Goal: Information Seeking & Learning: Check status

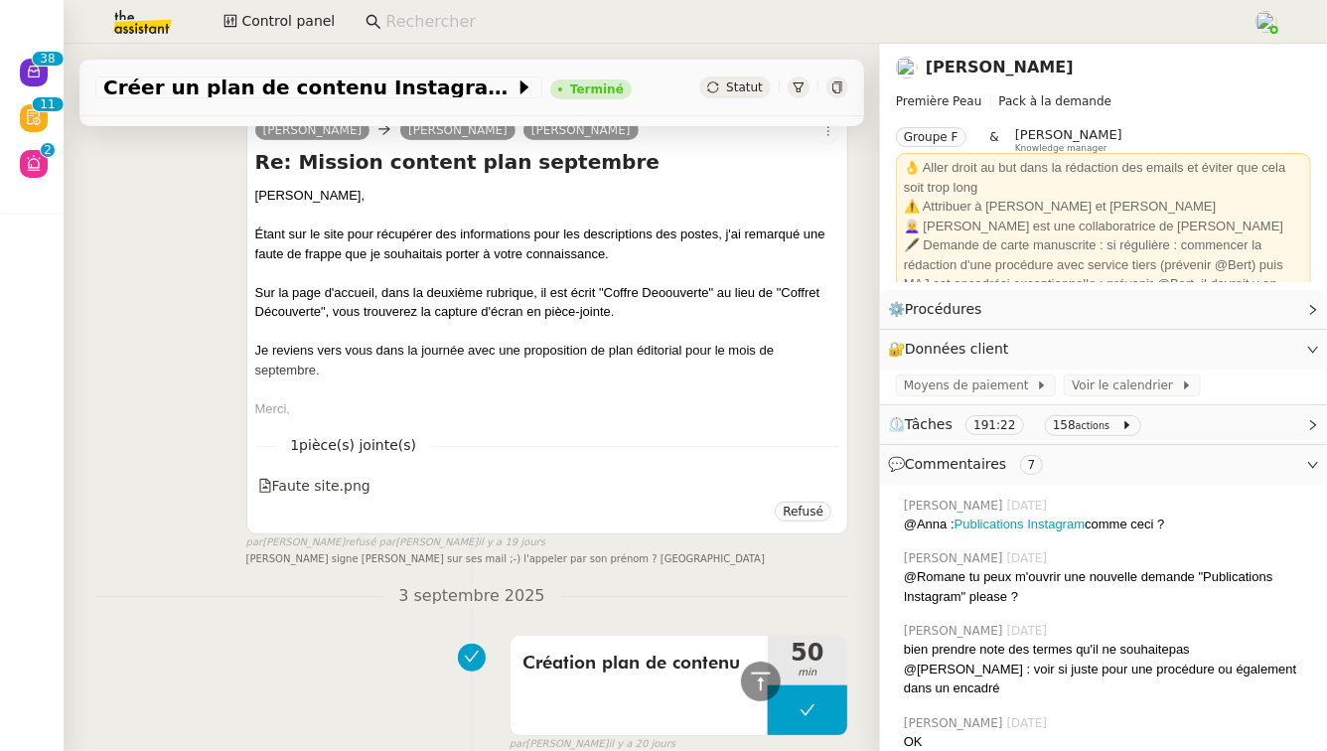
scroll to position [13958, 0]
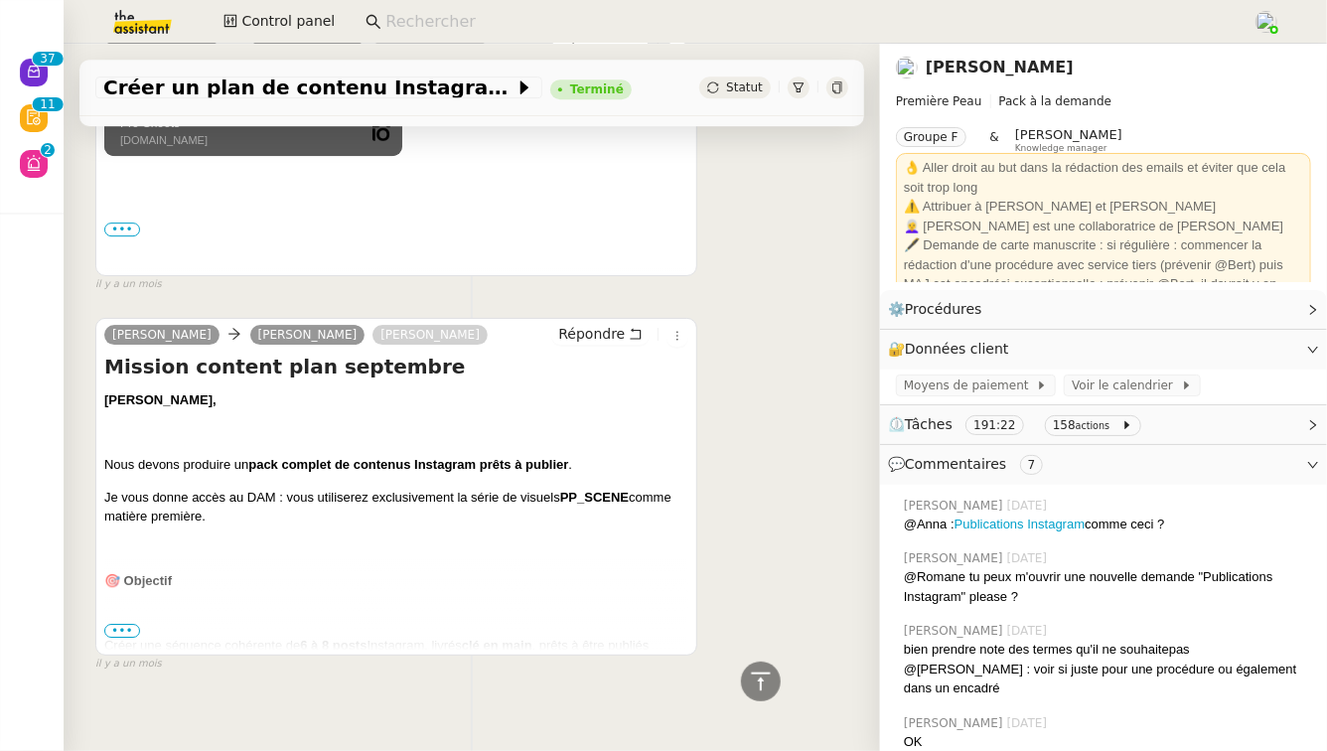
click at [113, 624] on span "•••" at bounding box center [122, 631] width 36 height 14
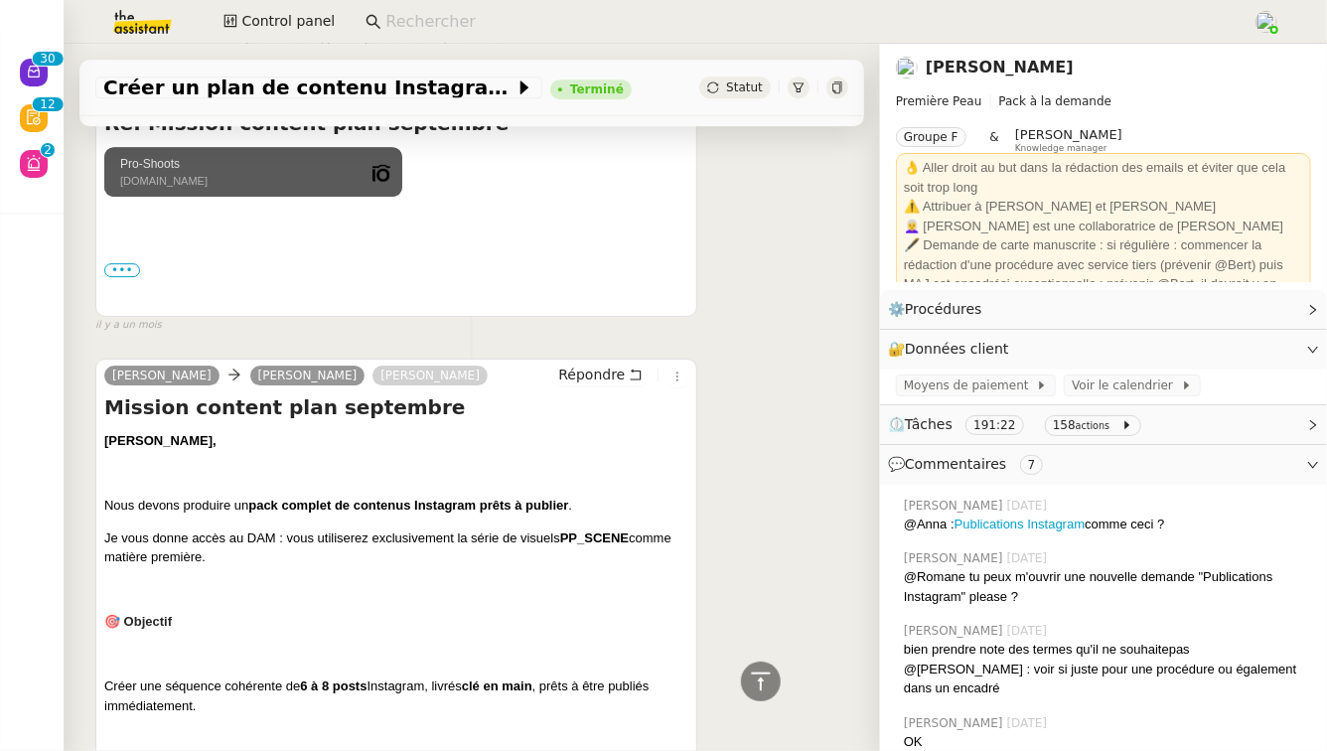
scroll to position [13918, 0]
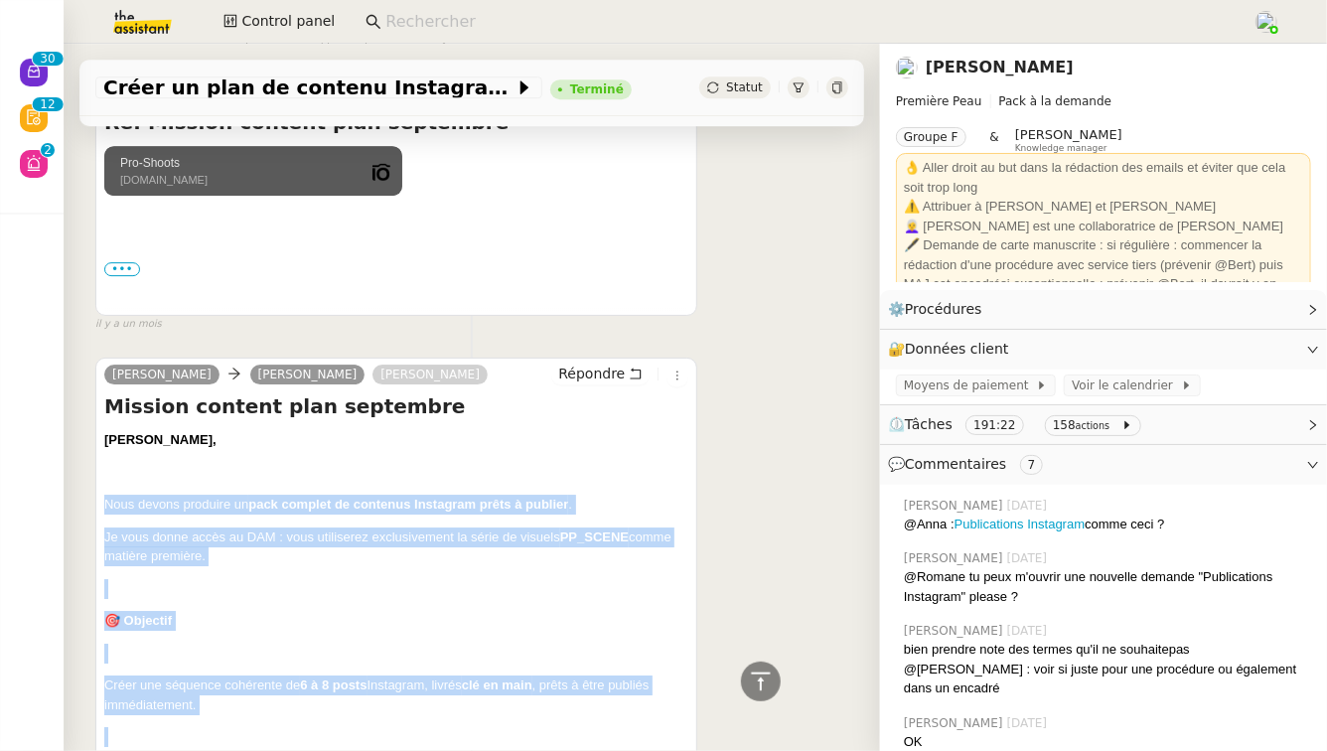
drag, startPoint x: 645, startPoint y: 610, endPoint x: 100, endPoint y: 471, distance: 561.7
copy div "Nous devons produire un pack complet de contenus Instagram prêts à publier . Je…"
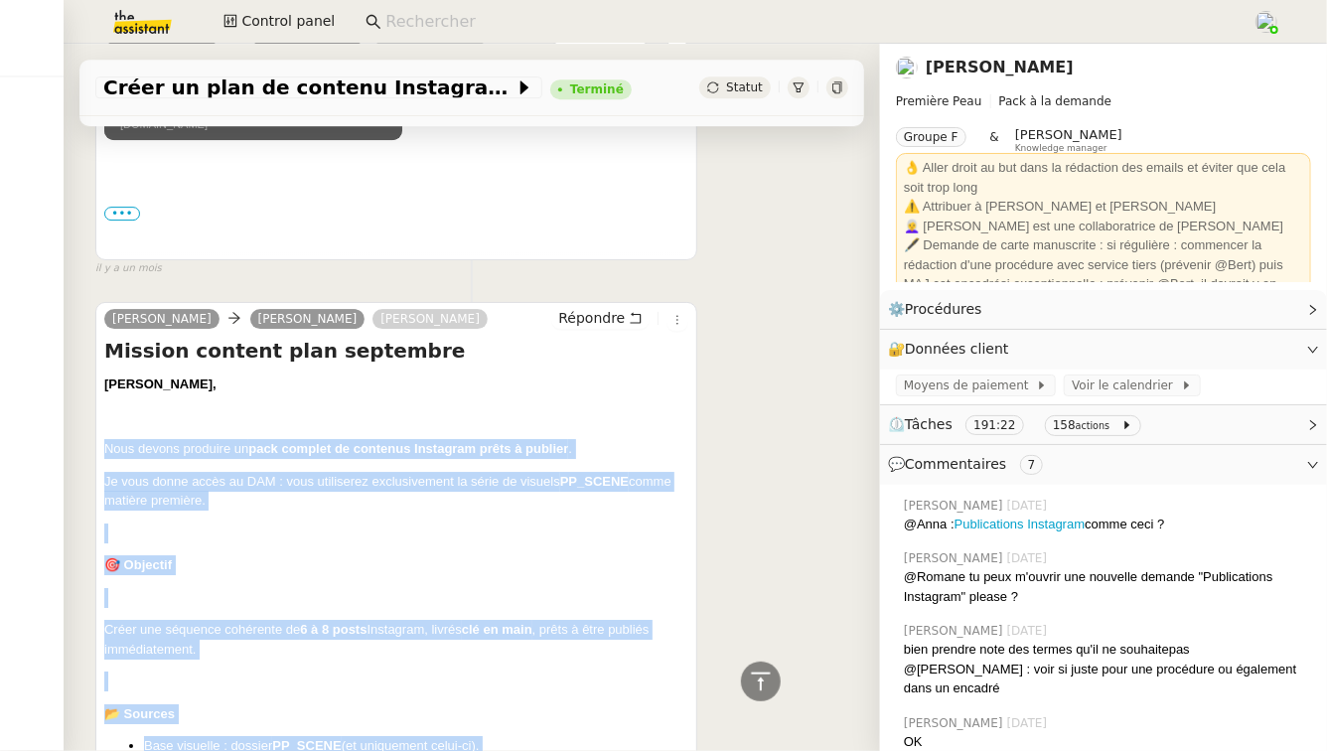
scroll to position [13980, 0]
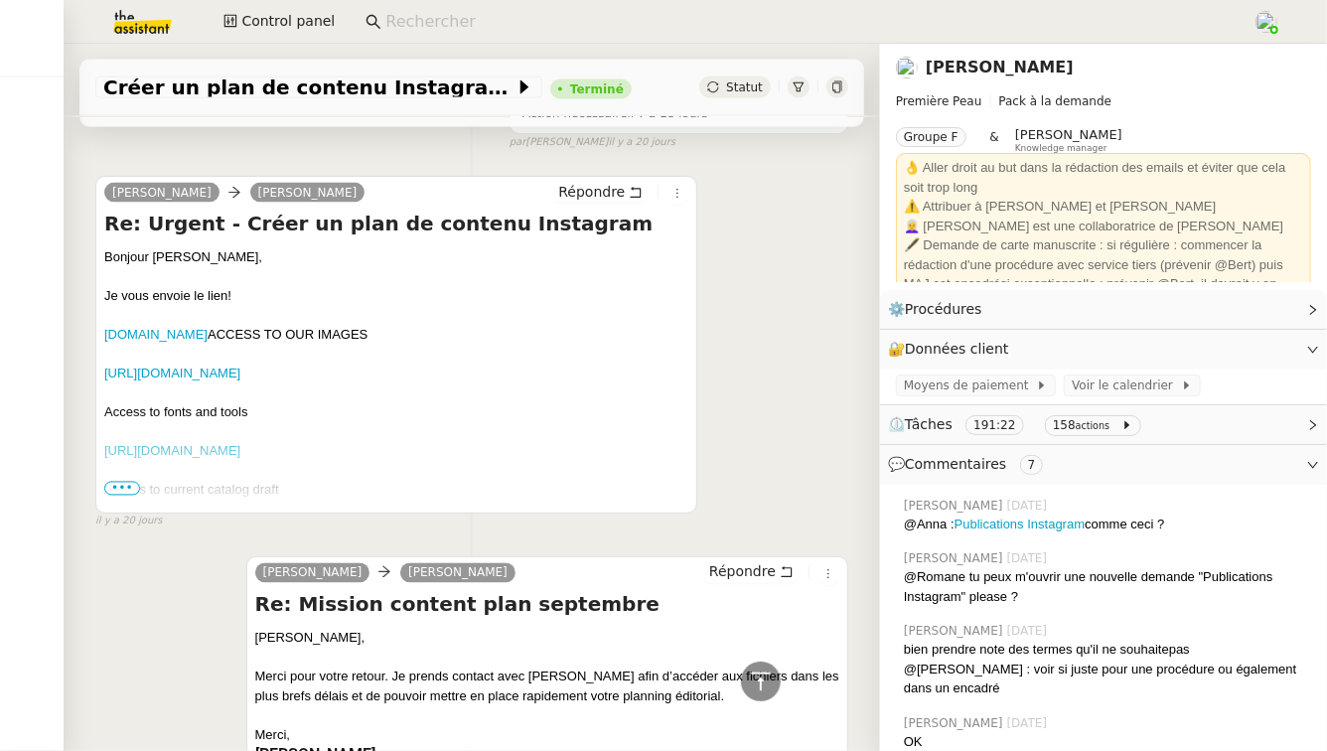
scroll to position [8935, 0]
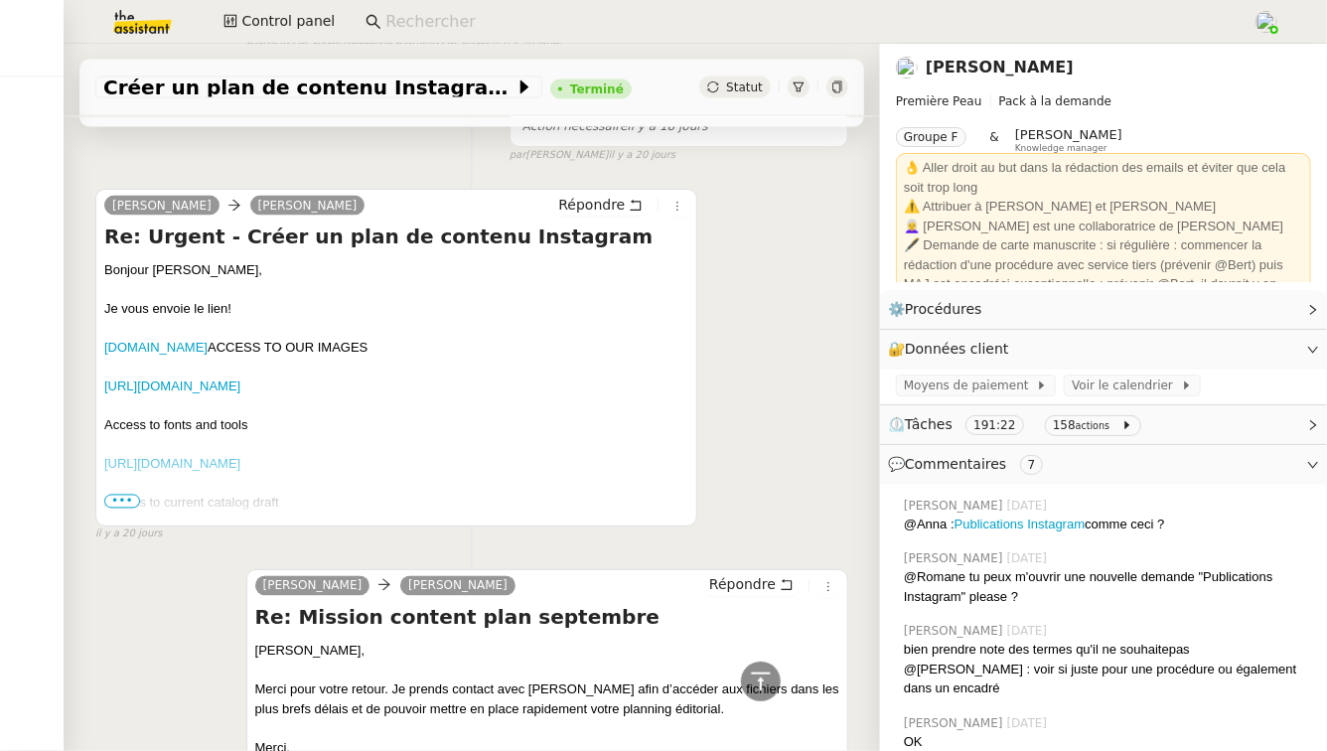
click at [112, 491] on div "PICS.IO ACCESS TO OUR IMAGES https://show.pics.io/architecturalsharing Access t…" at bounding box center [396, 523] width 584 height 368
click at [123, 495] on span "•••" at bounding box center [122, 502] width 36 height 14
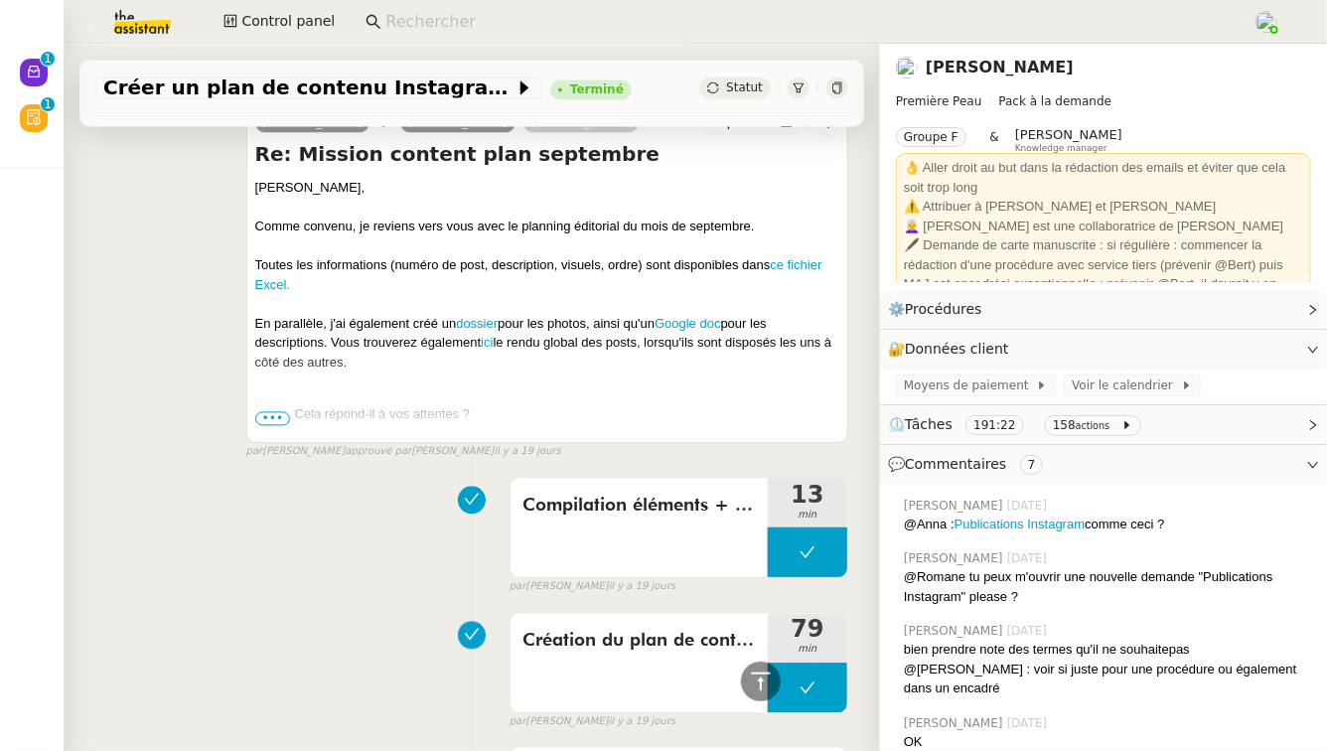
scroll to position [5577, 0]
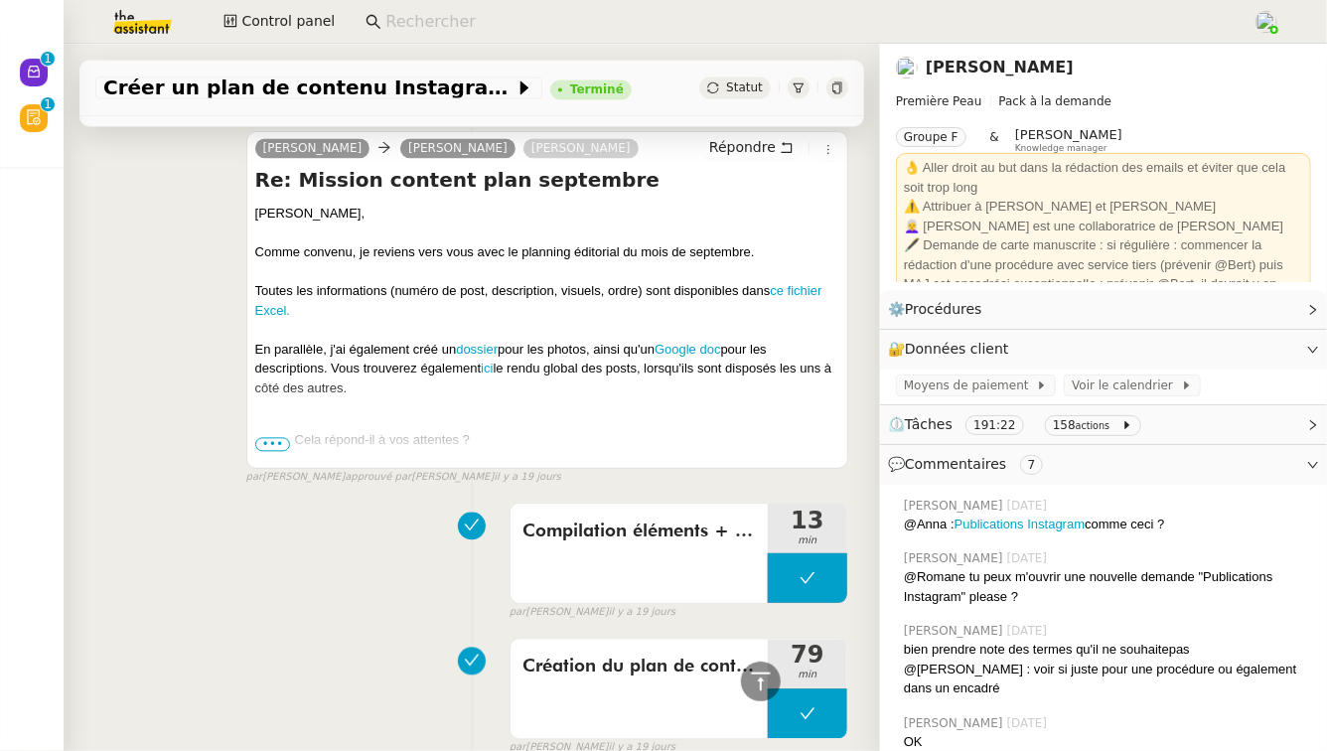
click at [279, 439] on span "•••" at bounding box center [273, 444] width 36 height 14
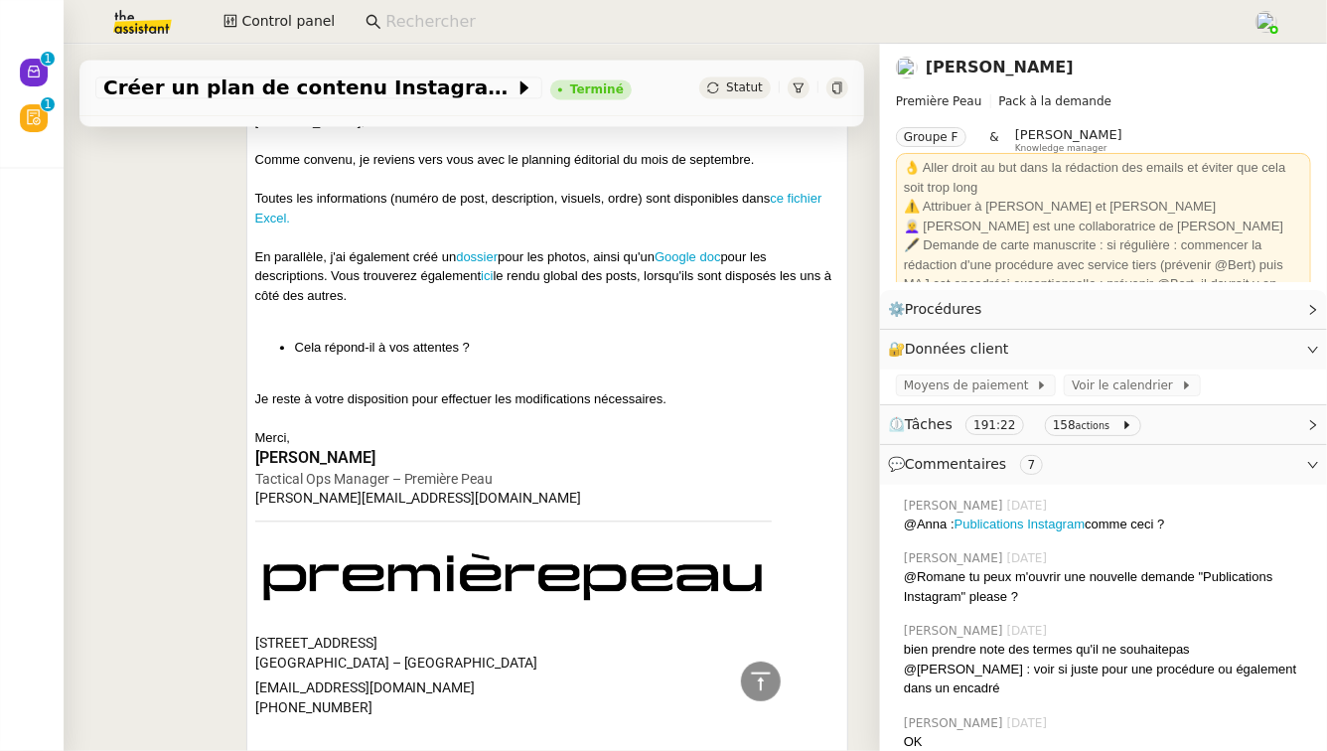
scroll to position [5569, 0]
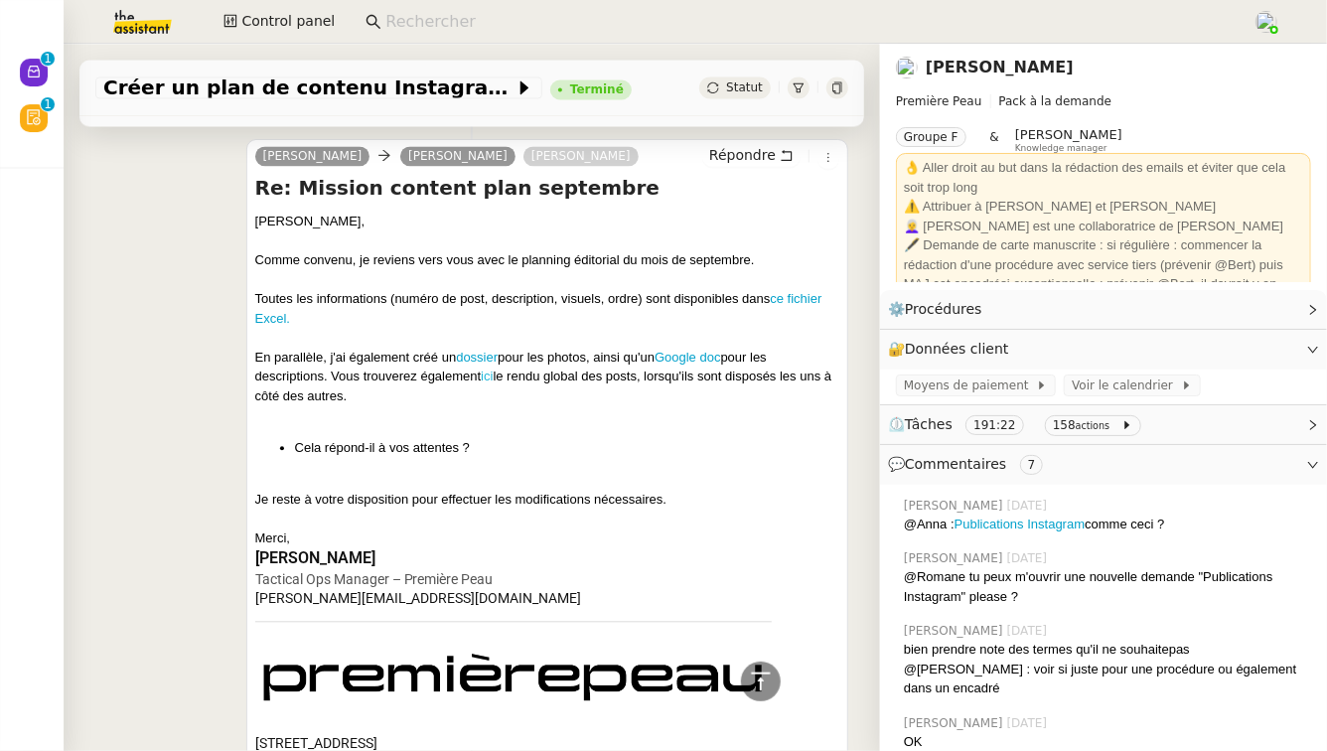
click at [489, 372] on link "ici" at bounding box center [487, 375] width 12 height 15
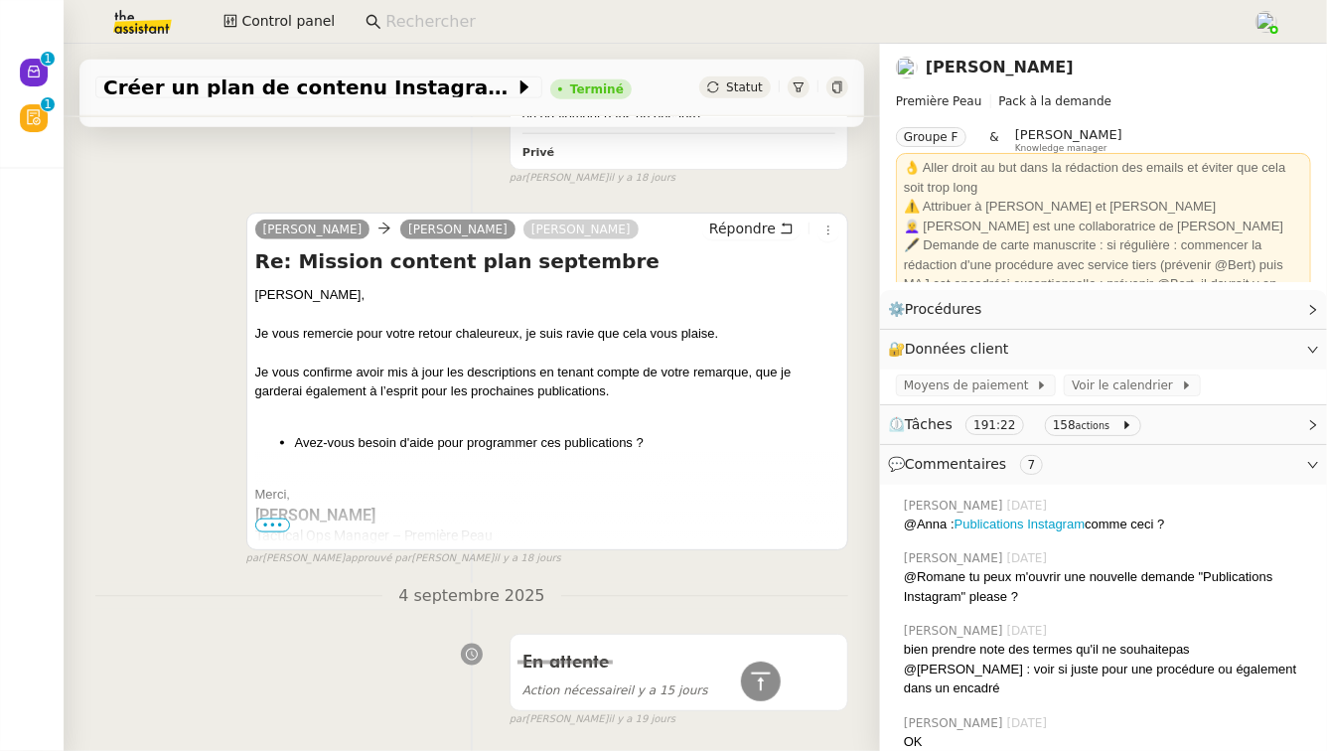
scroll to position [4614, 0]
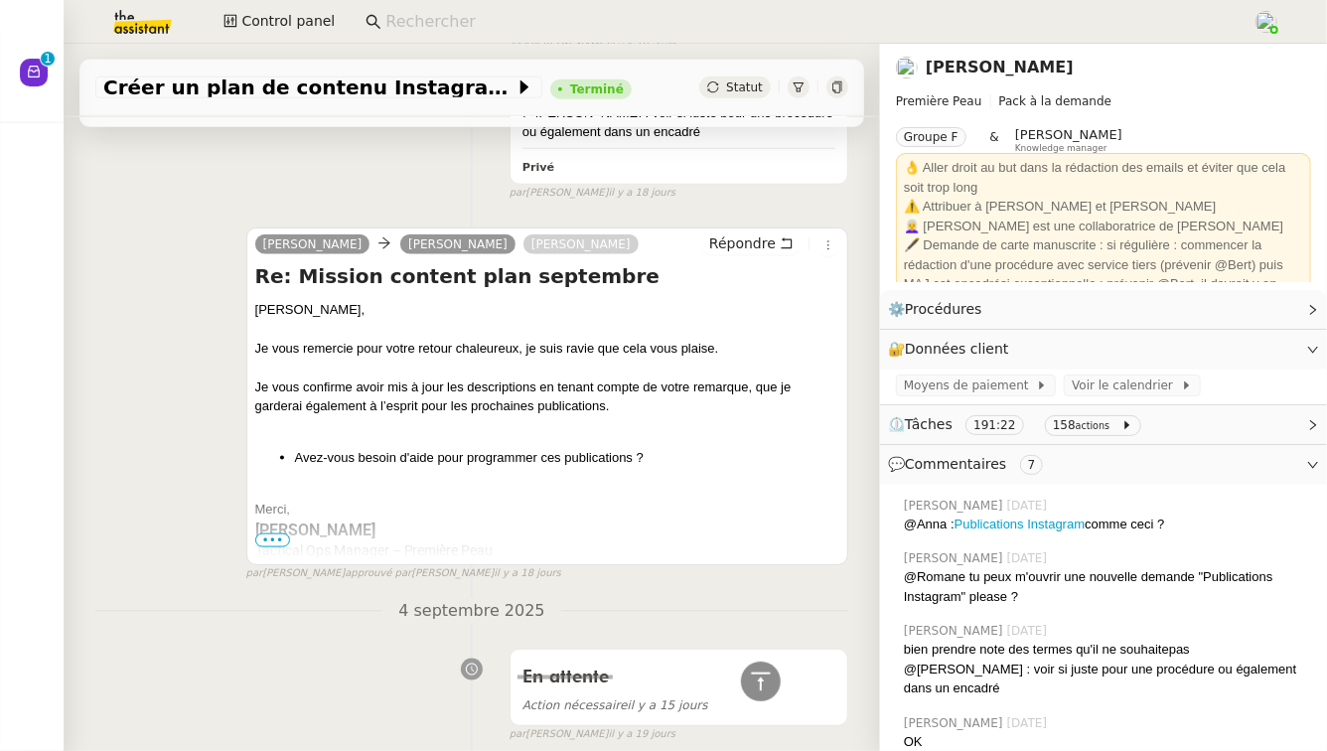
click at [432, 495] on div at bounding box center [547, 491] width 584 height 20
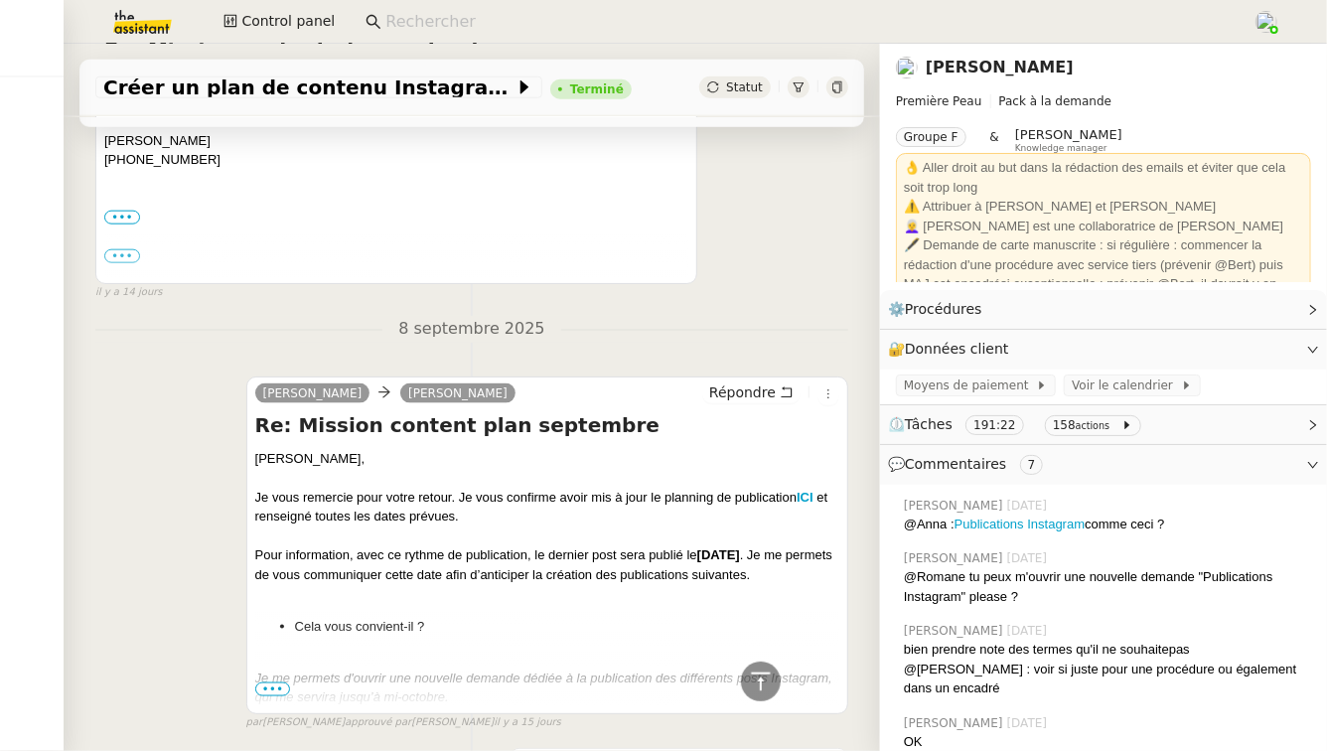
scroll to position [1064, 0]
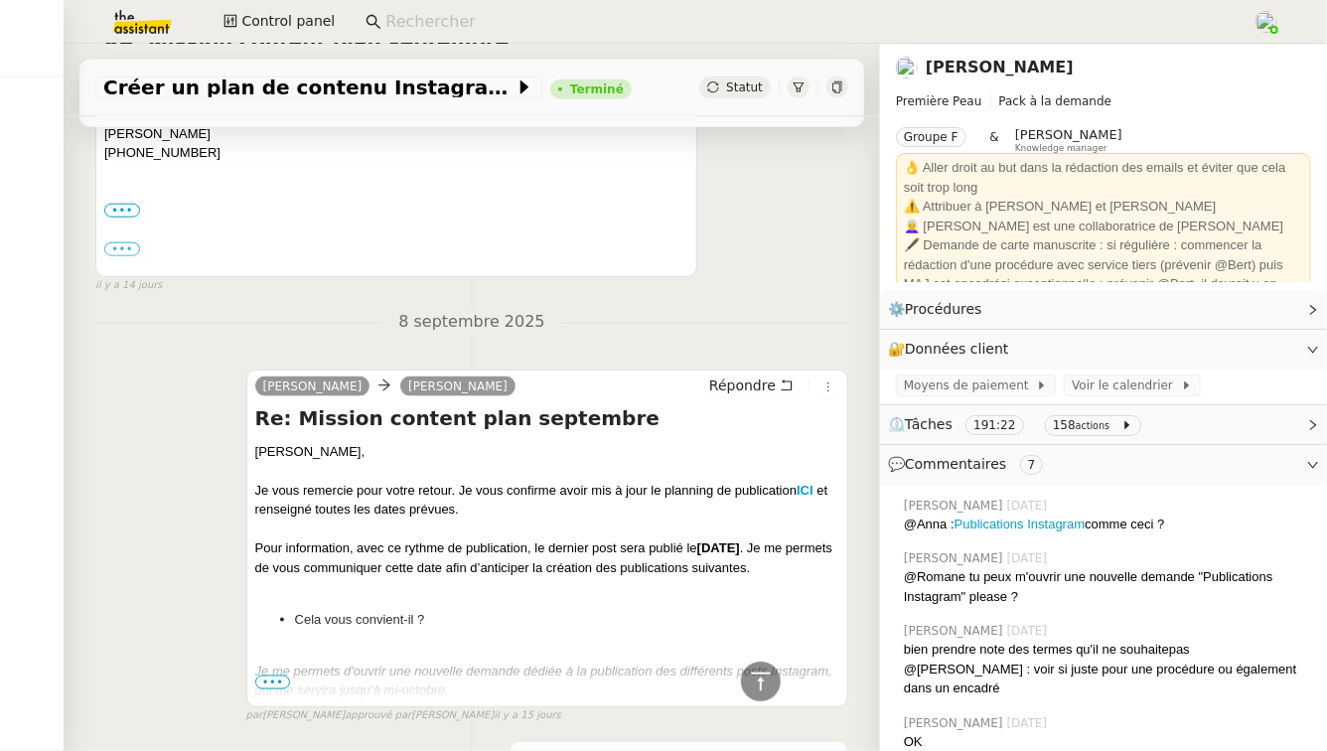
click at [275, 687] on span "•••" at bounding box center [273, 682] width 36 height 14
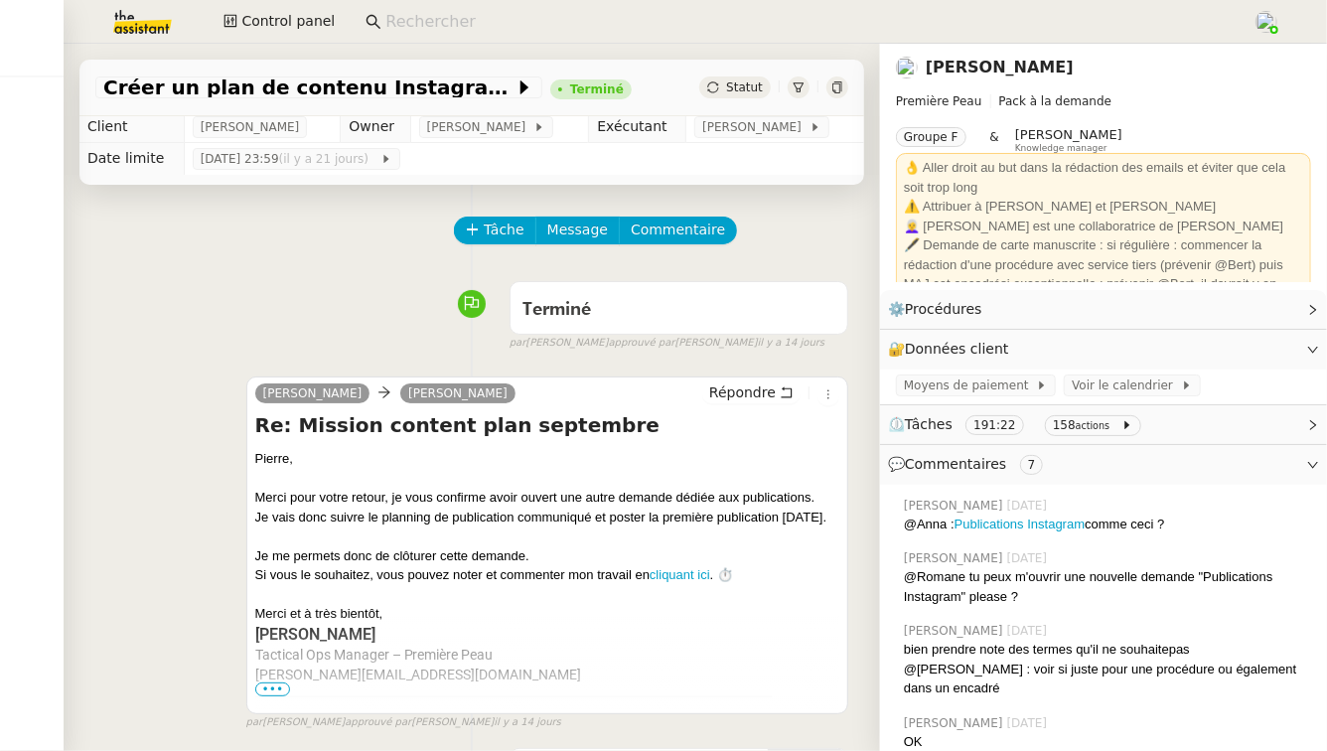
scroll to position [0, 0]
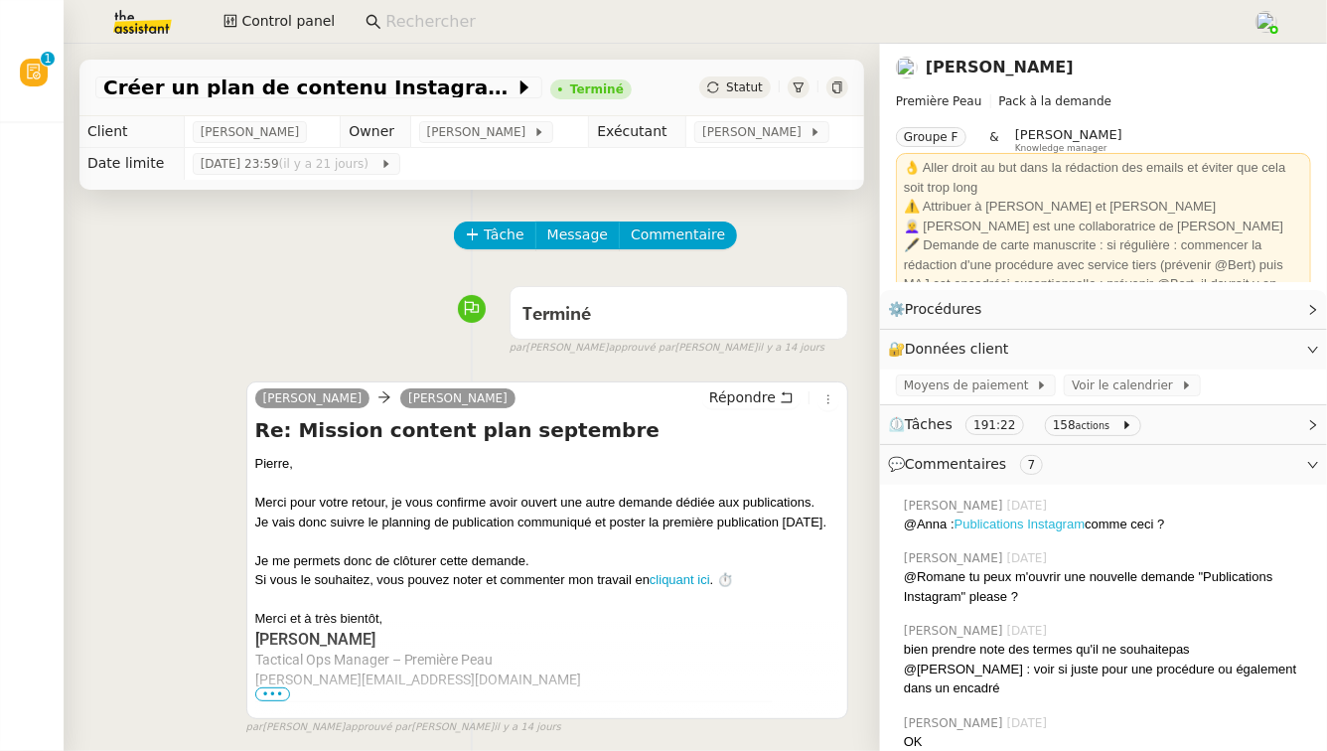
click at [1006, 518] on link "Publications Instagram" at bounding box center [1019, 523] width 131 height 15
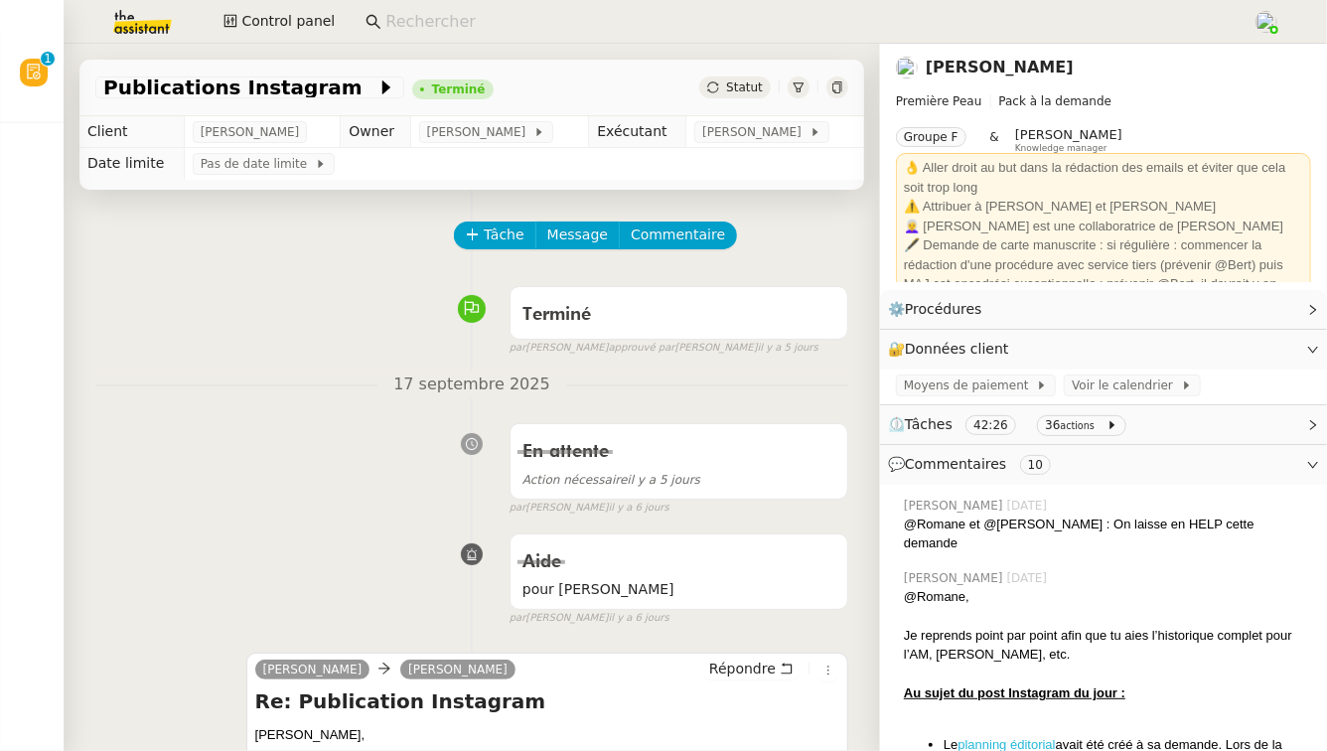
click at [1041, 737] on link "planning éditorial" at bounding box center [1005, 744] width 97 height 15
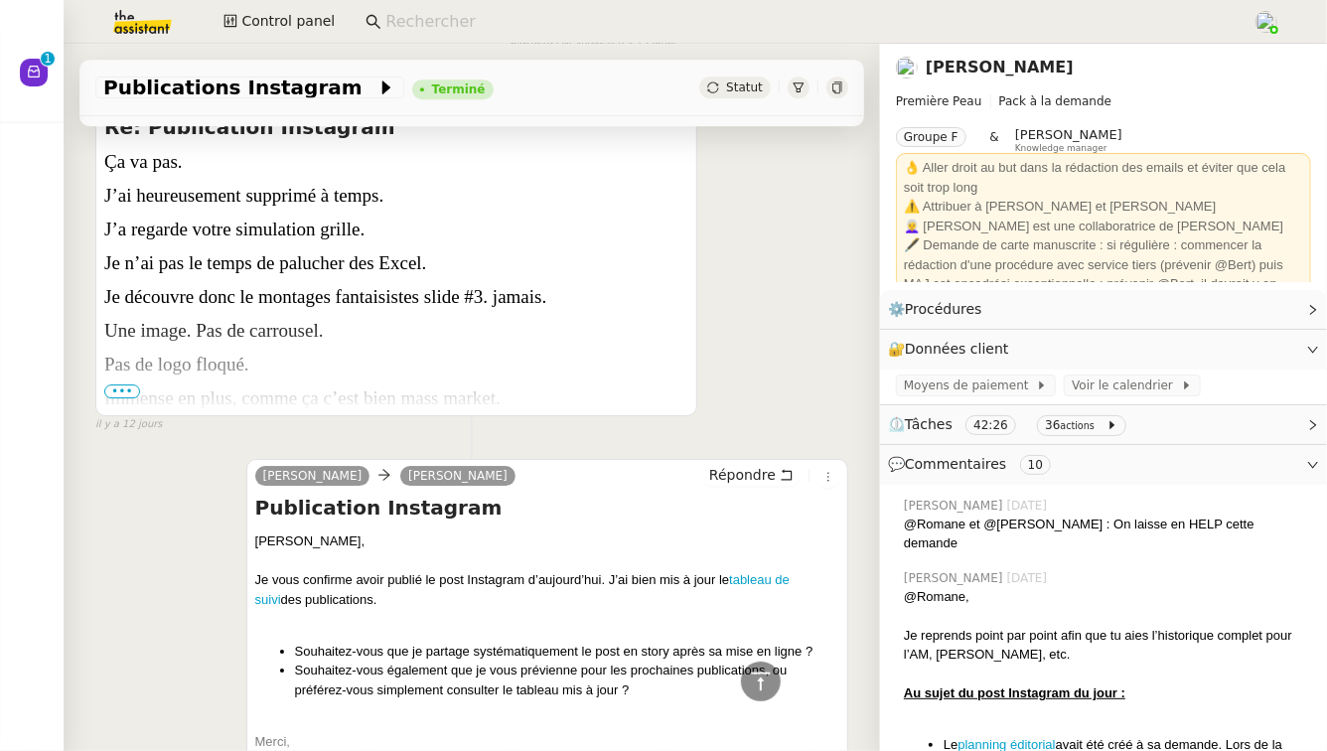
scroll to position [9991, 0]
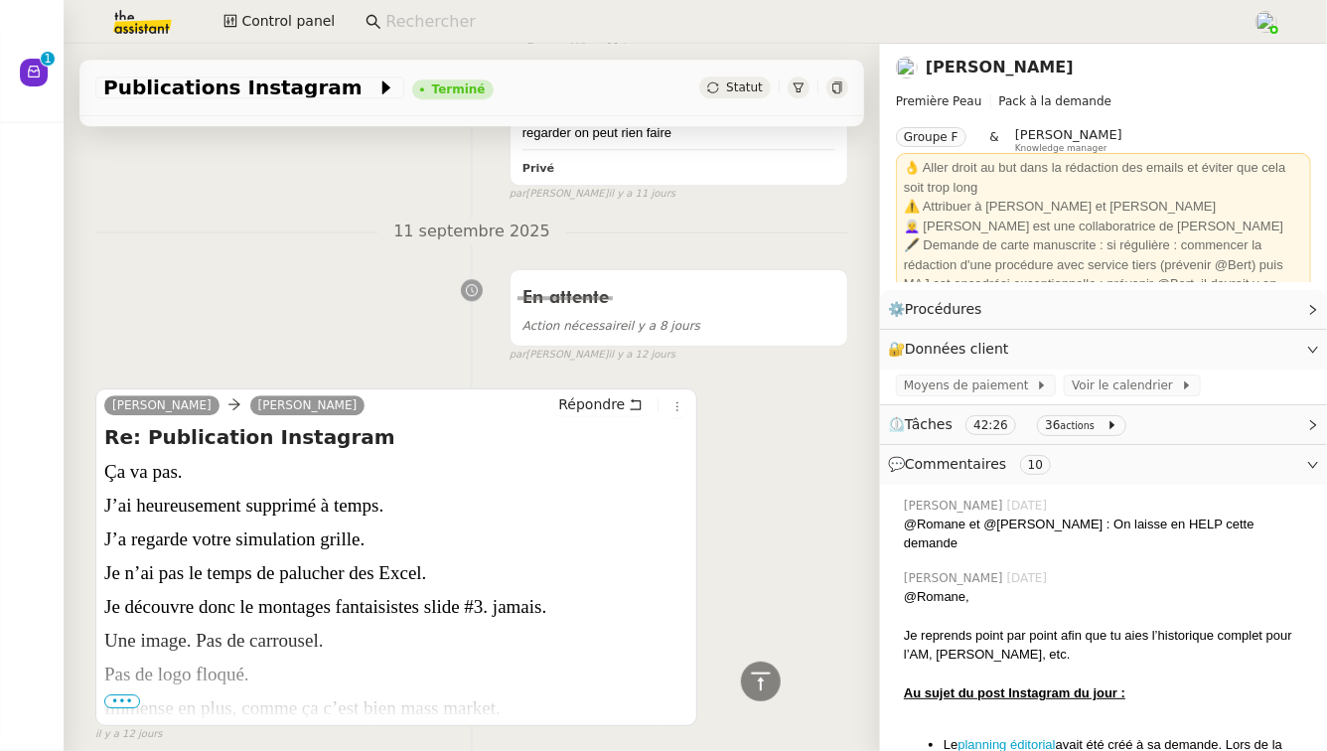
click at [125, 694] on span "•••" at bounding box center [122, 701] width 36 height 14
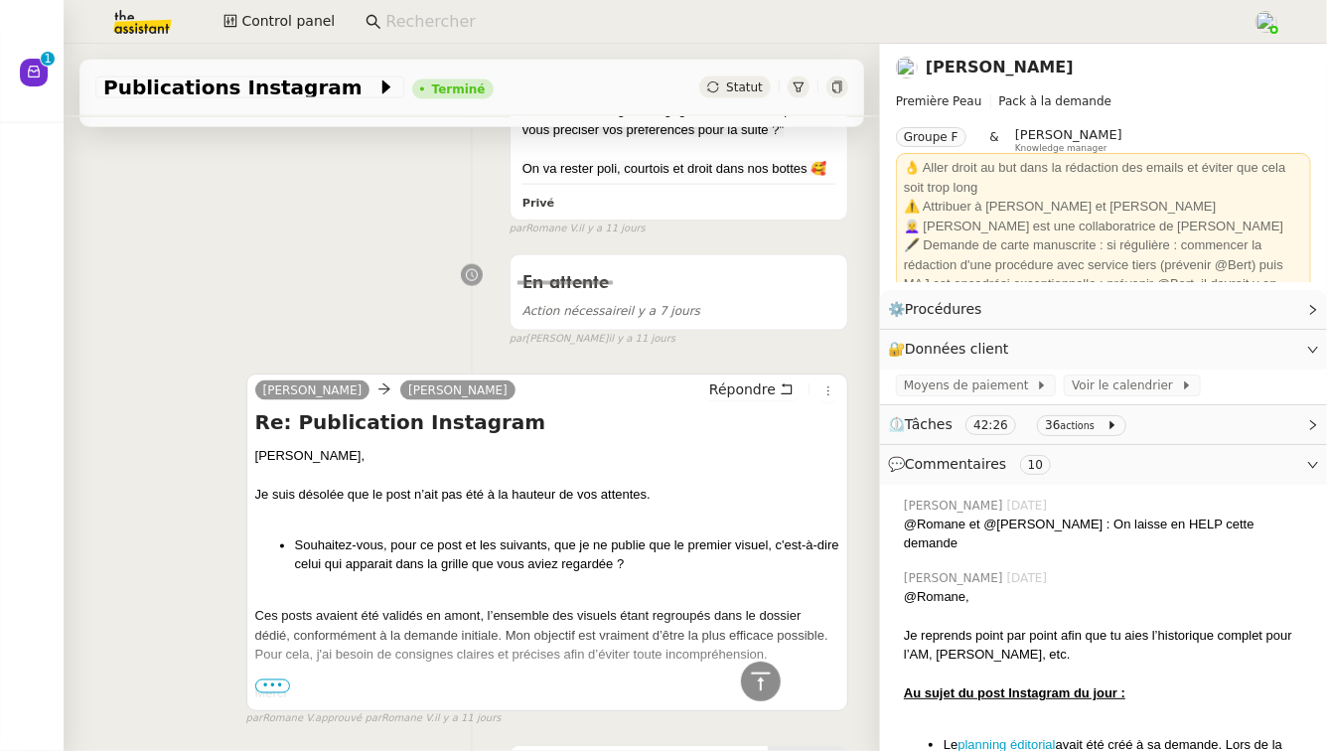
scroll to position [8651, 0]
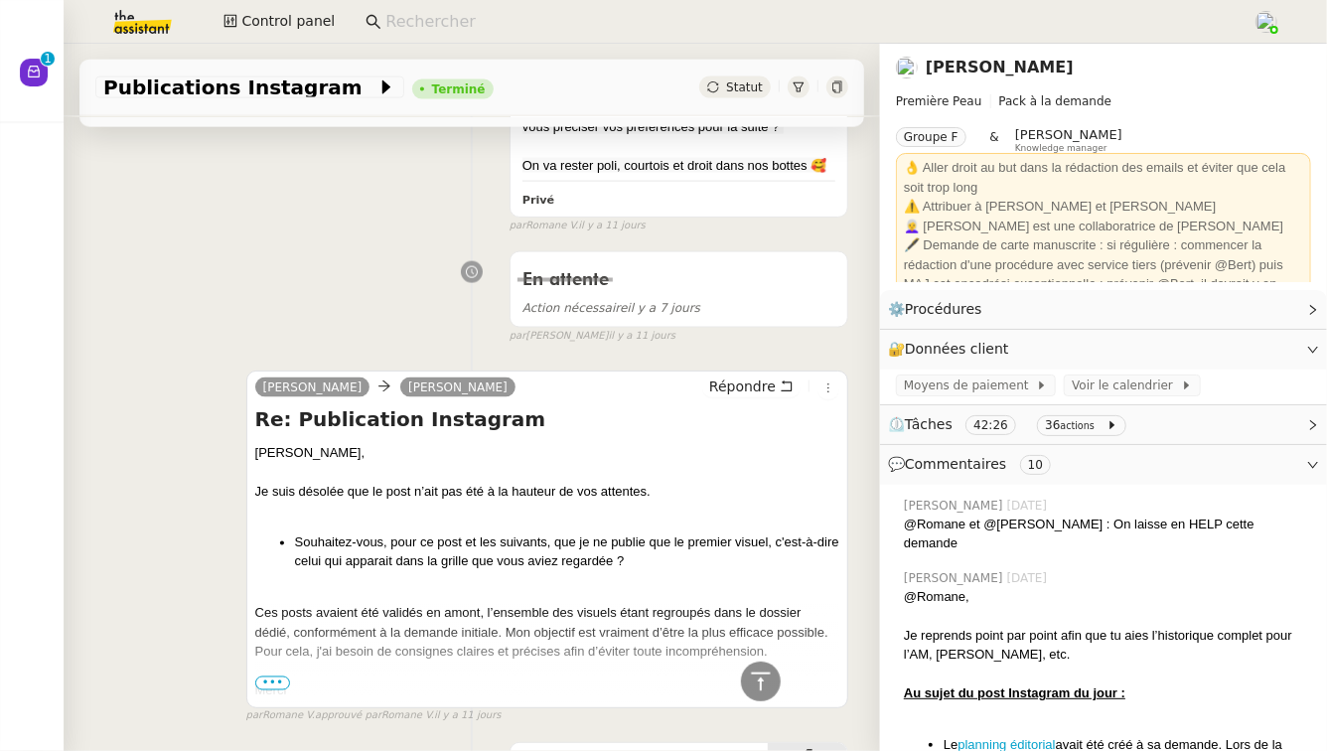
click at [279, 662] on div at bounding box center [547, 672] width 584 height 20
click at [274, 681] on div "Merci" at bounding box center [547, 691] width 584 height 20
click at [273, 676] on span "•••" at bounding box center [273, 683] width 36 height 14
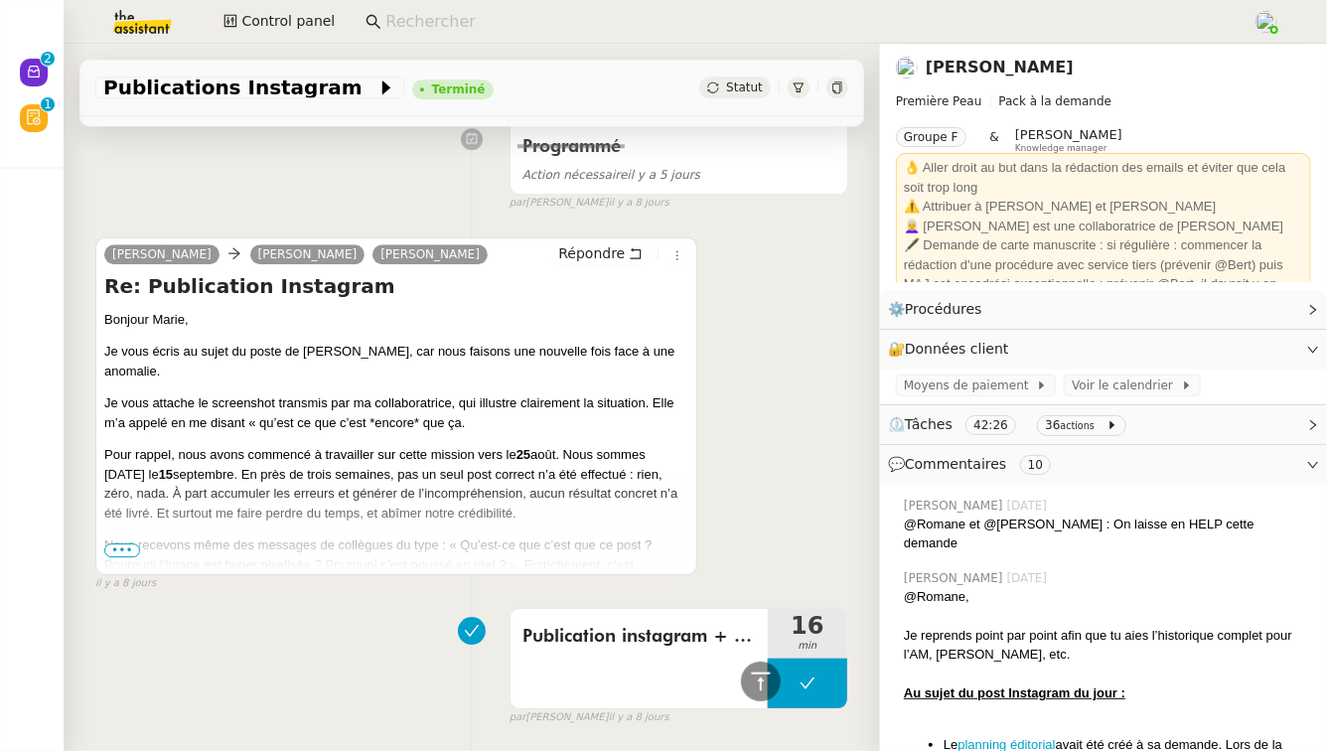
scroll to position [6294, 0]
click at [131, 544] on span "•••" at bounding box center [122, 551] width 36 height 14
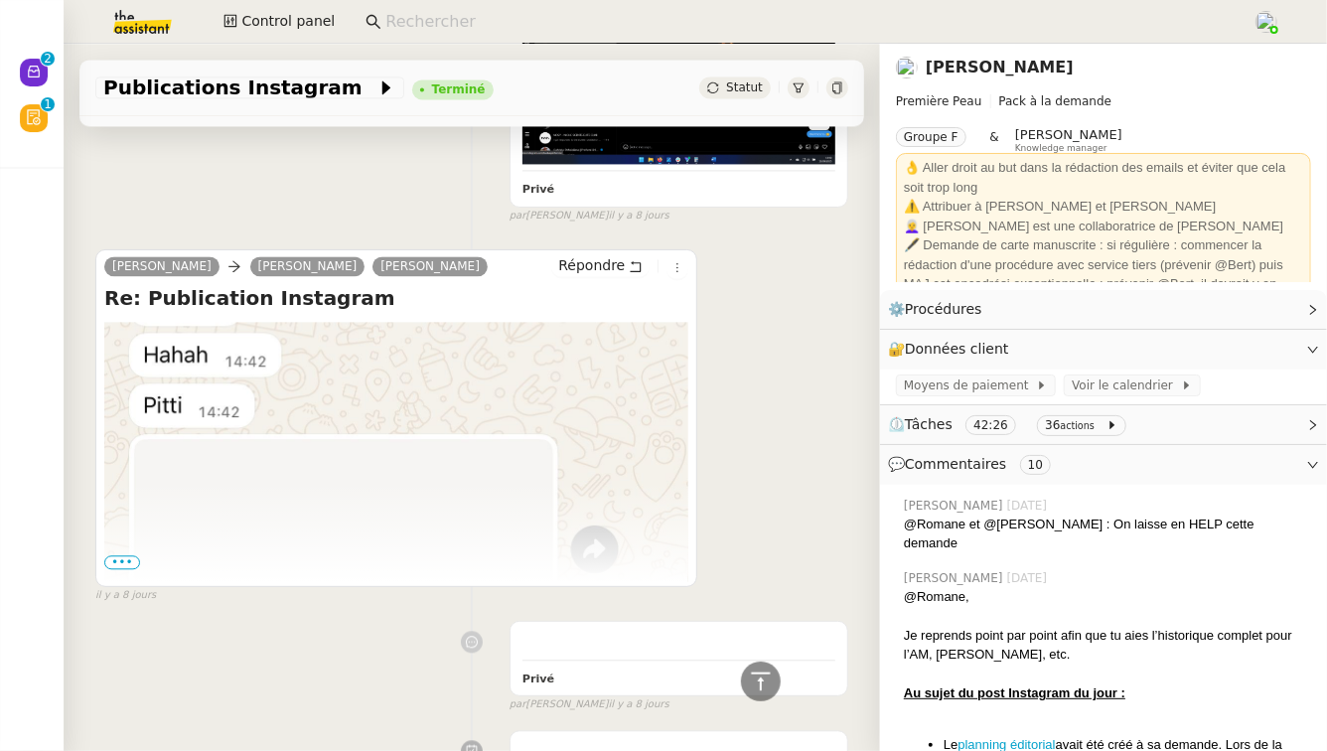
scroll to position [5554, 0]
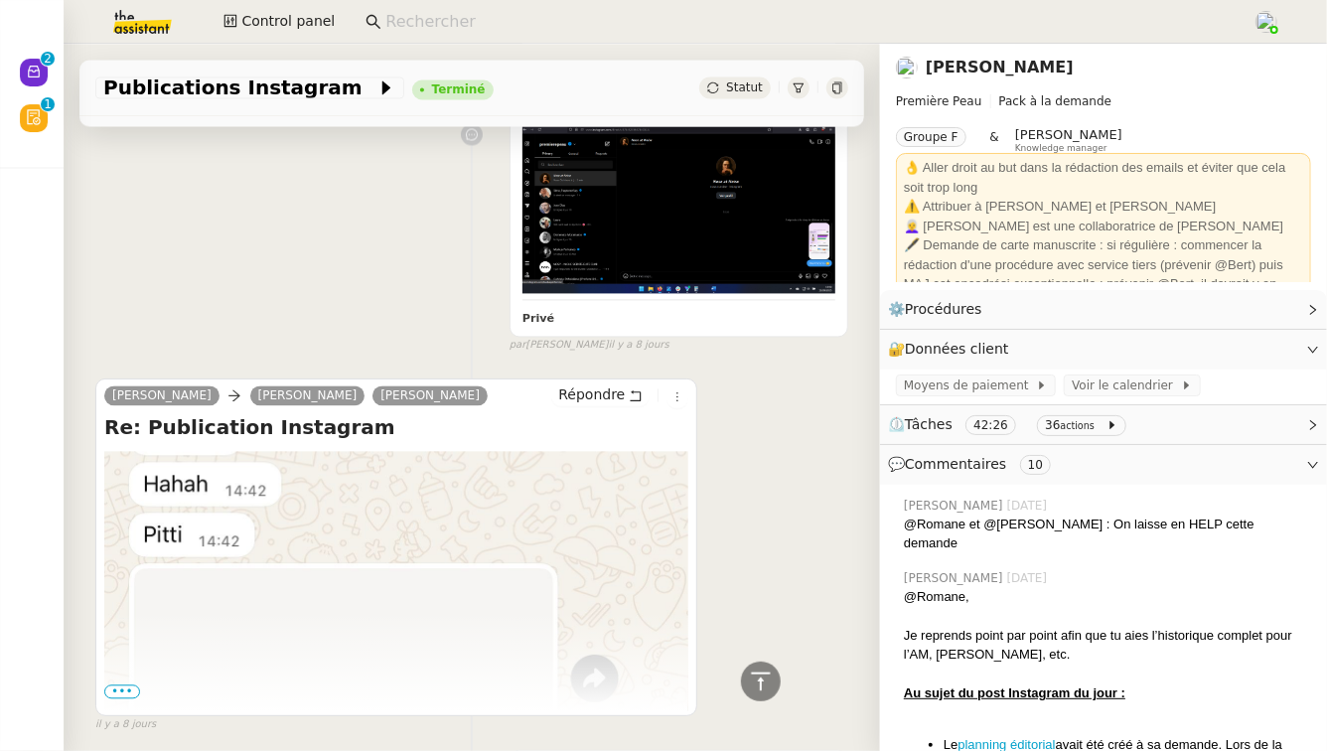
click at [127, 684] on span "•••" at bounding box center [122, 691] width 36 height 14
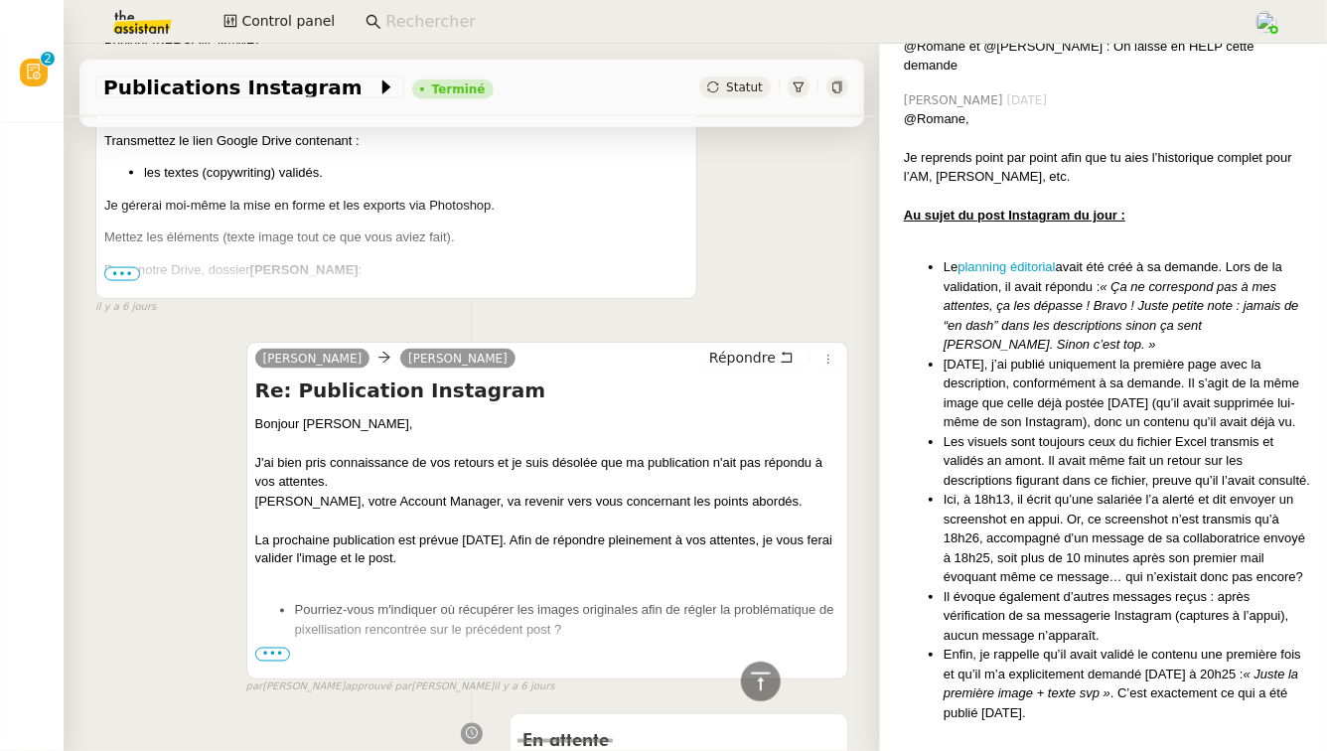
scroll to position [1233, 0]
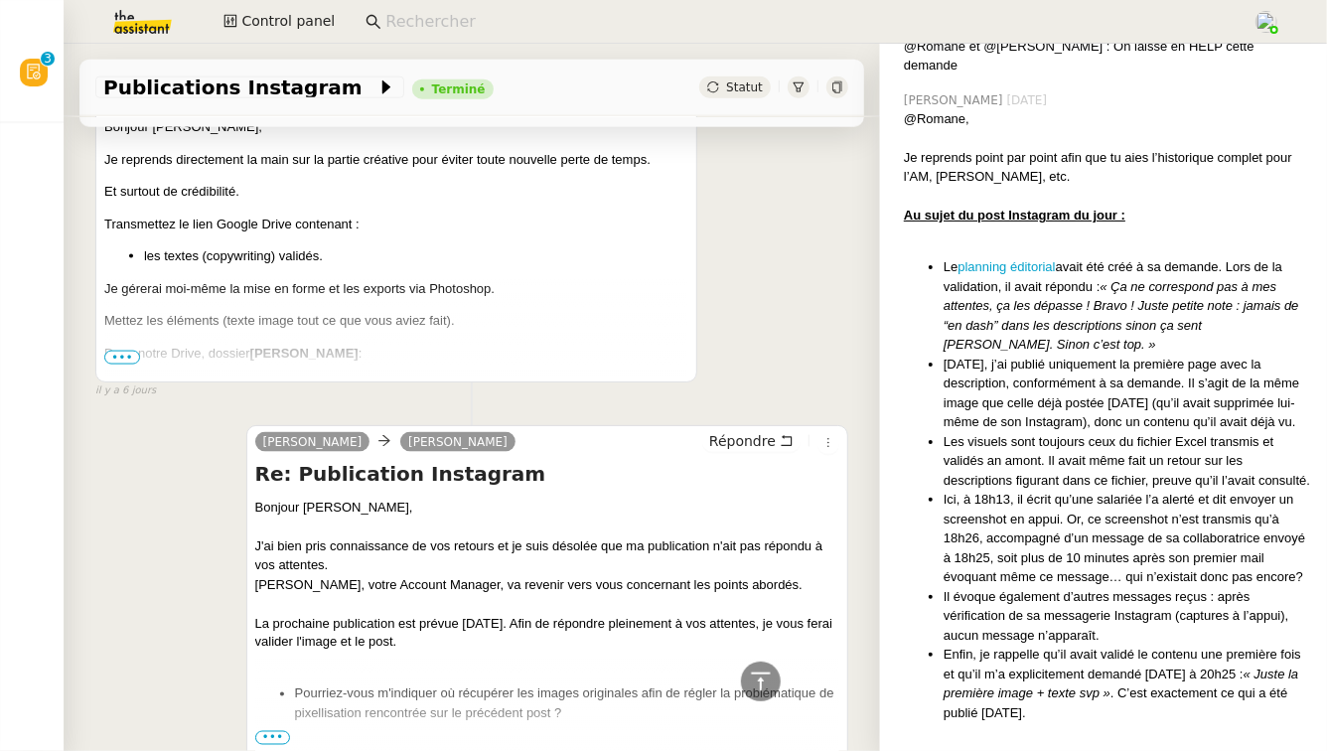
click at [117, 354] on span "•••" at bounding box center [122, 358] width 36 height 14
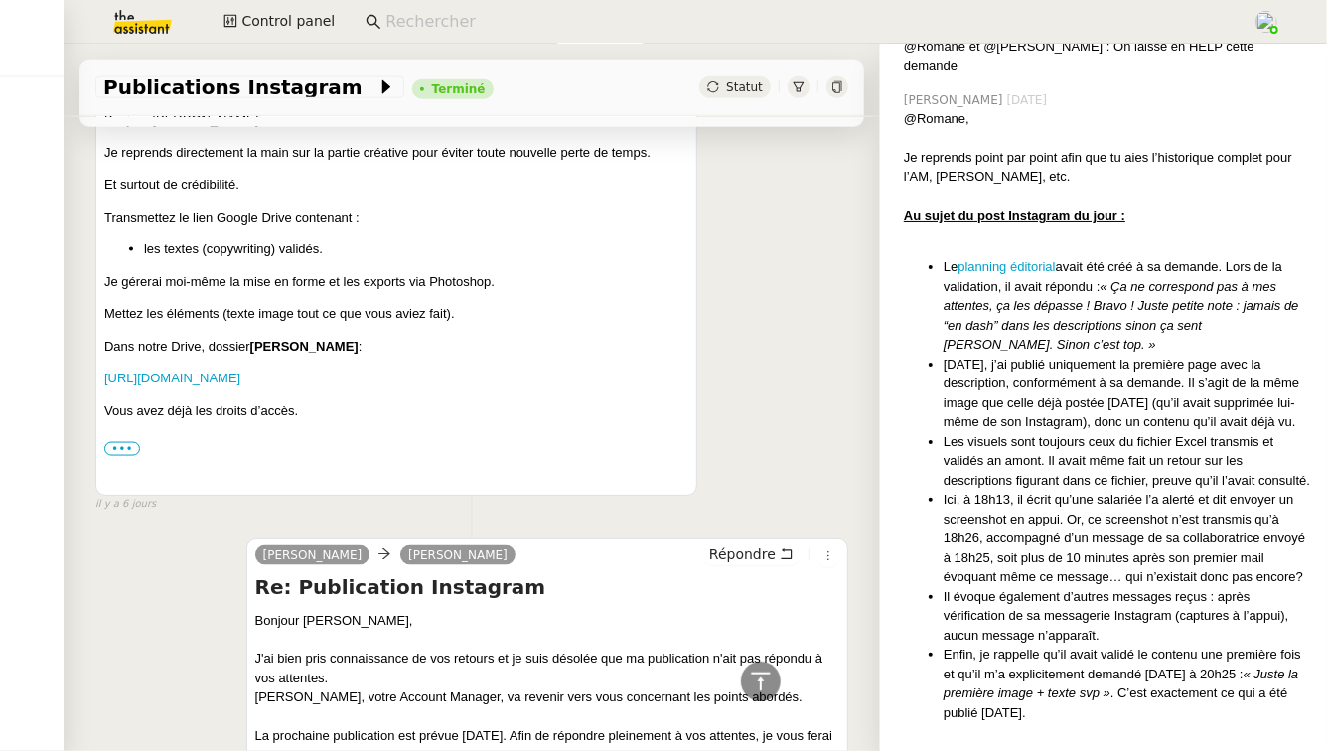
scroll to position [1226, 0]
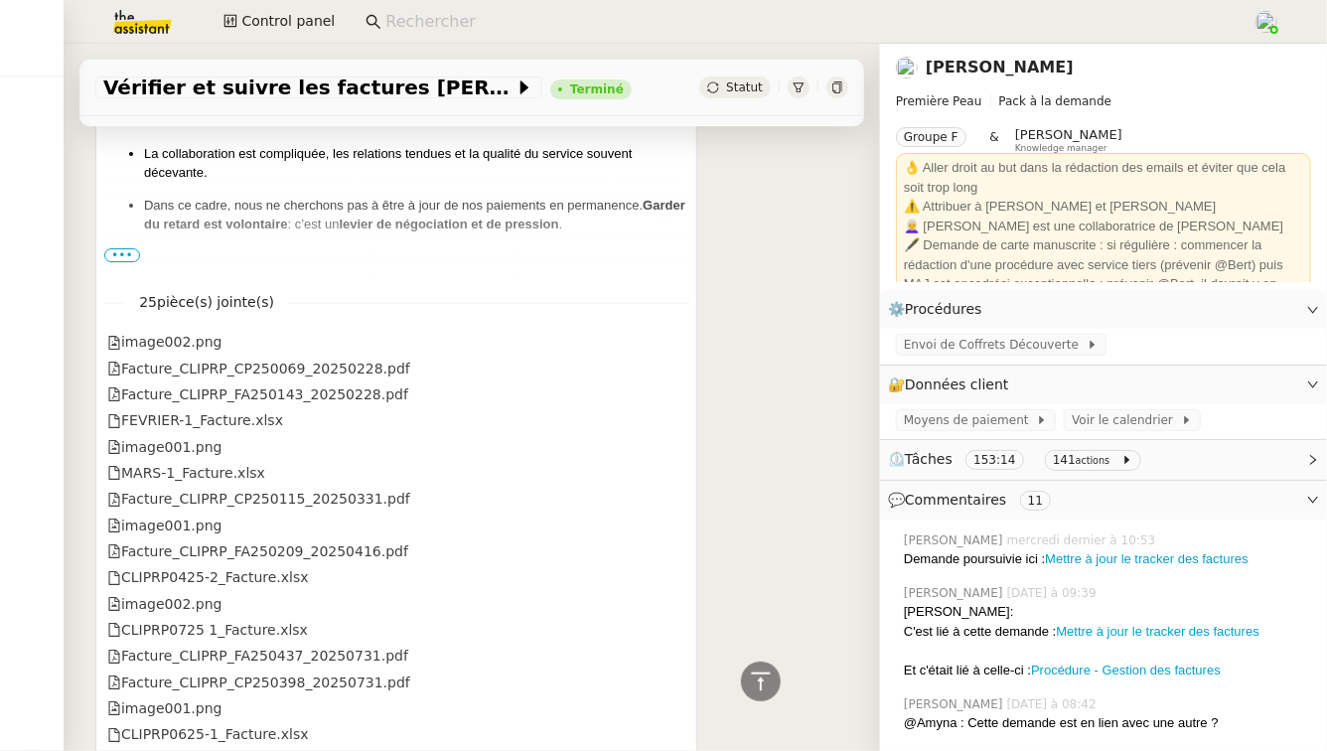
scroll to position [13950, 0]
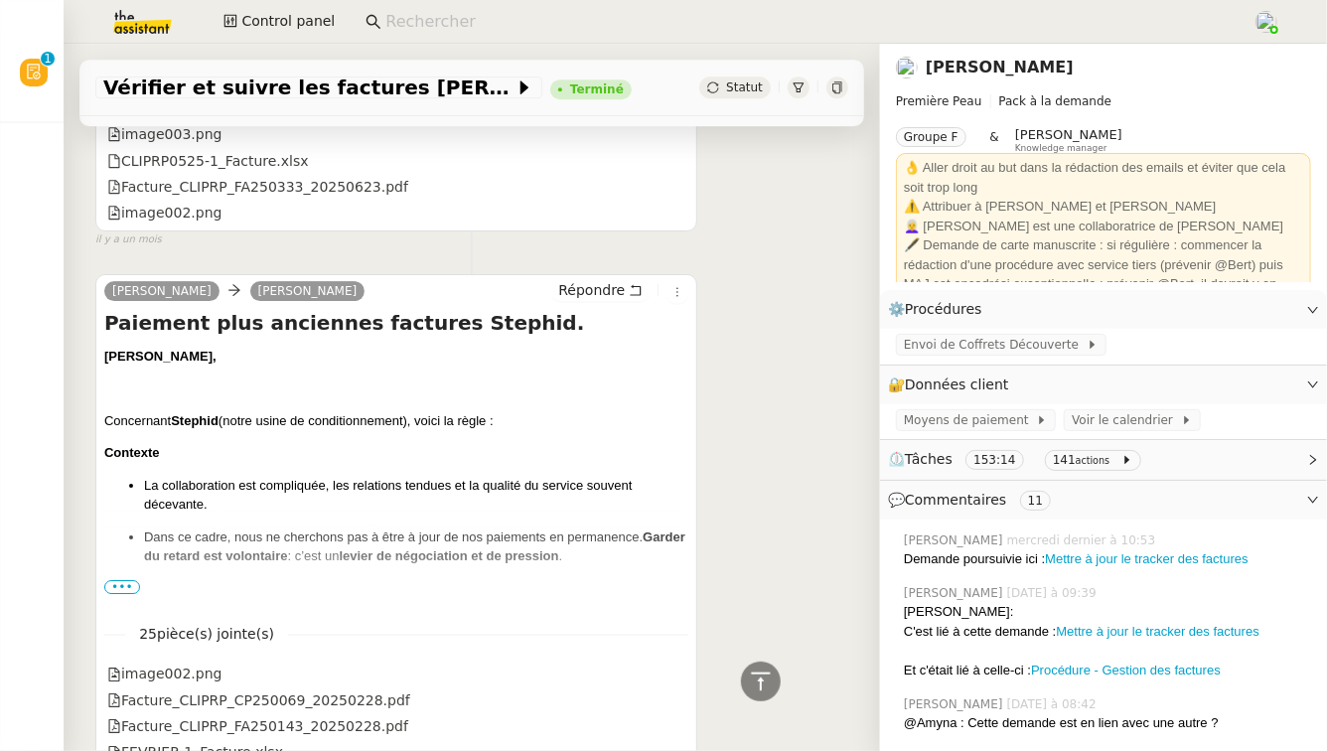
click at [132, 580] on span "•••" at bounding box center [122, 587] width 36 height 14
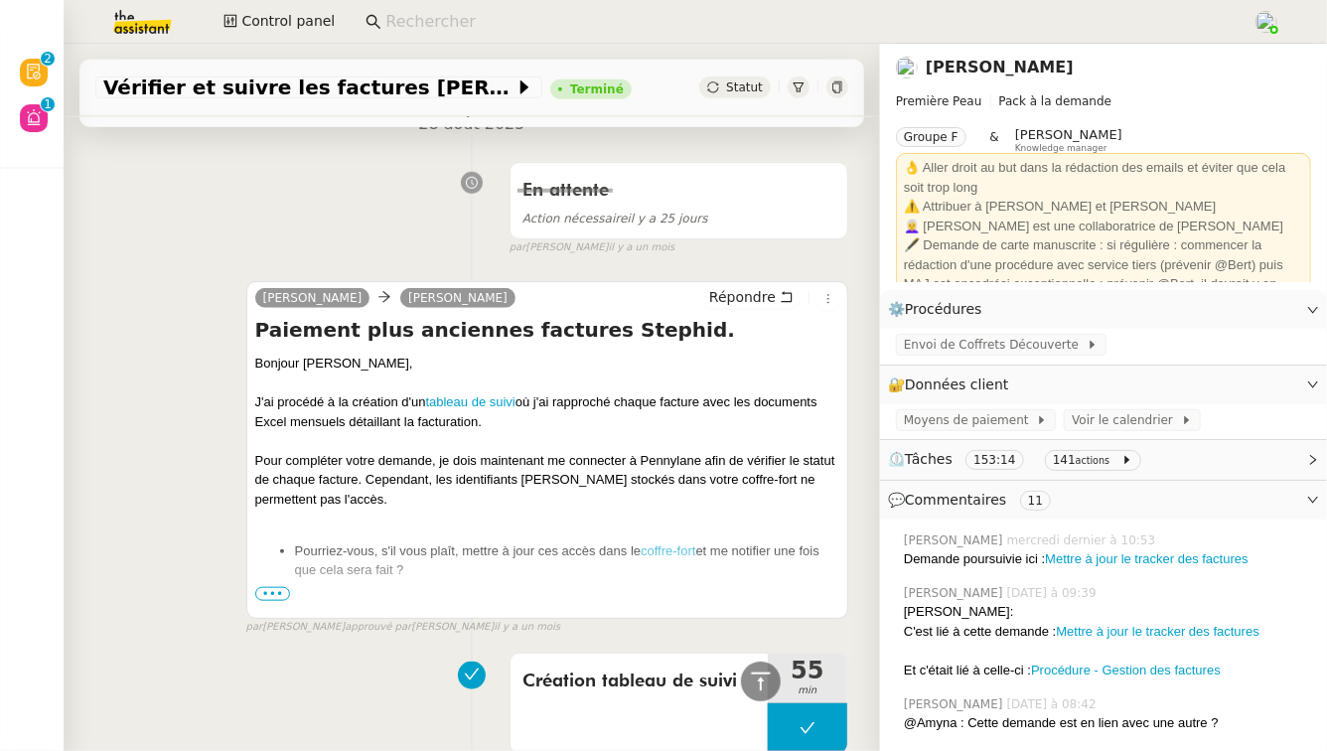
scroll to position [11713, 0]
click at [458, 396] on link "tableau de suivi" at bounding box center [470, 403] width 89 height 15
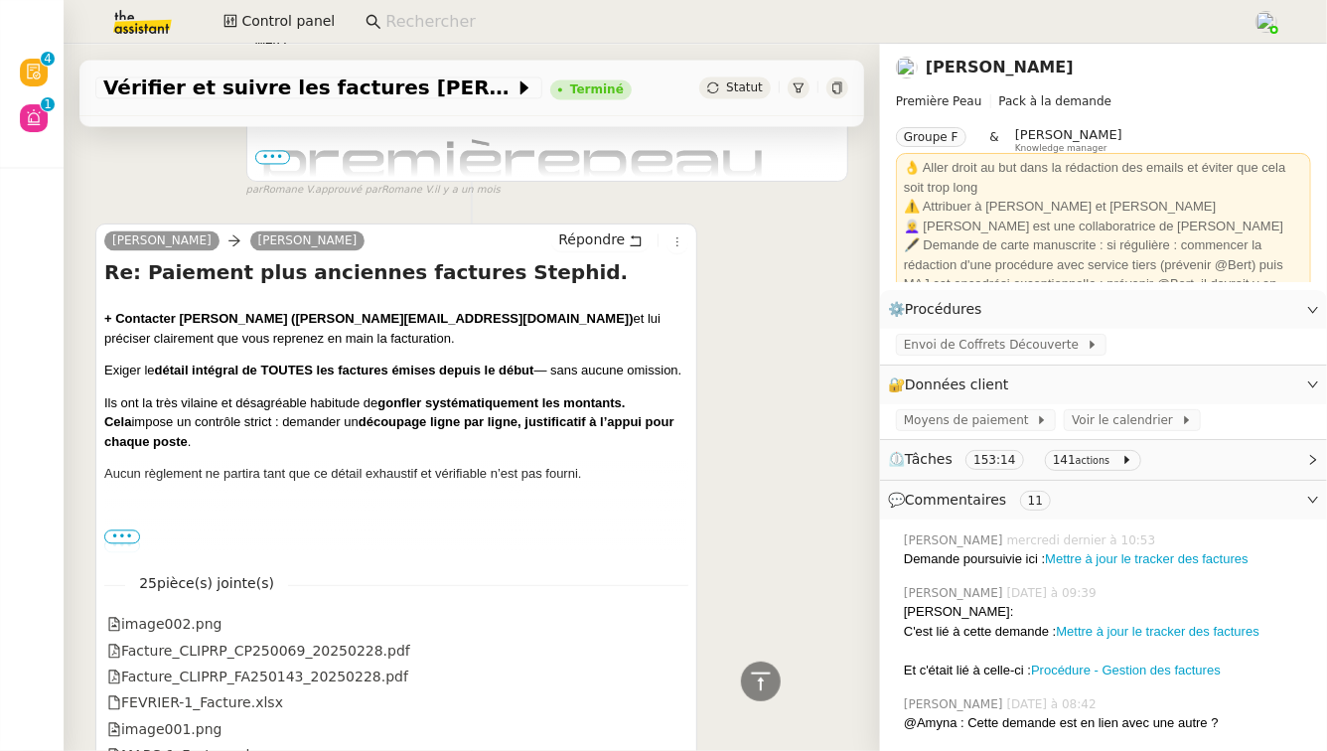
scroll to position [12913, 0]
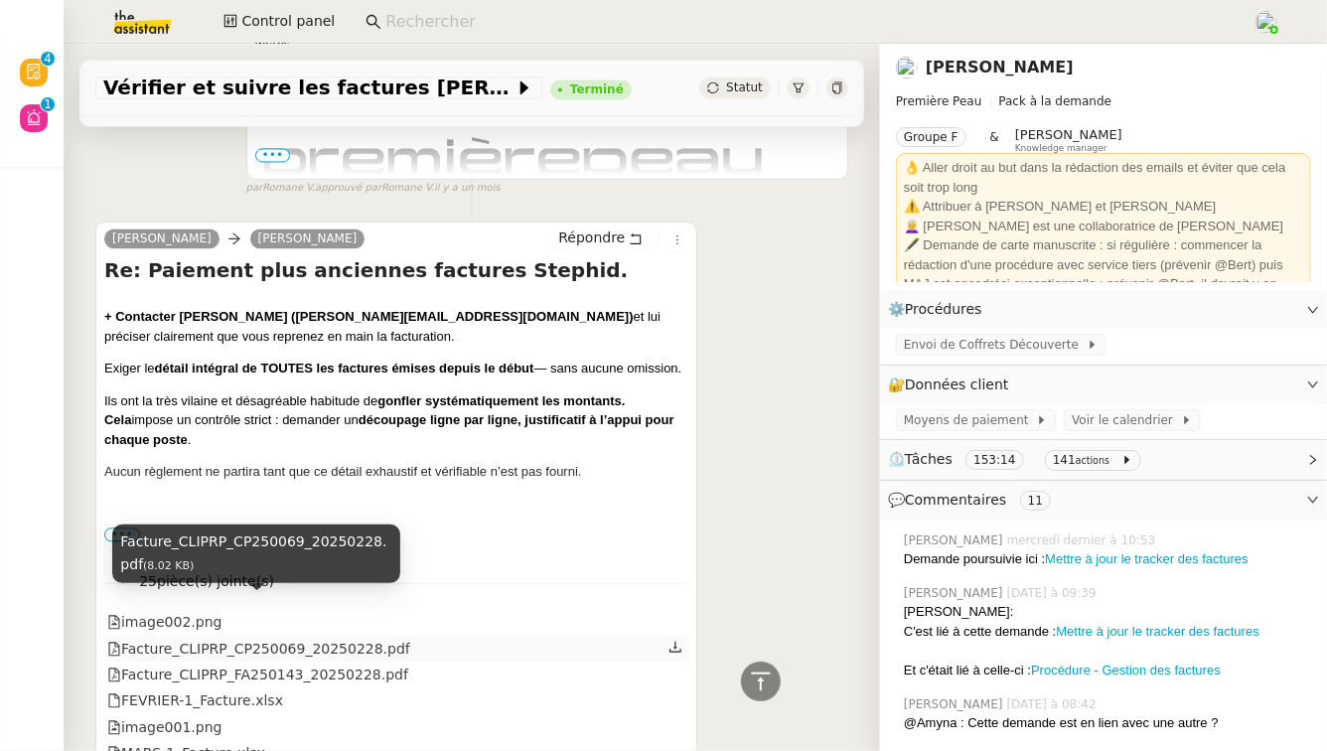
click at [258, 638] on div "Facture_CLIPRP_CP250069_20250228.pdf" at bounding box center [258, 649] width 303 height 23
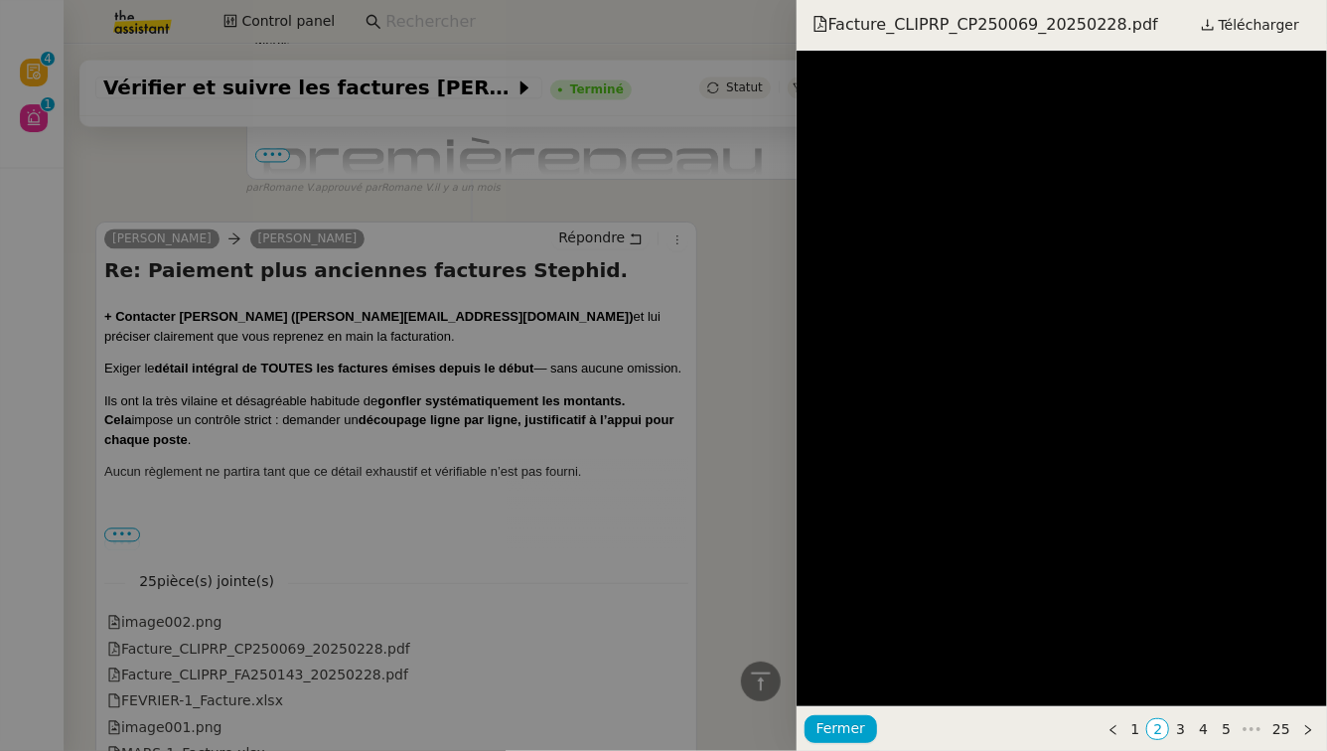
click at [427, 442] on div at bounding box center [663, 375] width 1327 height 751
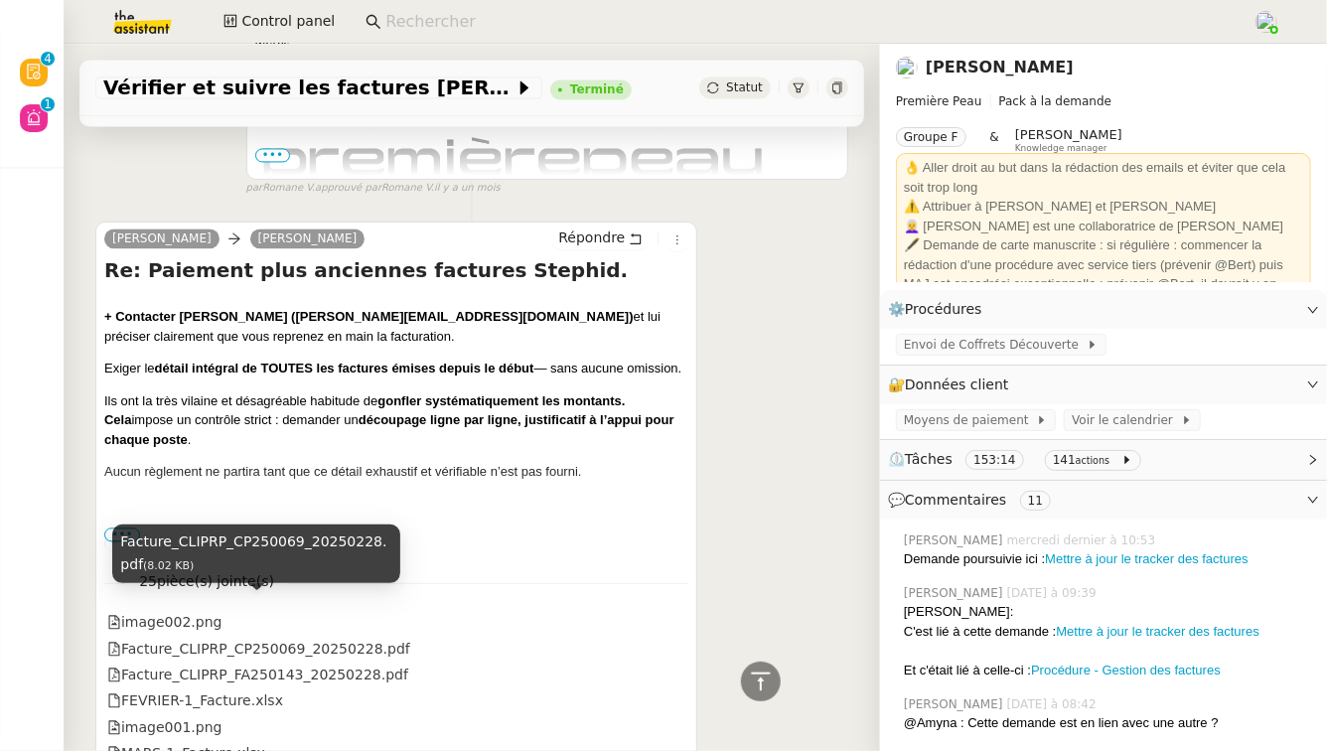
click at [245, 587] on div "Facture_CLIPRP_CP250069_20250228.pdf (8.02 KB)" at bounding box center [256, 560] width 288 height 73
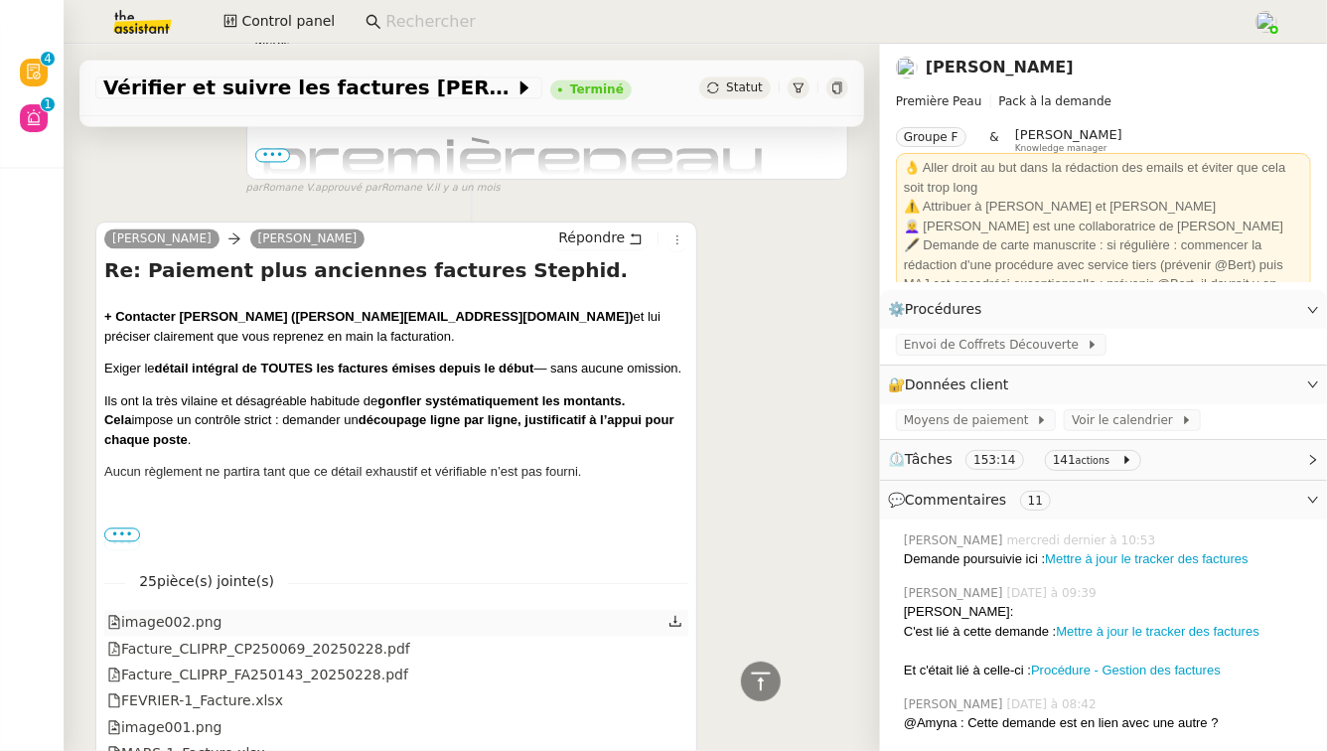
click at [492, 610] on div "image002.png" at bounding box center [396, 623] width 584 height 26
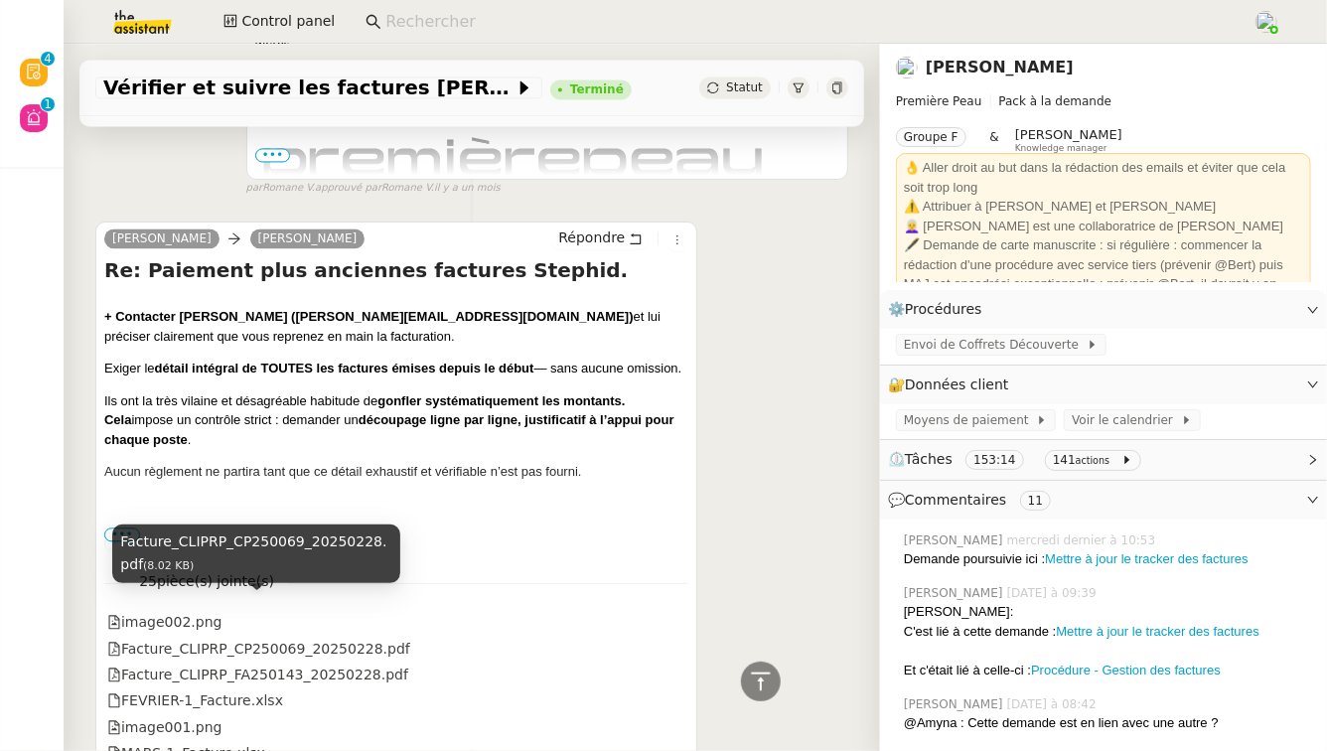
click at [183, 580] on div "Facture_CLIPRP_CP250069_20250228.pdf (8.02 KB)" at bounding box center [256, 553] width 288 height 59
click at [105, 610] on div "image002.png" at bounding box center [396, 623] width 584 height 26
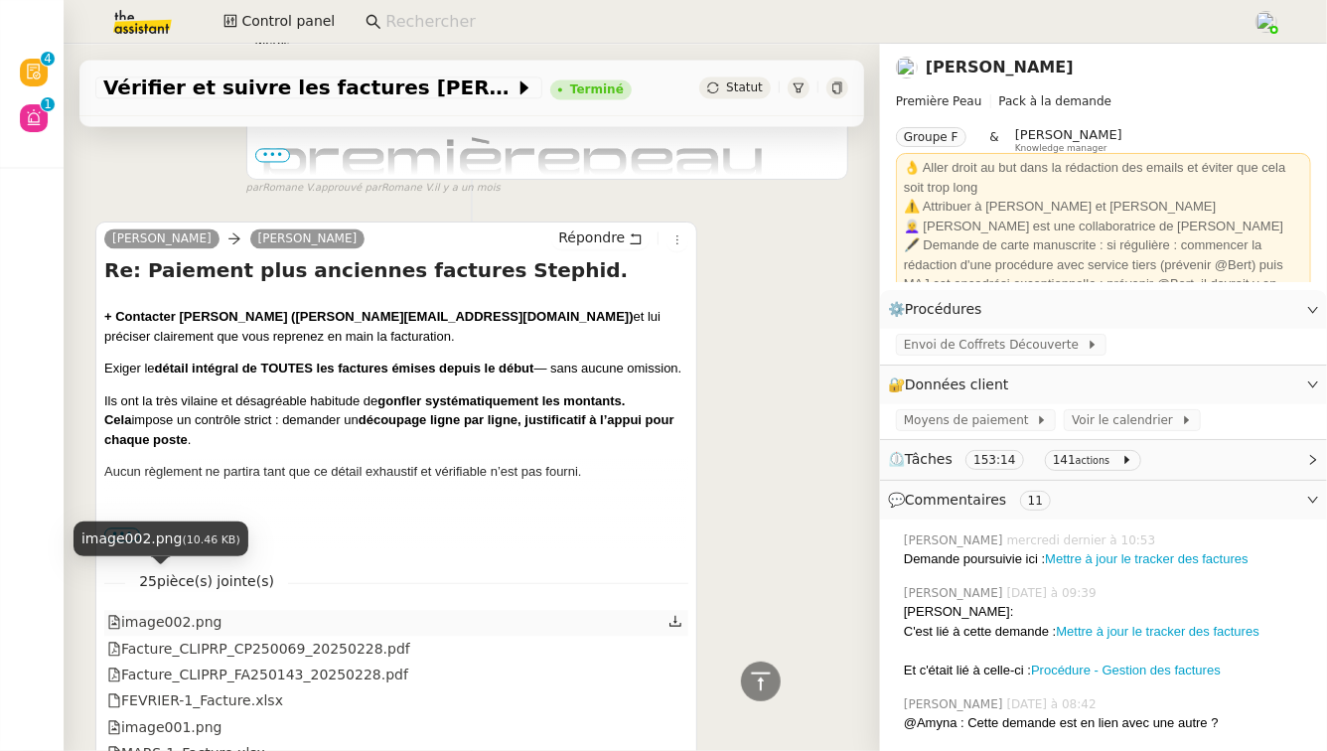
click at [115, 615] on icon at bounding box center [114, 622] width 14 height 14
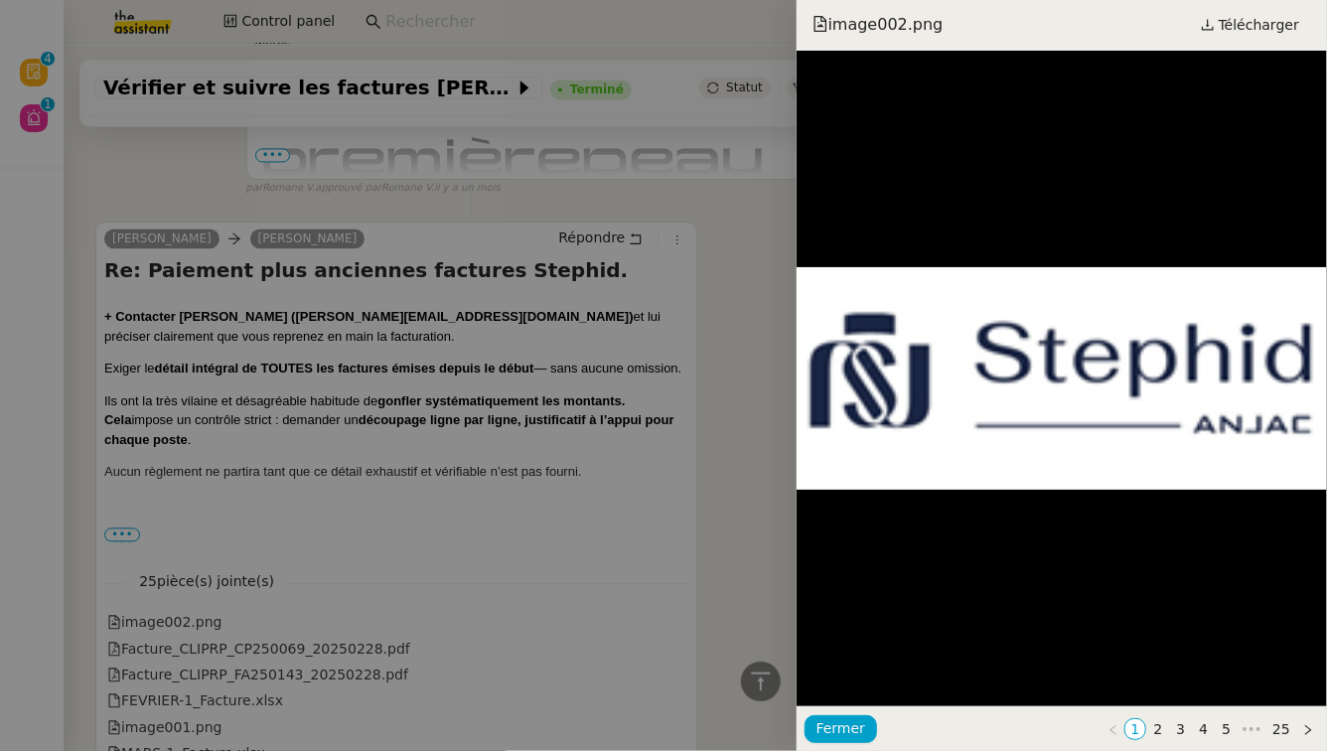
click at [140, 633] on div at bounding box center [663, 375] width 1327 height 751
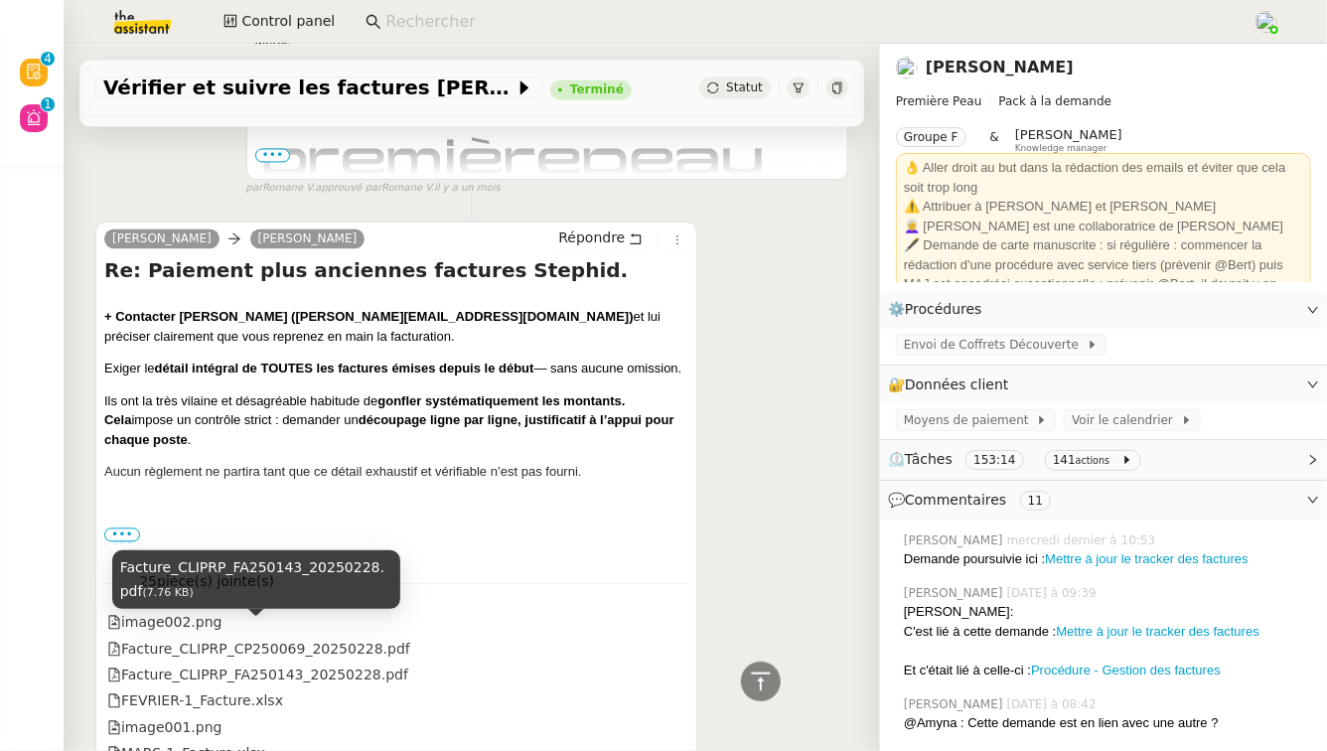
click at [140, 663] on div "Facture_CLIPRP_FA250143_20250228.pdf" at bounding box center [257, 674] width 301 height 23
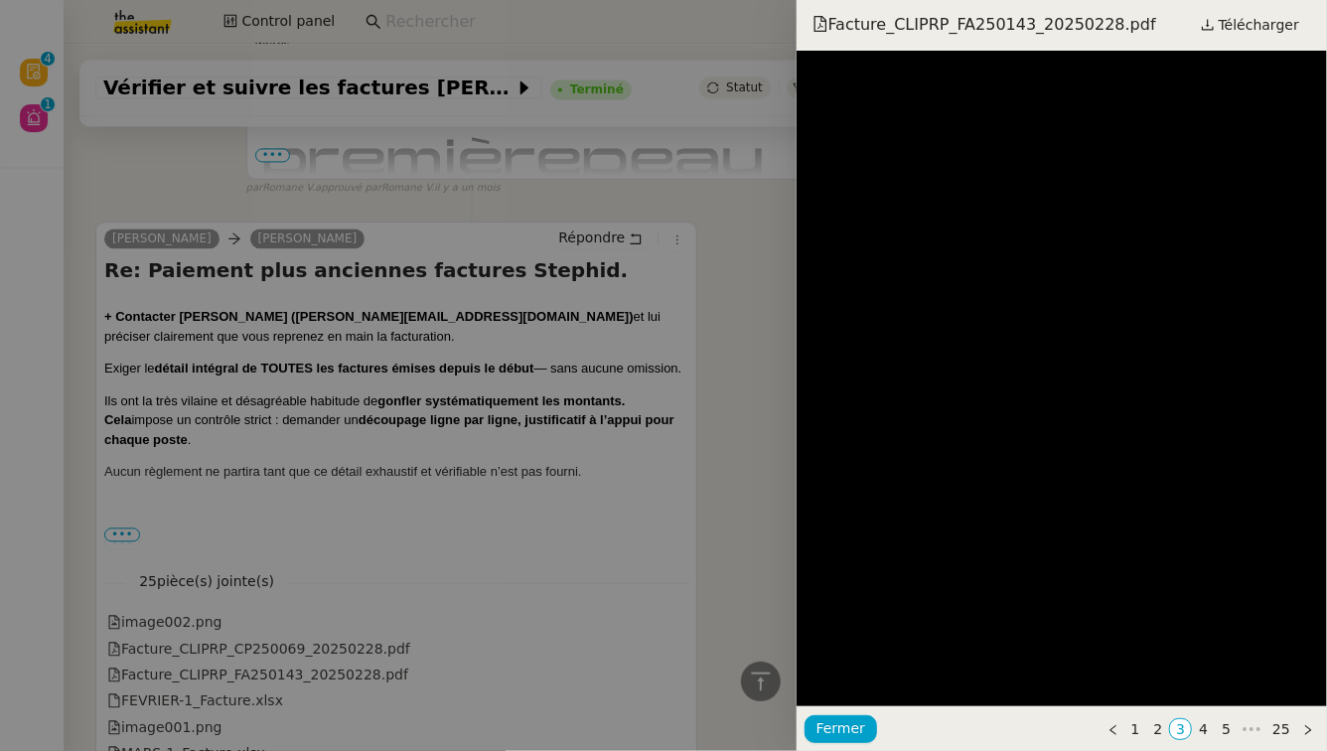
click at [257, 500] on div at bounding box center [663, 375] width 1327 height 751
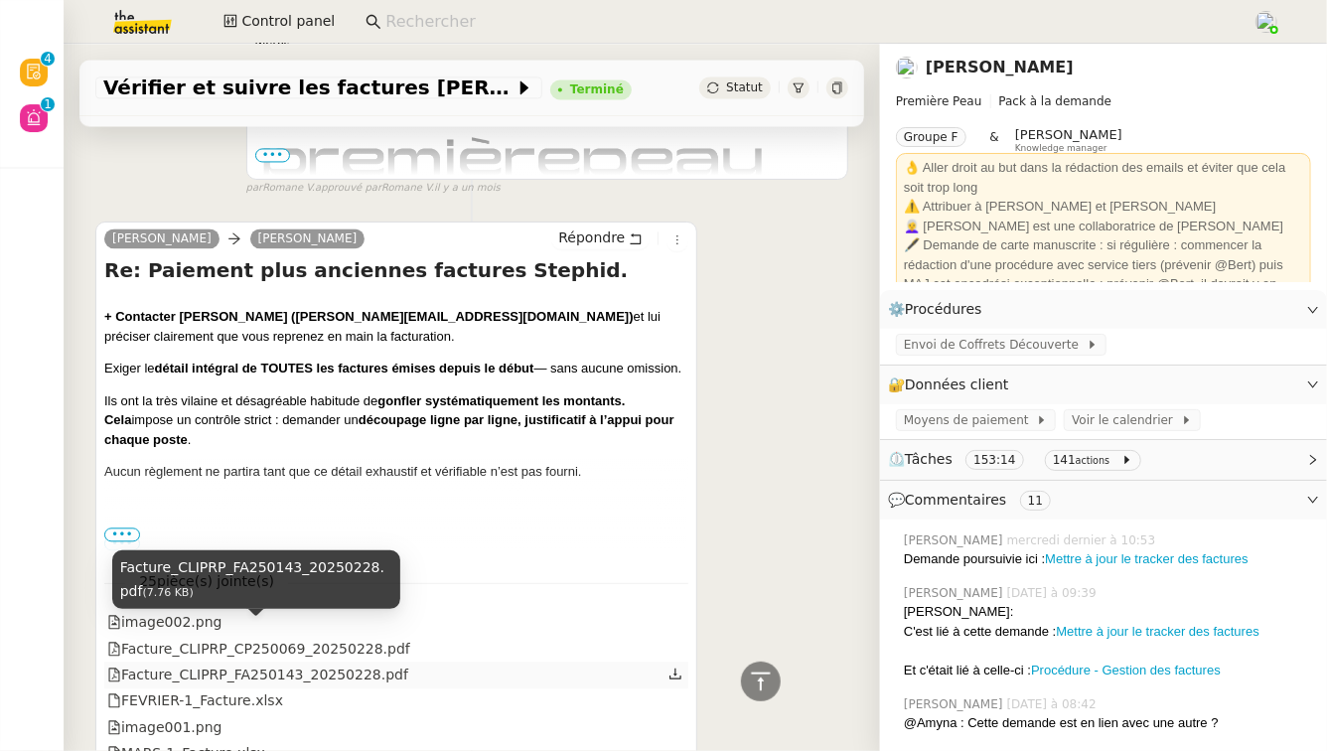
click at [371, 663] on div "Facture_CLIPRP_FA250143_20250228.pdf" at bounding box center [257, 674] width 301 height 23
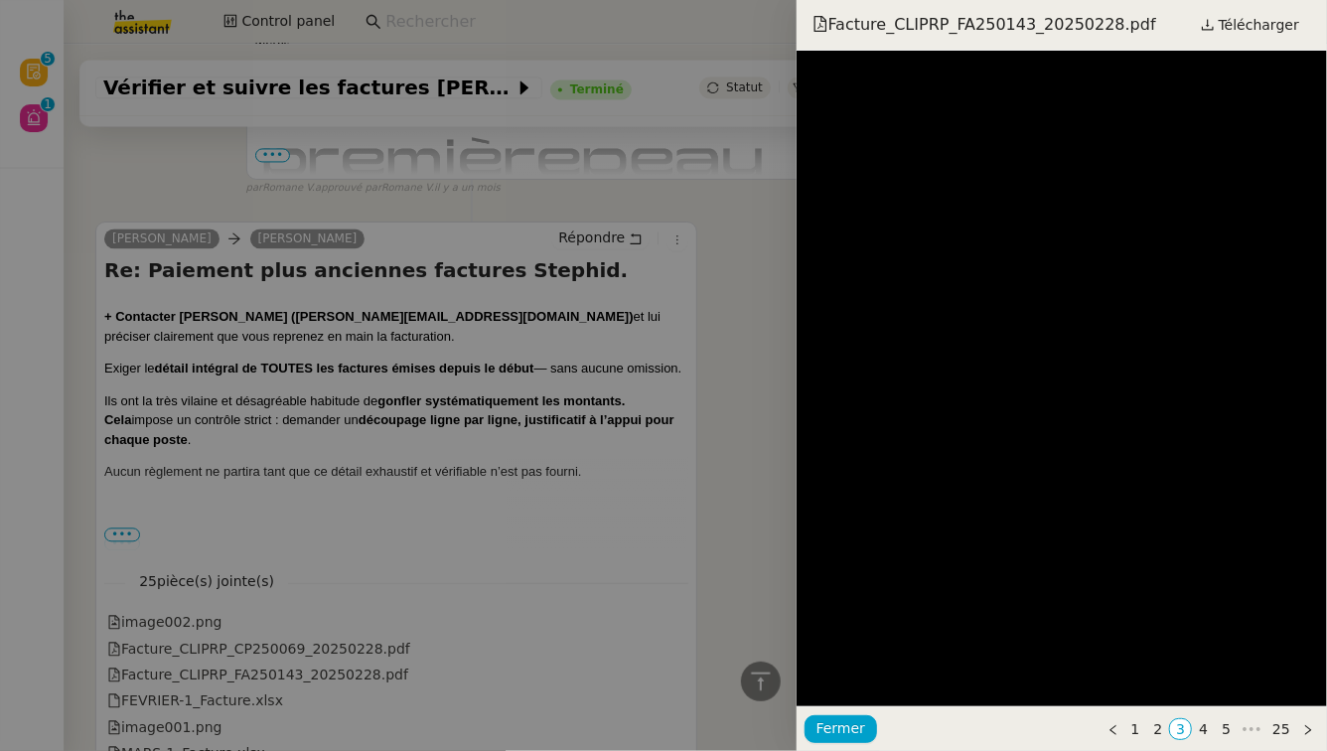
click at [562, 436] on div at bounding box center [663, 375] width 1327 height 751
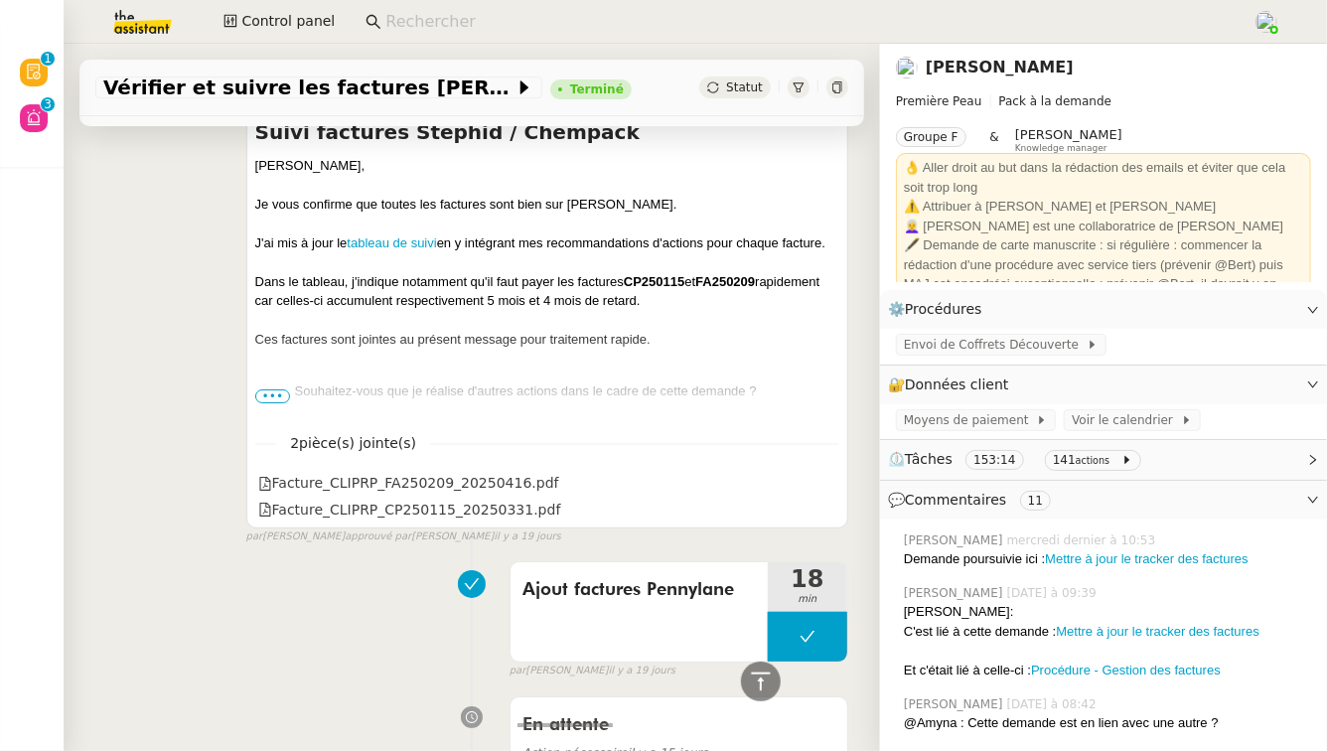
scroll to position [7009, 0]
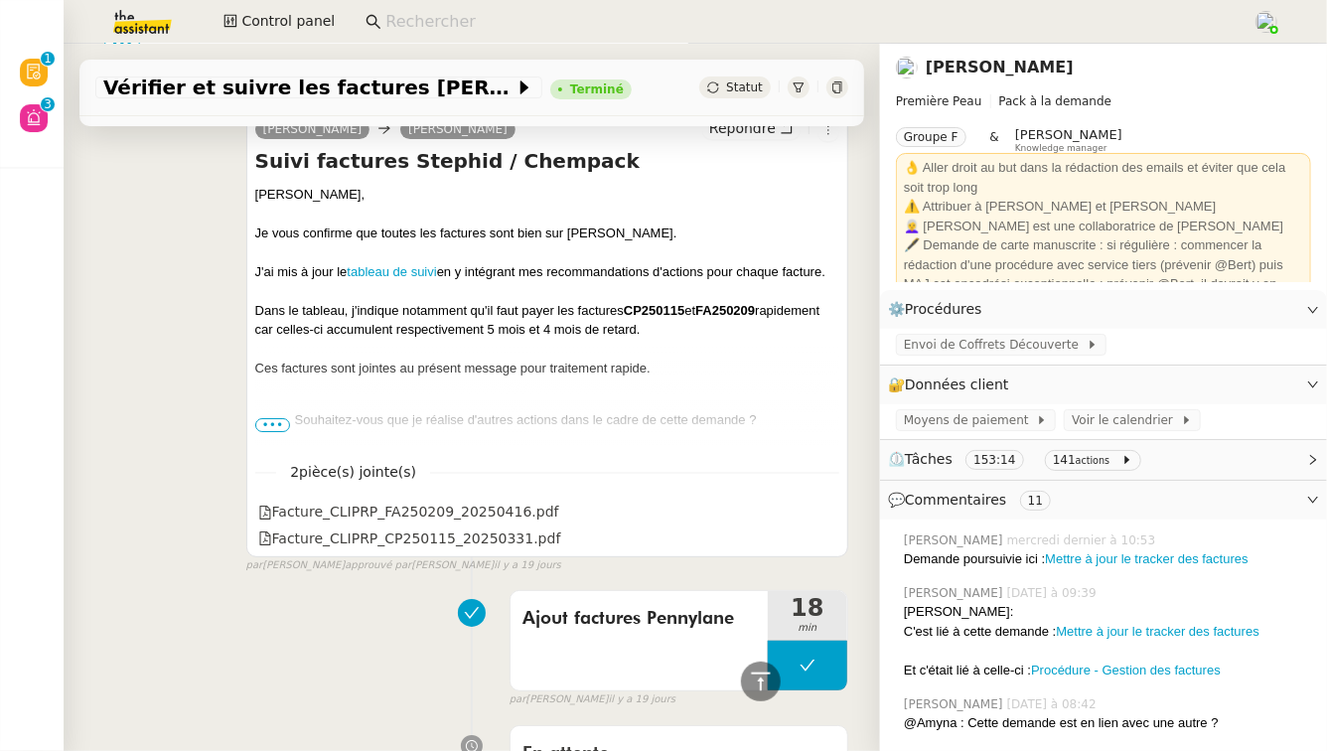
click at [271, 410] on div "Pierre, Je vous confirme que toutes les factures sont bien sur Pennylane. J'ai …" at bounding box center [547, 631] width 584 height 893
click at [272, 418] on span "•••" at bounding box center [273, 425] width 36 height 14
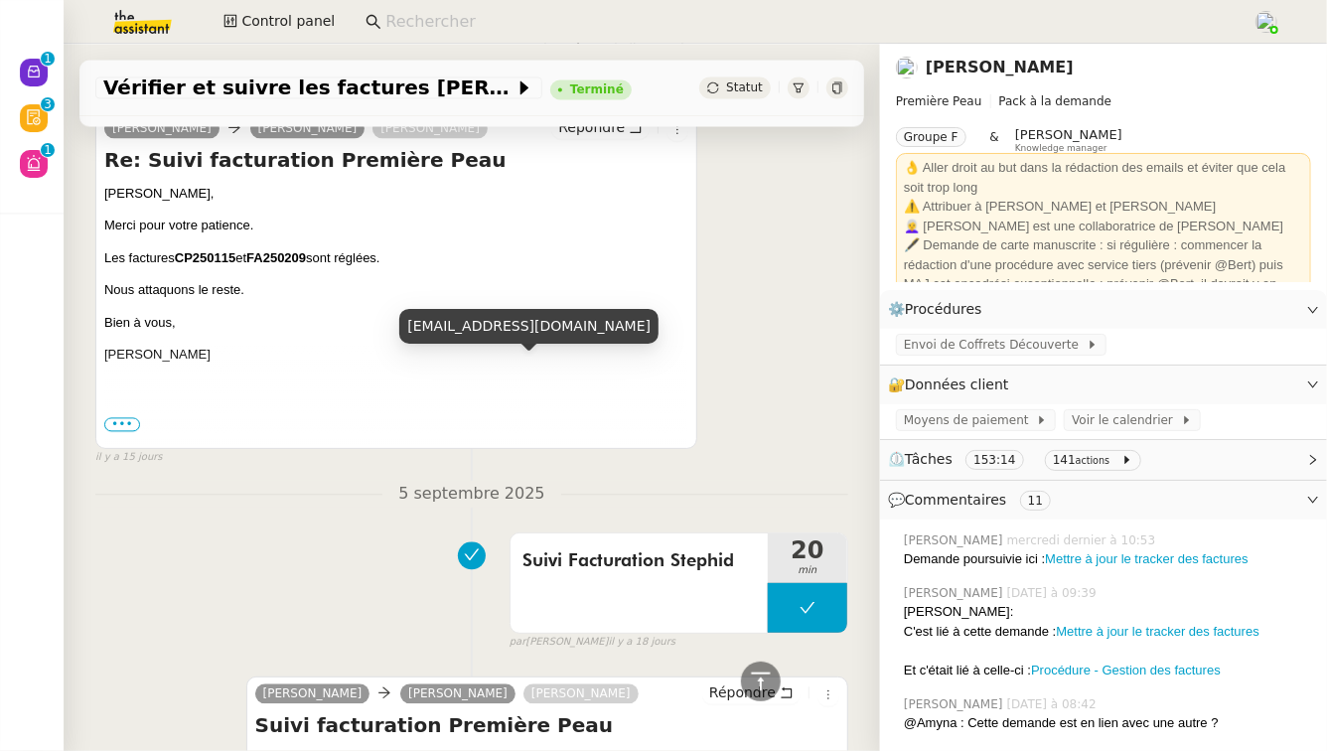
scroll to position [5406, 0]
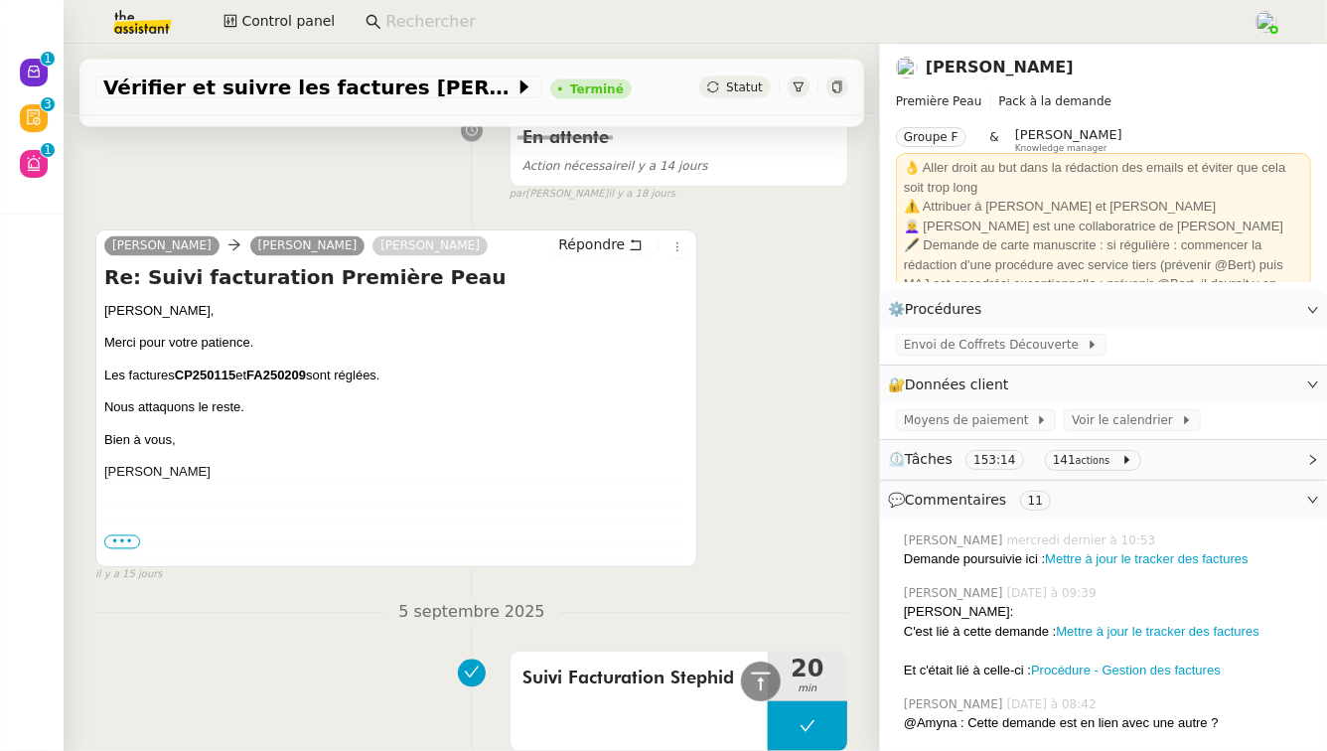
click at [113, 535] on span "•••" at bounding box center [122, 542] width 36 height 14
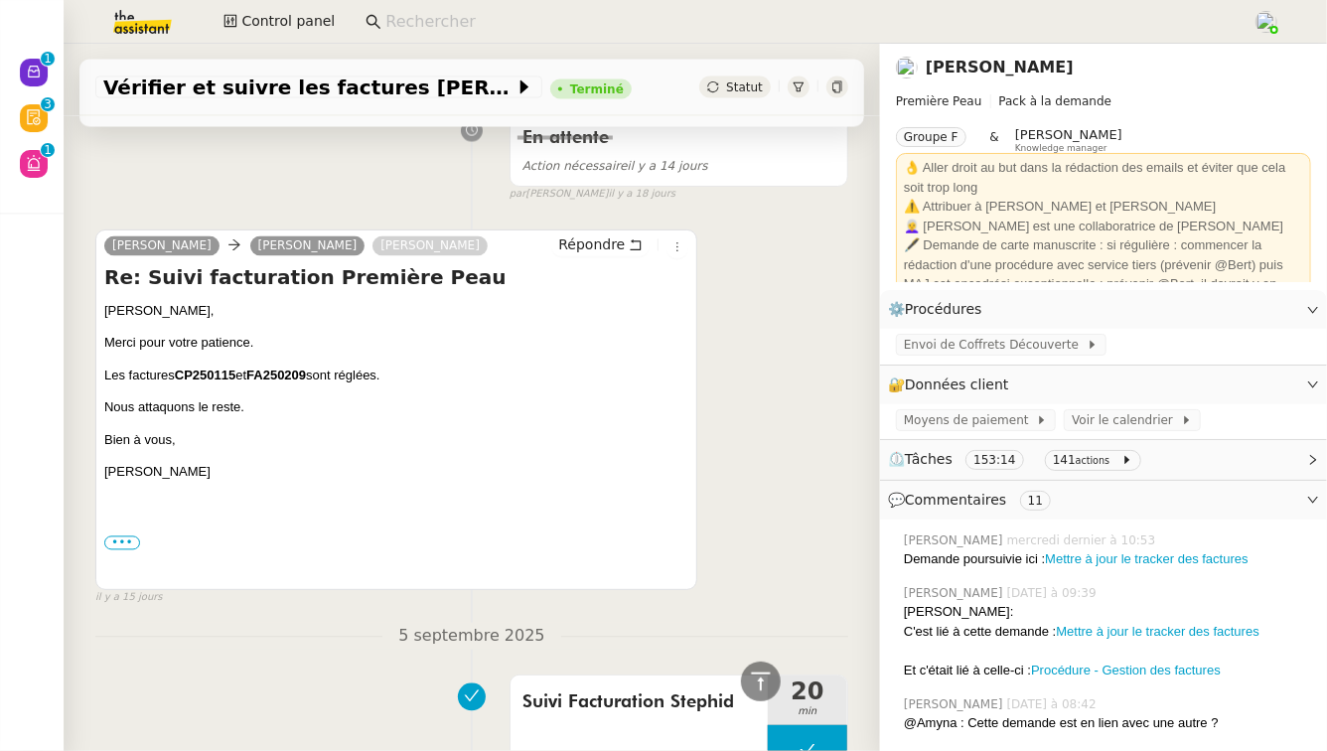
click at [113, 536] on label "•••" at bounding box center [122, 543] width 36 height 14
click at [0, 0] on input "•••" at bounding box center [0, 0] width 0 height 0
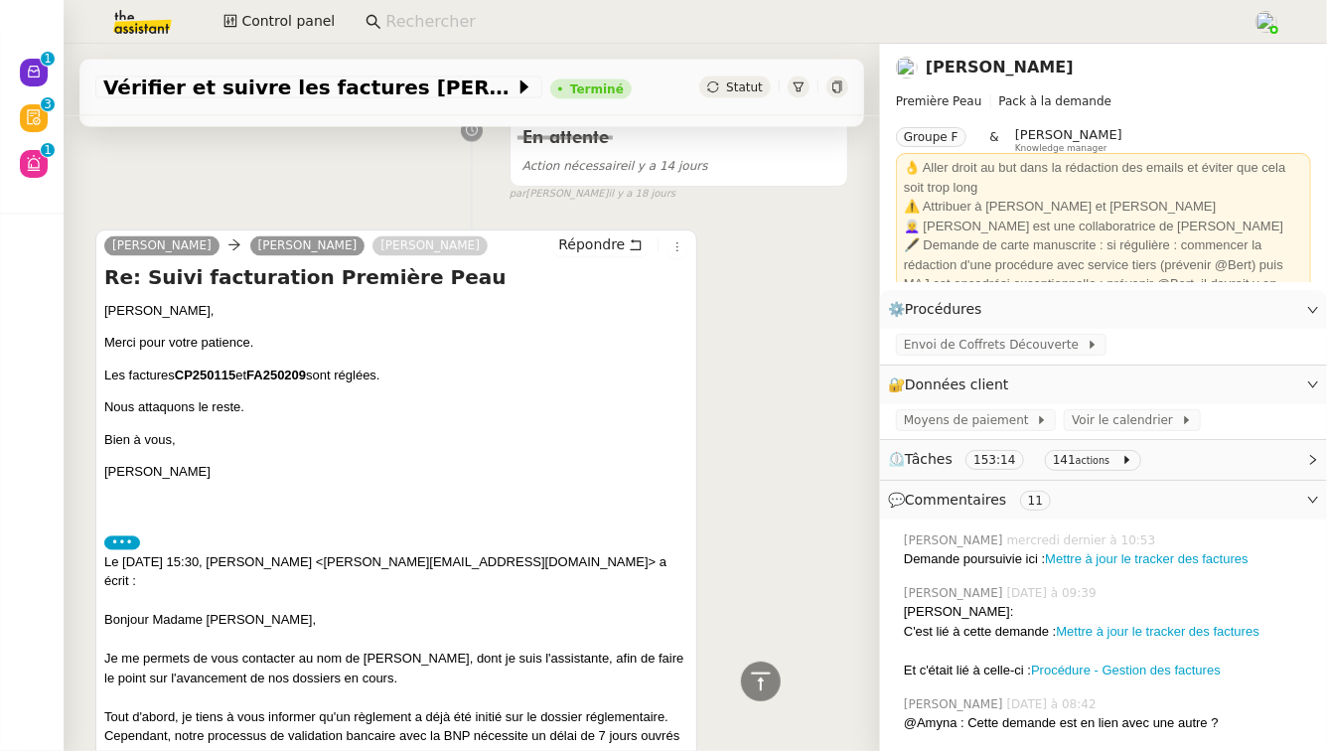
click at [113, 536] on label "•••" at bounding box center [122, 543] width 36 height 14
click at [0, 0] on input "•••" at bounding box center [0, 0] width 0 height 0
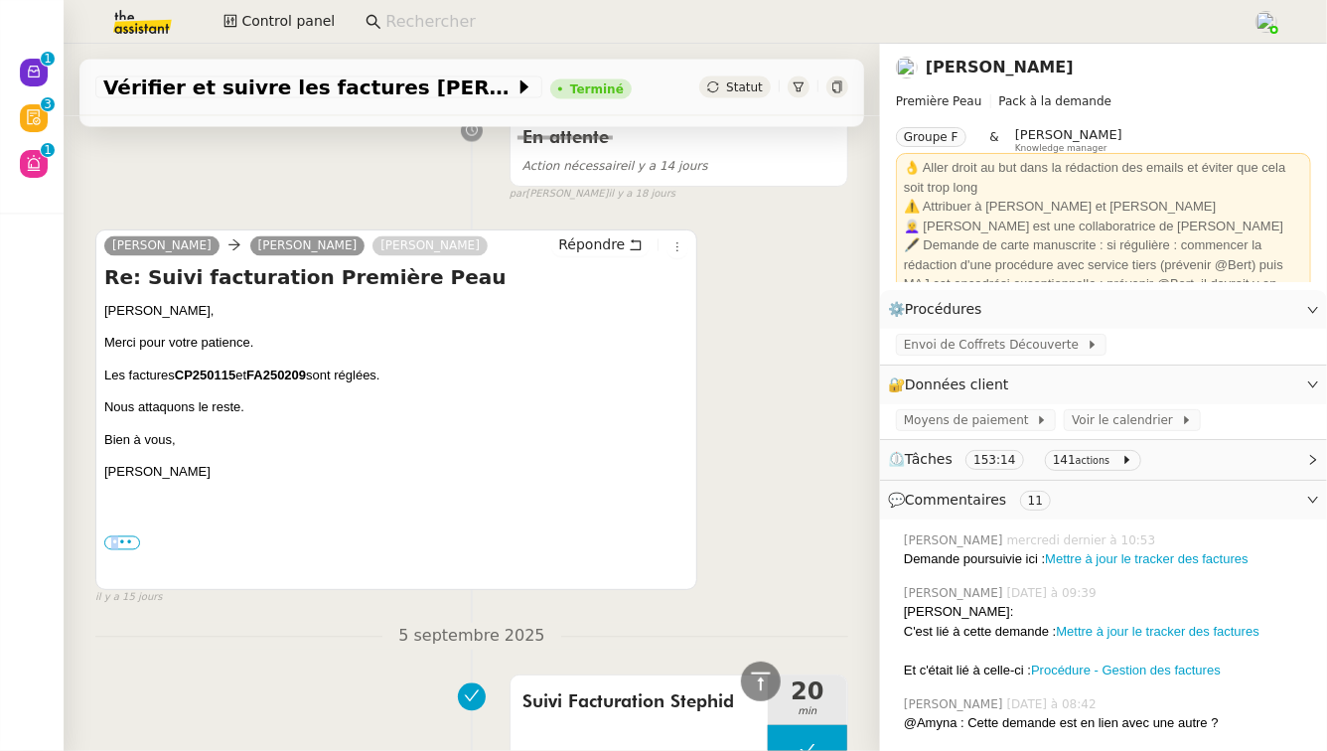
click at [113, 536] on label "•••" at bounding box center [122, 543] width 36 height 14
click at [0, 0] on input "•••" at bounding box center [0, 0] width 0 height 0
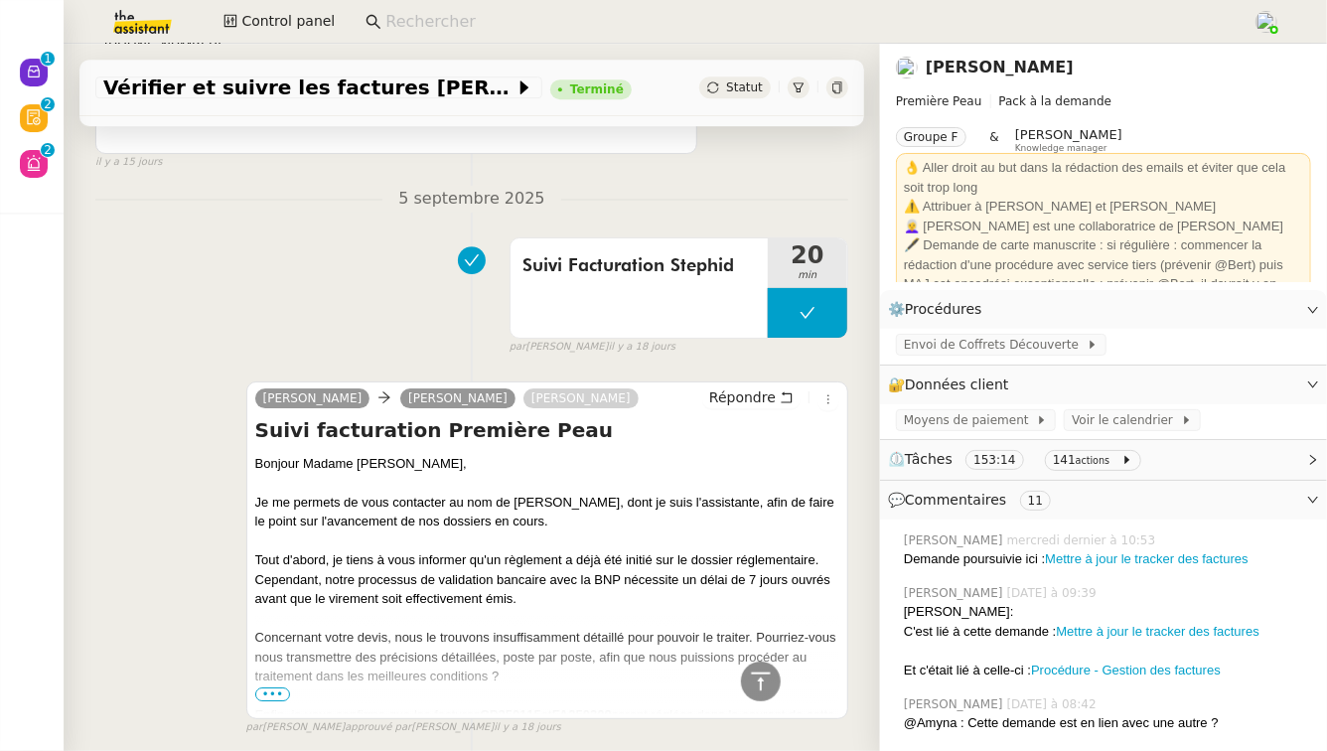
click at [114, 517] on div "camille Sandrine FAHYS Pierre Mergui Répondre Suivi facturation Première Peau B…" at bounding box center [471, 549] width 753 height 372
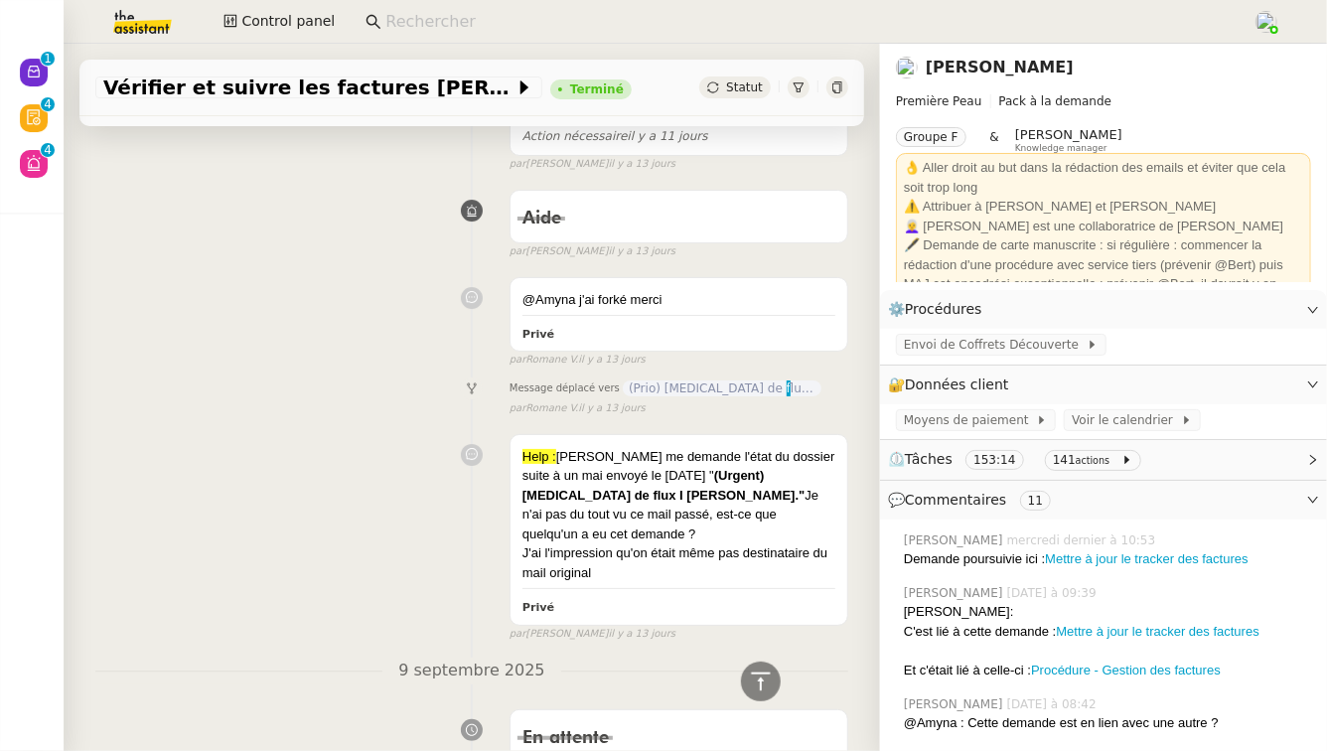
scroll to position [3650, 0]
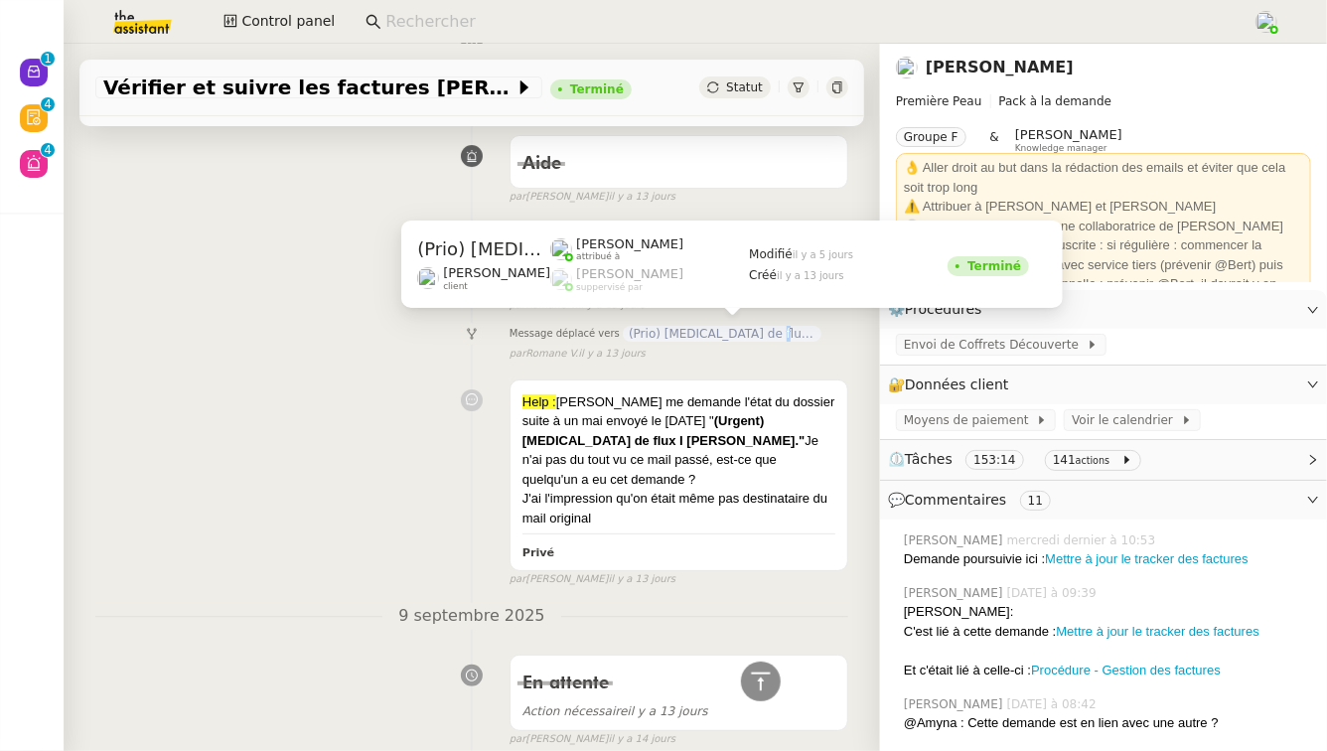
click at [739, 334] on span "(Prio) Rupture de flux I Bascule Stephid" at bounding box center [722, 334] width 199 height 16
click at [695, 328] on span "(Prio) Rupture de flux I Bascule Stephid" at bounding box center [722, 334] width 199 height 16
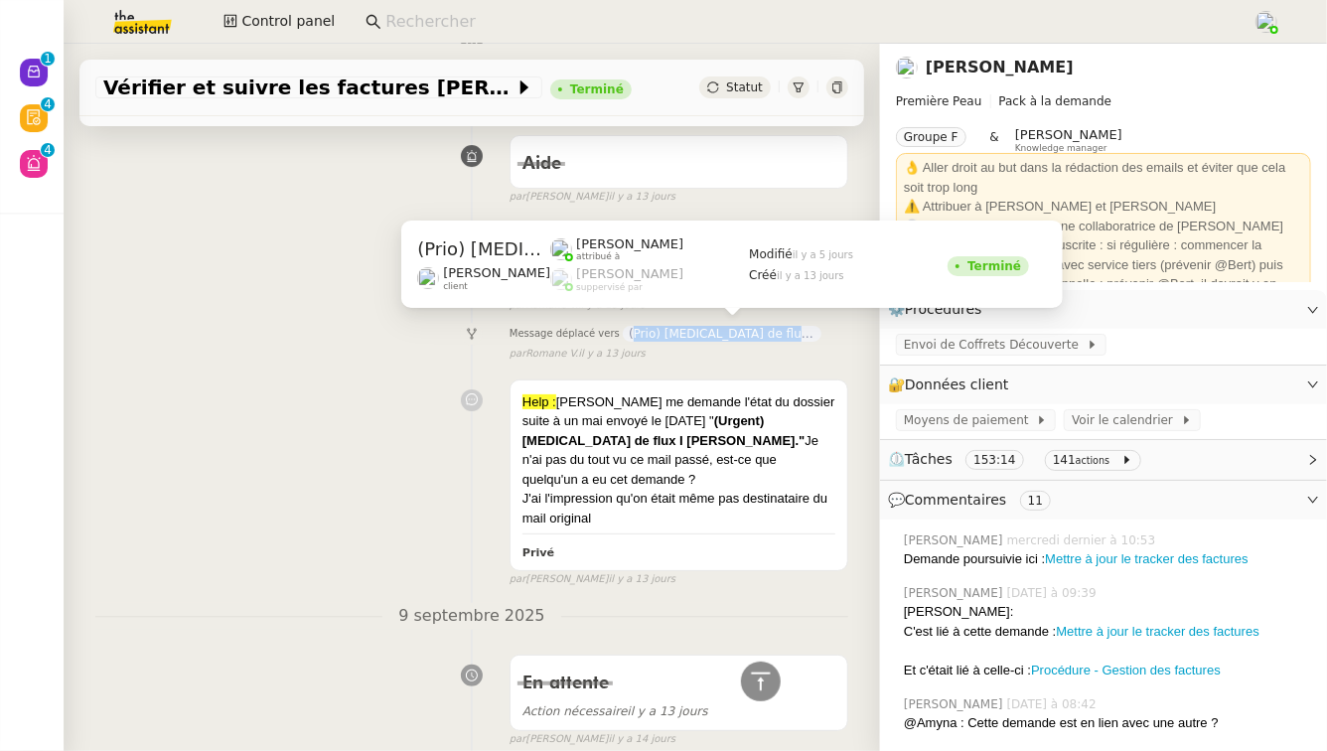
click at [695, 328] on span "(Prio) Rupture de flux I Bascule Stephid" at bounding box center [722, 334] width 199 height 16
copy span "(Prio) Rupture de flux I Bascule Stephid"
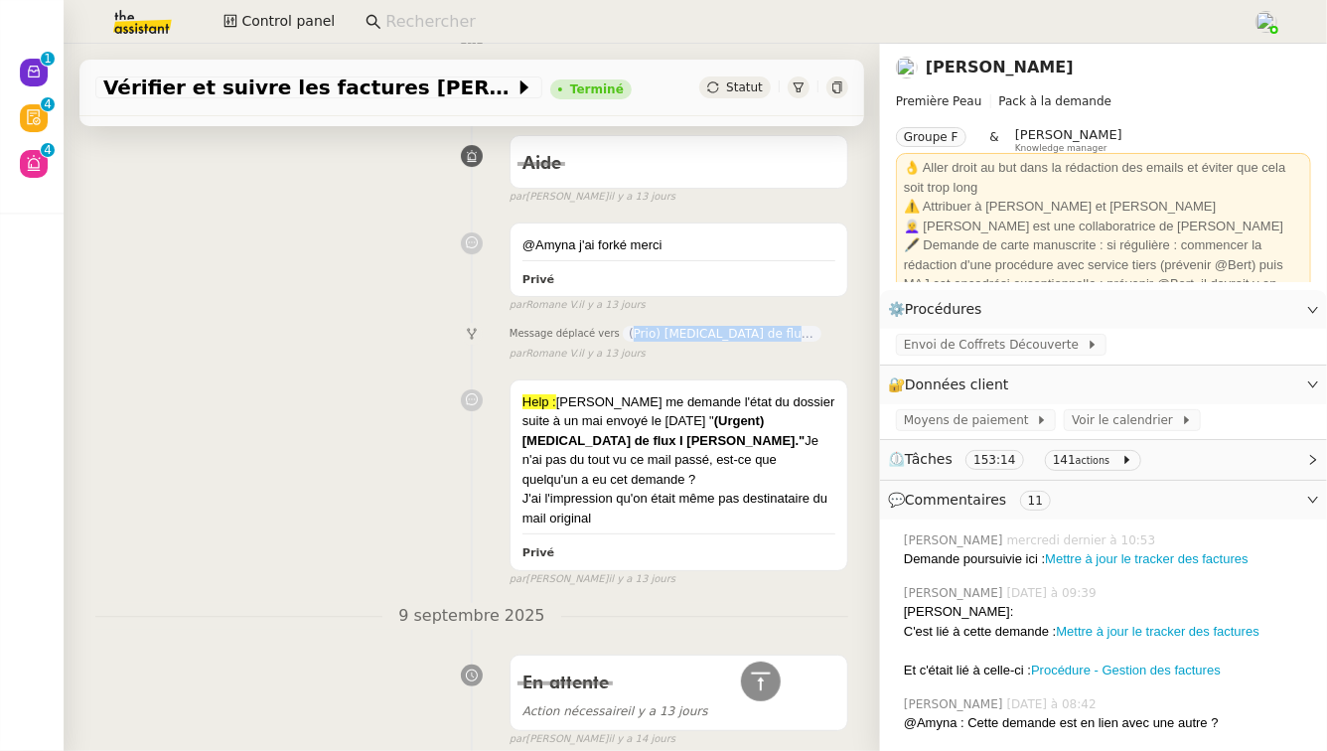
click at [161, 23] on img at bounding box center [127, 22] width 154 height 44
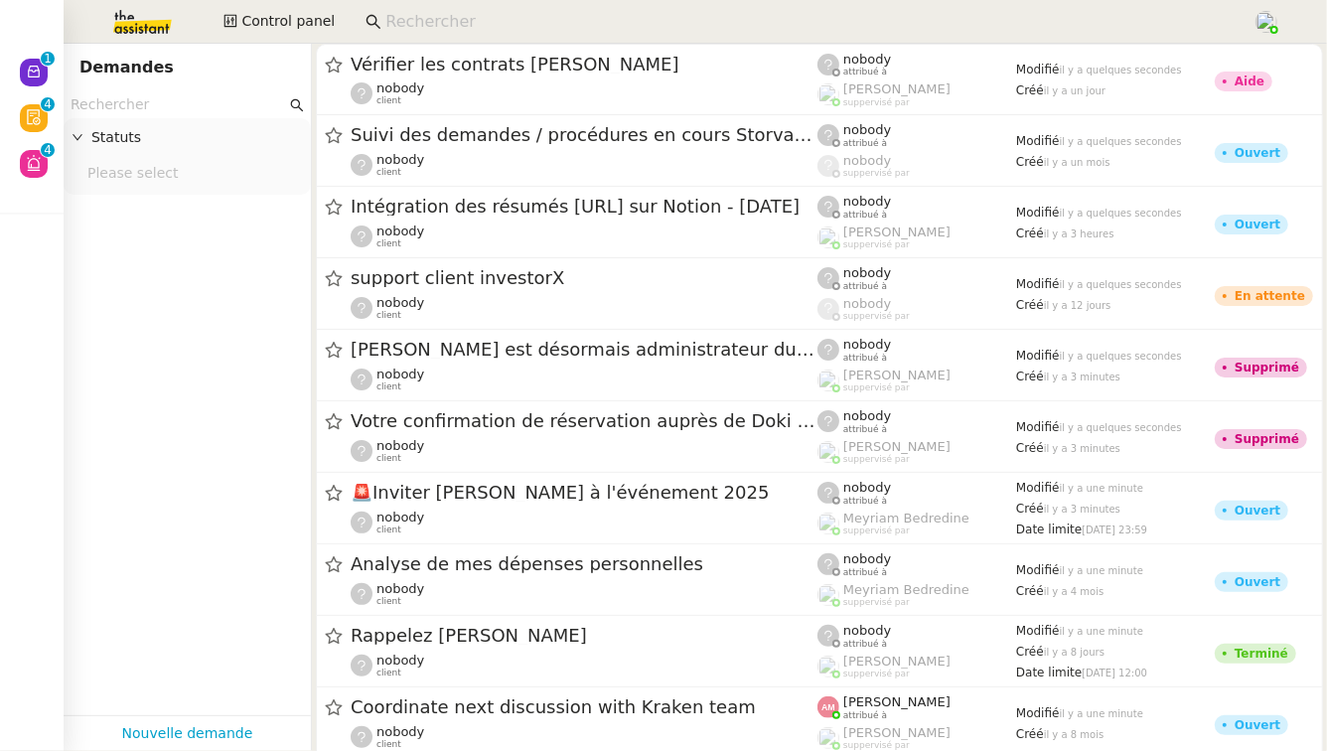
click at [151, 106] on input "text" at bounding box center [179, 104] width 216 height 23
paste input "(Prio) Rupture de flux I Bascule Stephid"
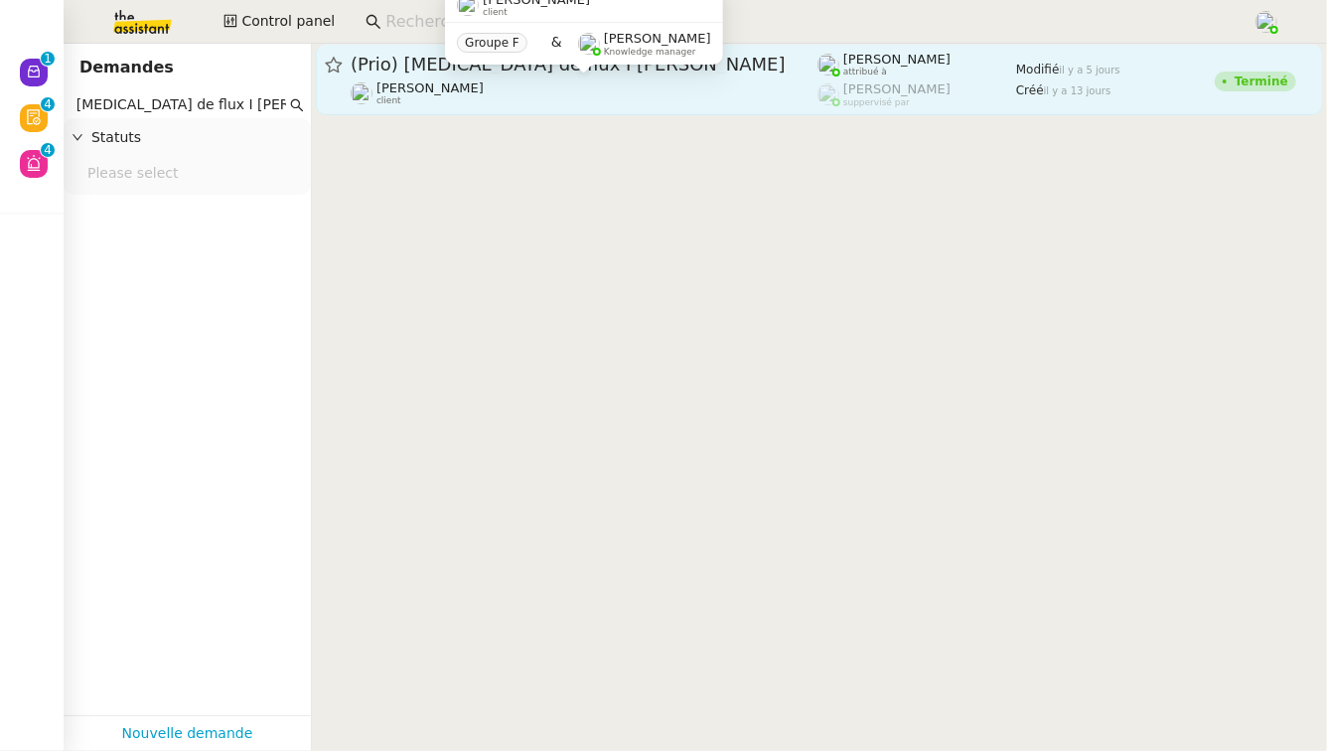
type input "(Prio) Rupture de flux I Bascule Stephid"
click at [587, 87] on div "Pierre Mergui client" at bounding box center [584, 93] width 467 height 26
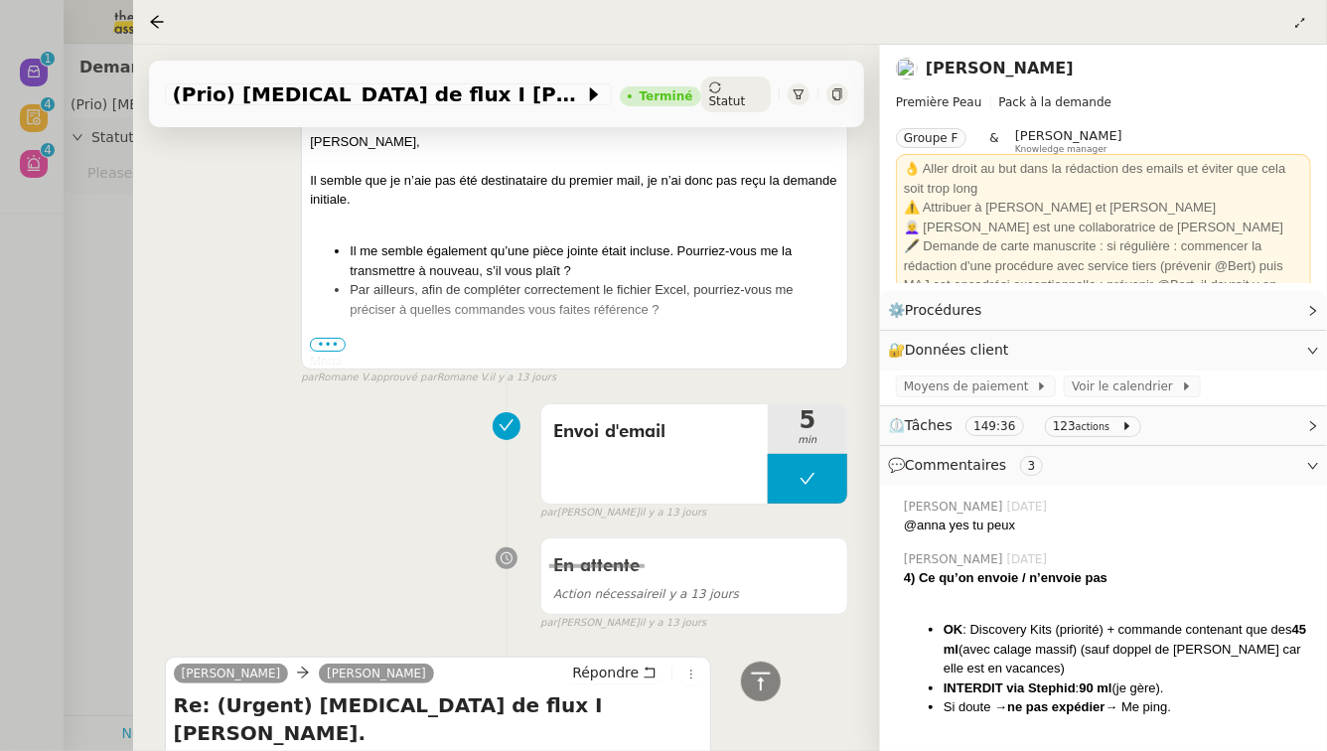
scroll to position [10823, 0]
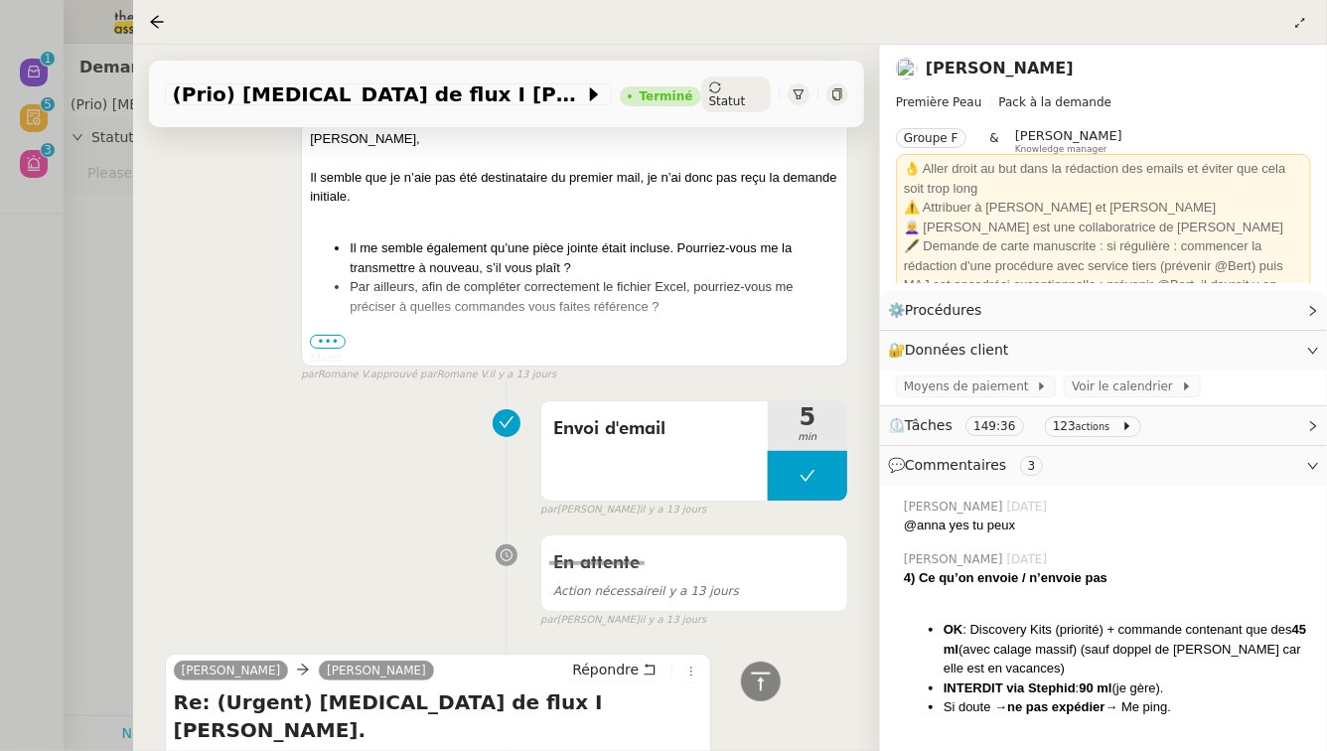
click at [0, 0] on input "•••" at bounding box center [0, 0] width 0 height 0
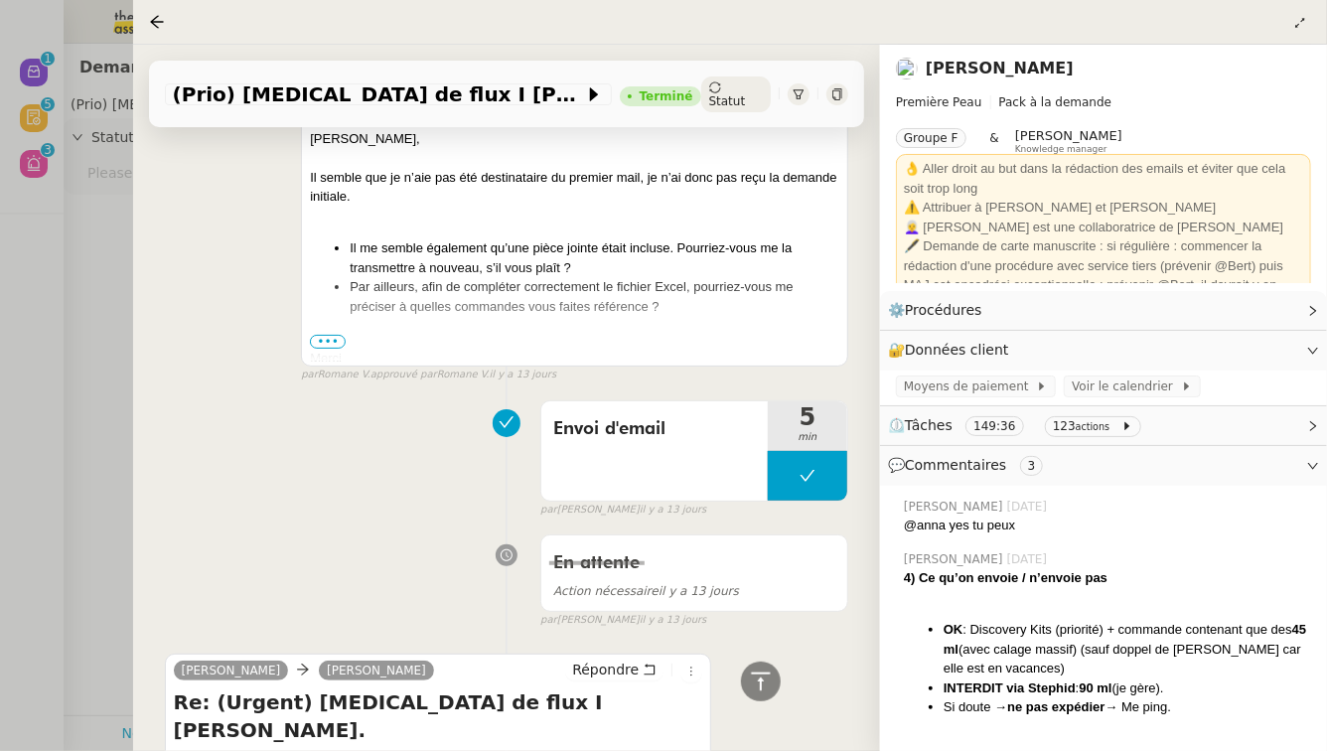
click at [1298, 23] on icon at bounding box center [1300, 23] width 12 height 12
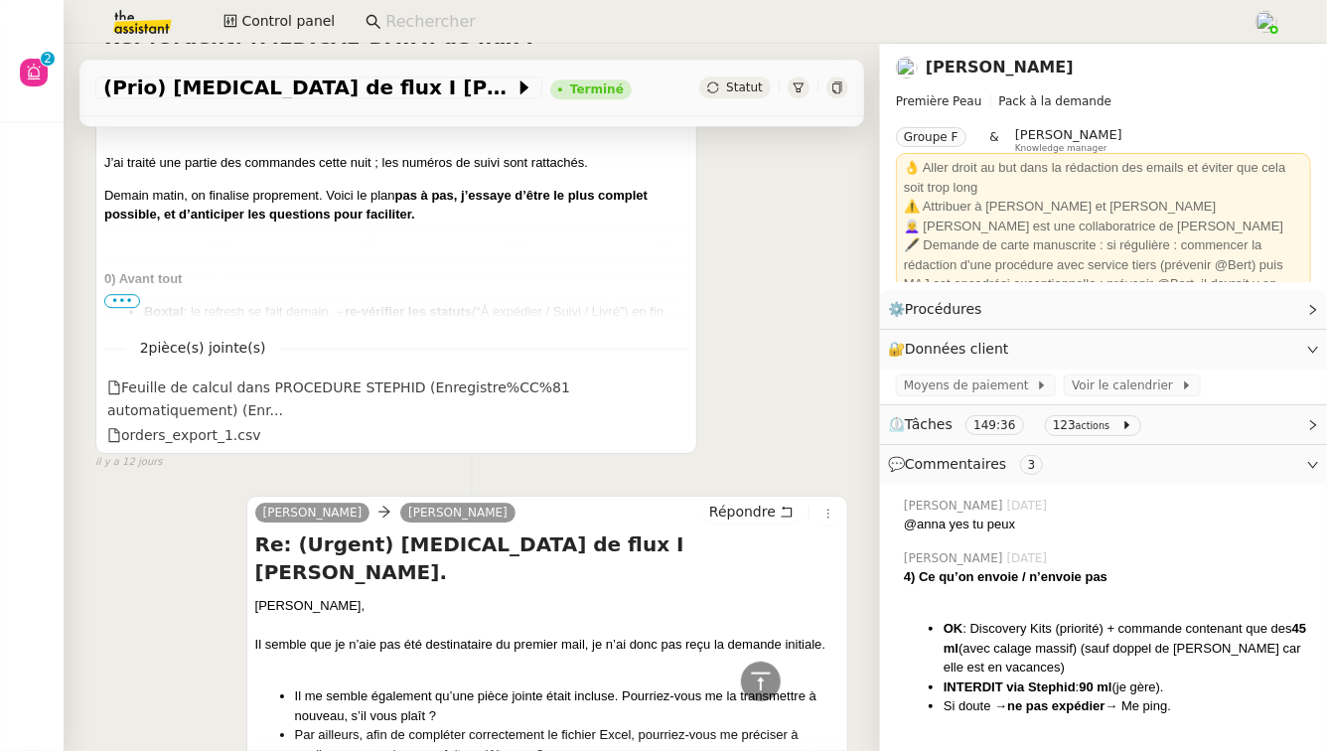
scroll to position [10589, 0]
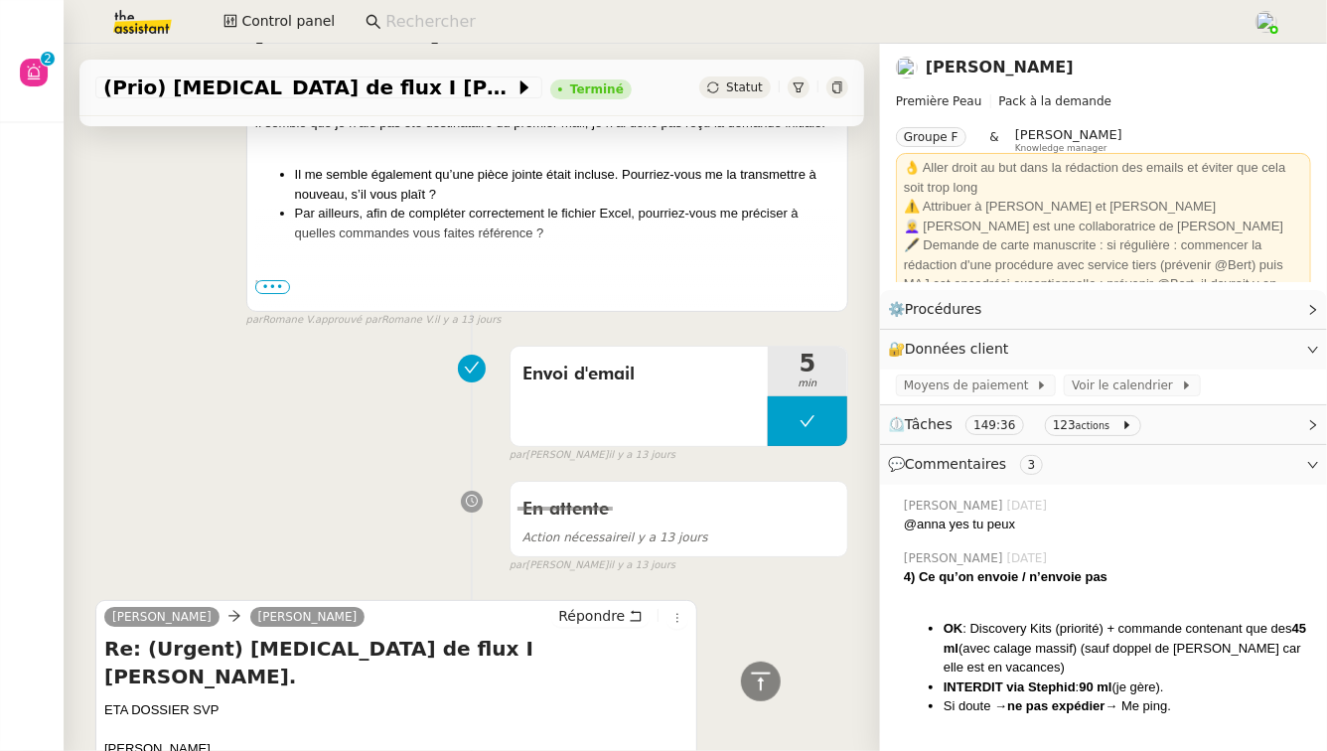
click at [0, 0] on input "•••" at bounding box center [0, 0] width 0 height 0
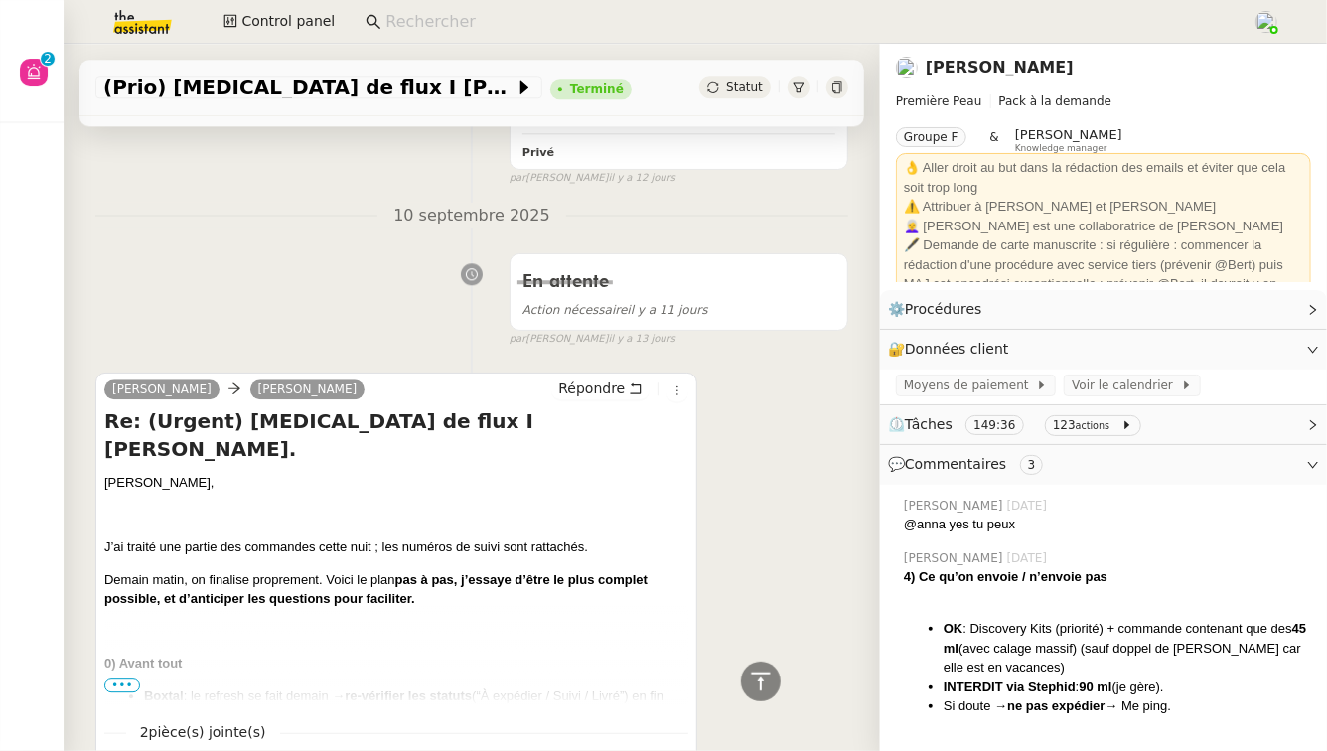
scroll to position [9678, 0]
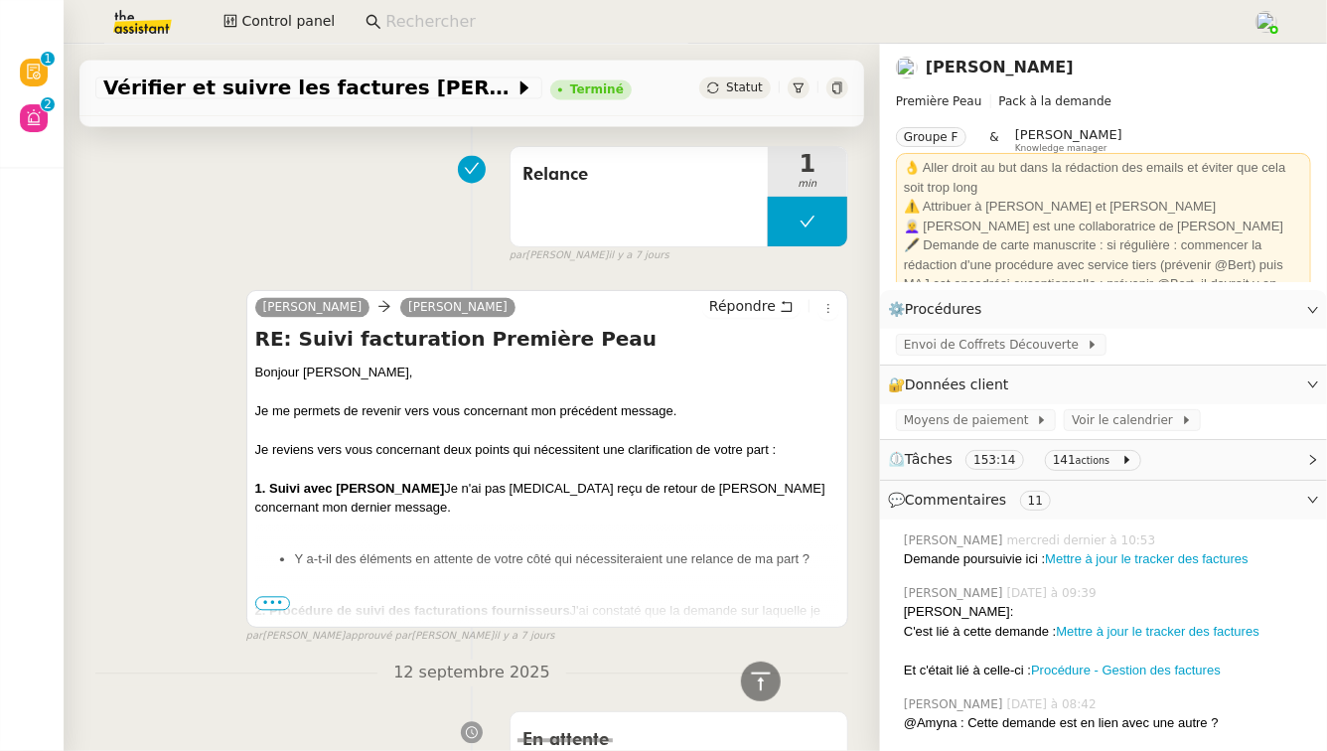
scroll to position [1927, 0]
click at [274, 602] on span "•••" at bounding box center [273, 602] width 36 height 14
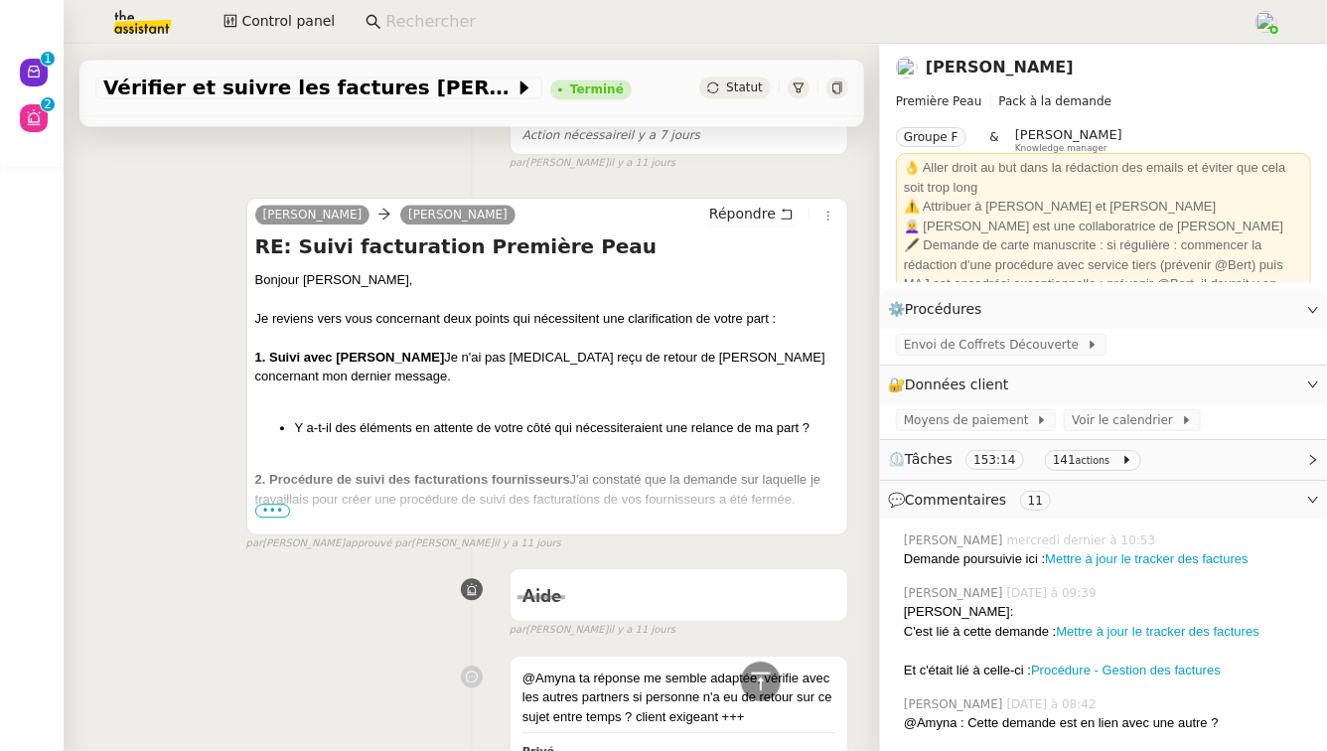
scroll to position [5816, 0]
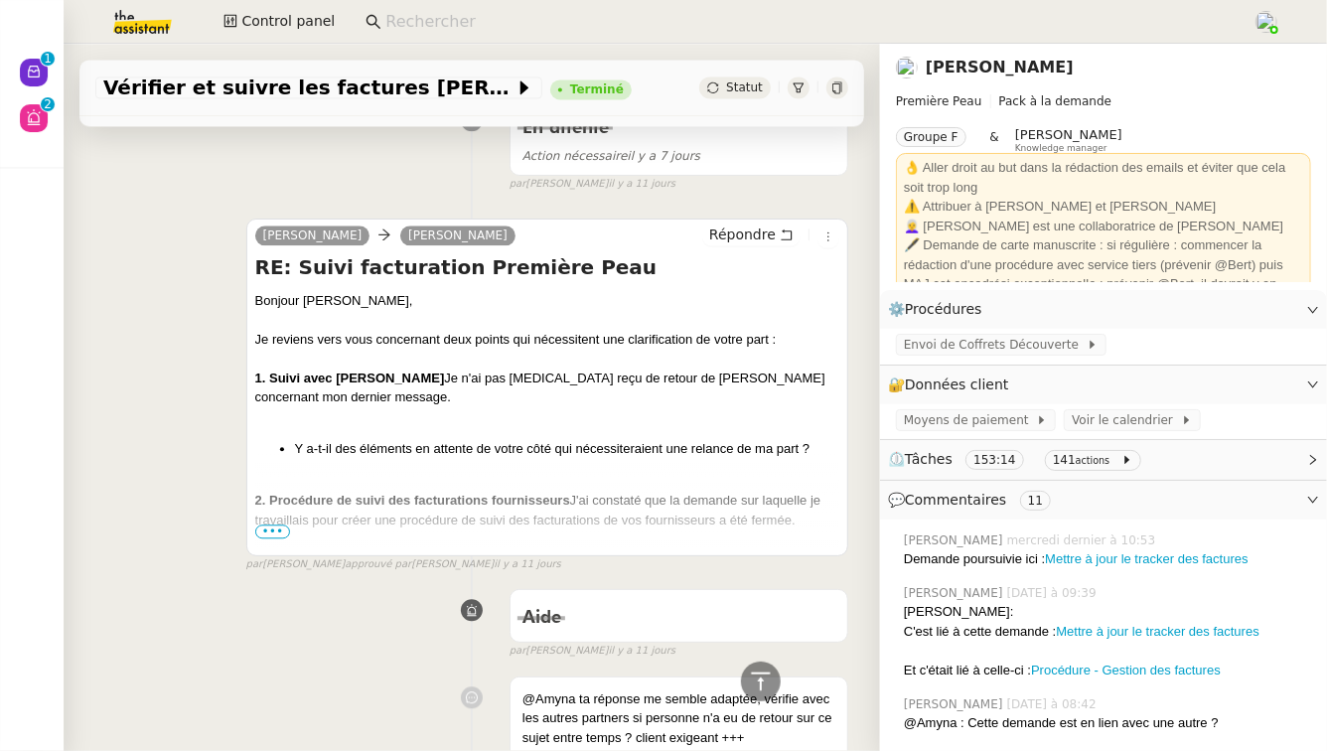
click at [271, 524] on span "•••" at bounding box center [273, 531] width 36 height 14
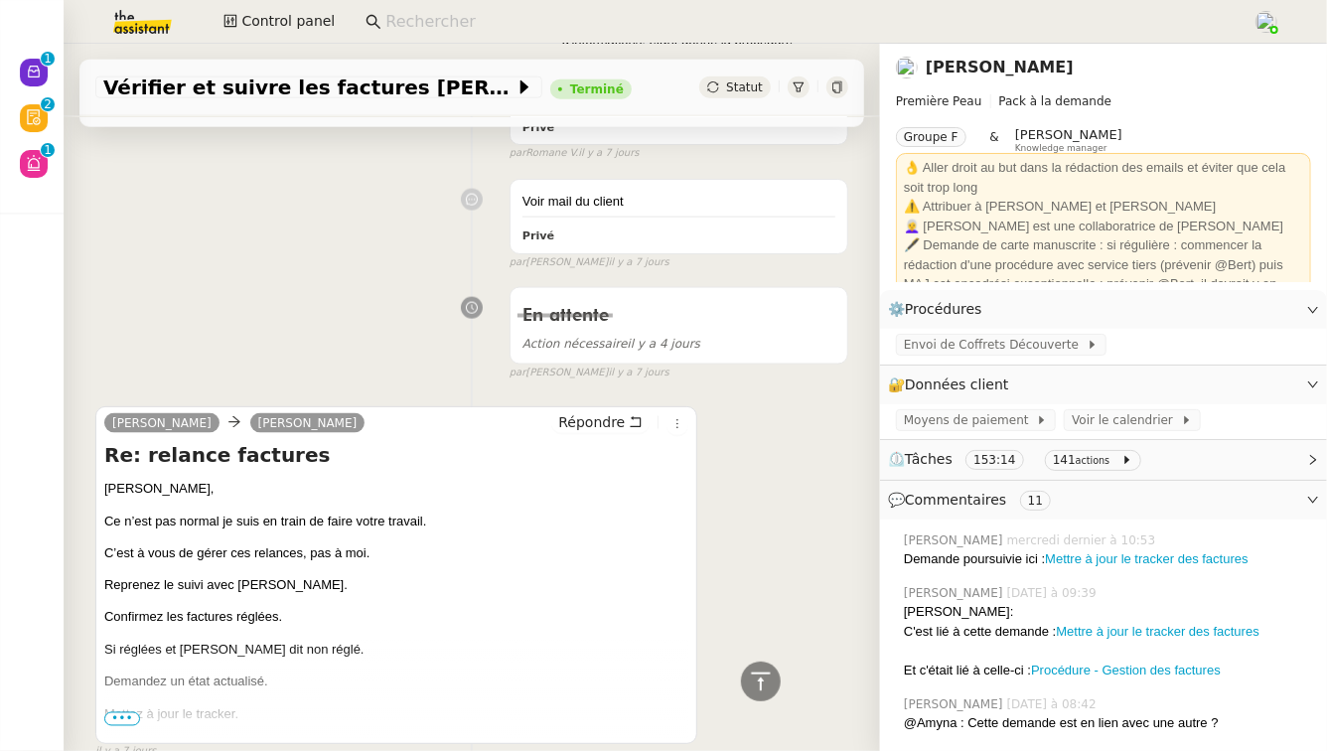
scroll to position [1293, 0]
click at [123, 716] on span "•••" at bounding box center [122, 720] width 36 height 14
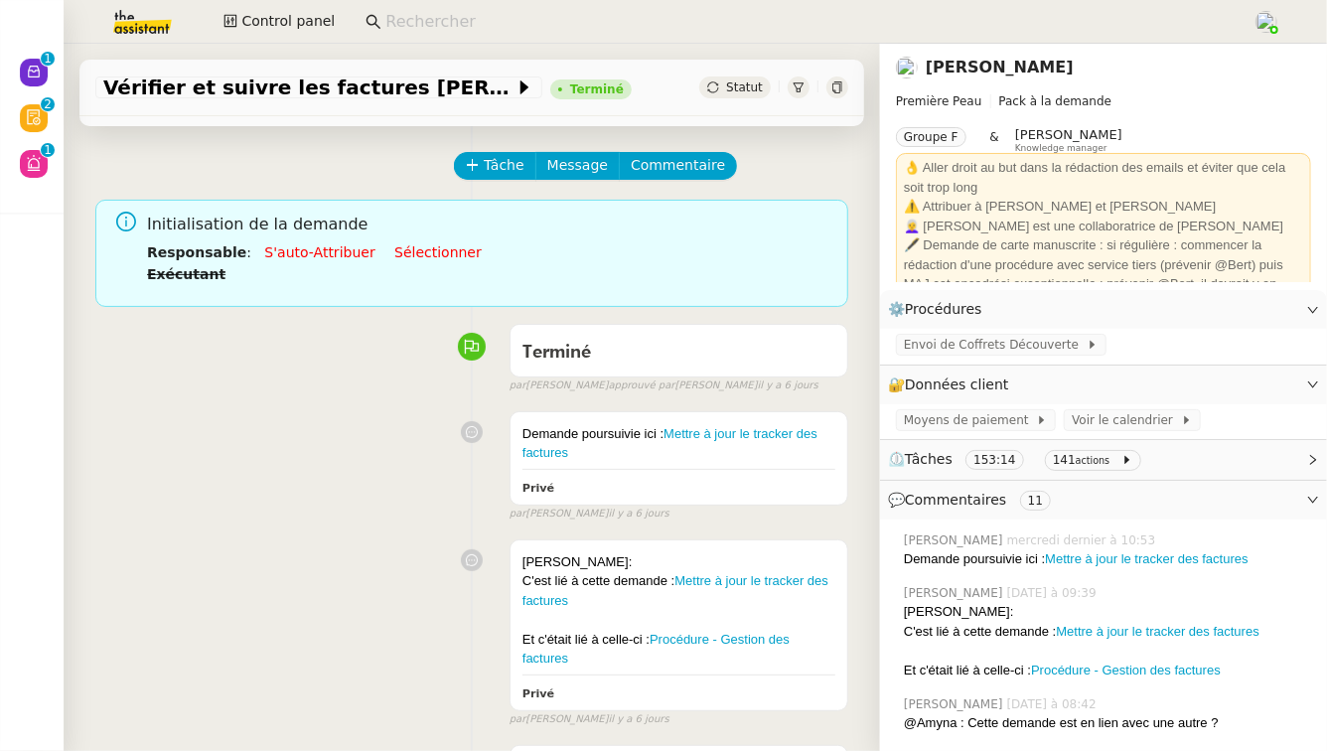
scroll to position [68, 0]
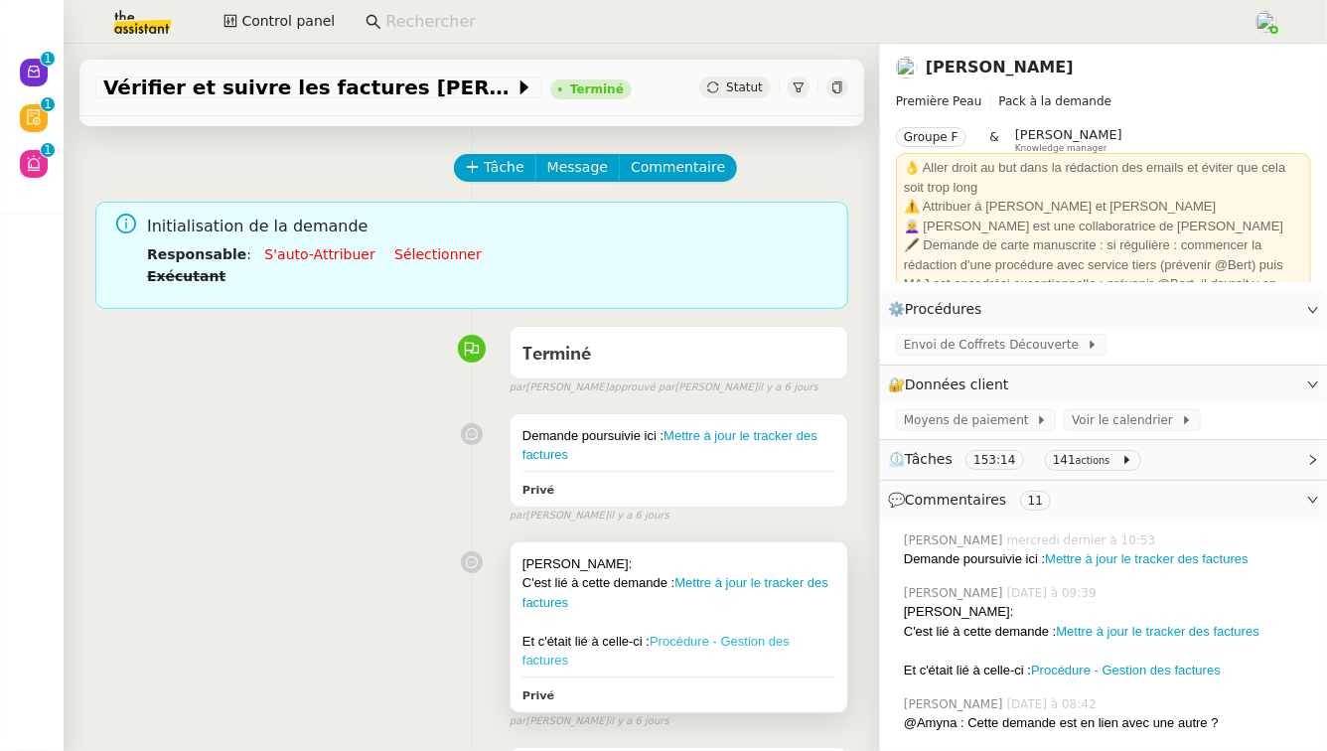
click at [786, 647] on link "Procédure - Gestion des factures" at bounding box center [655, 651] width 267 height 35
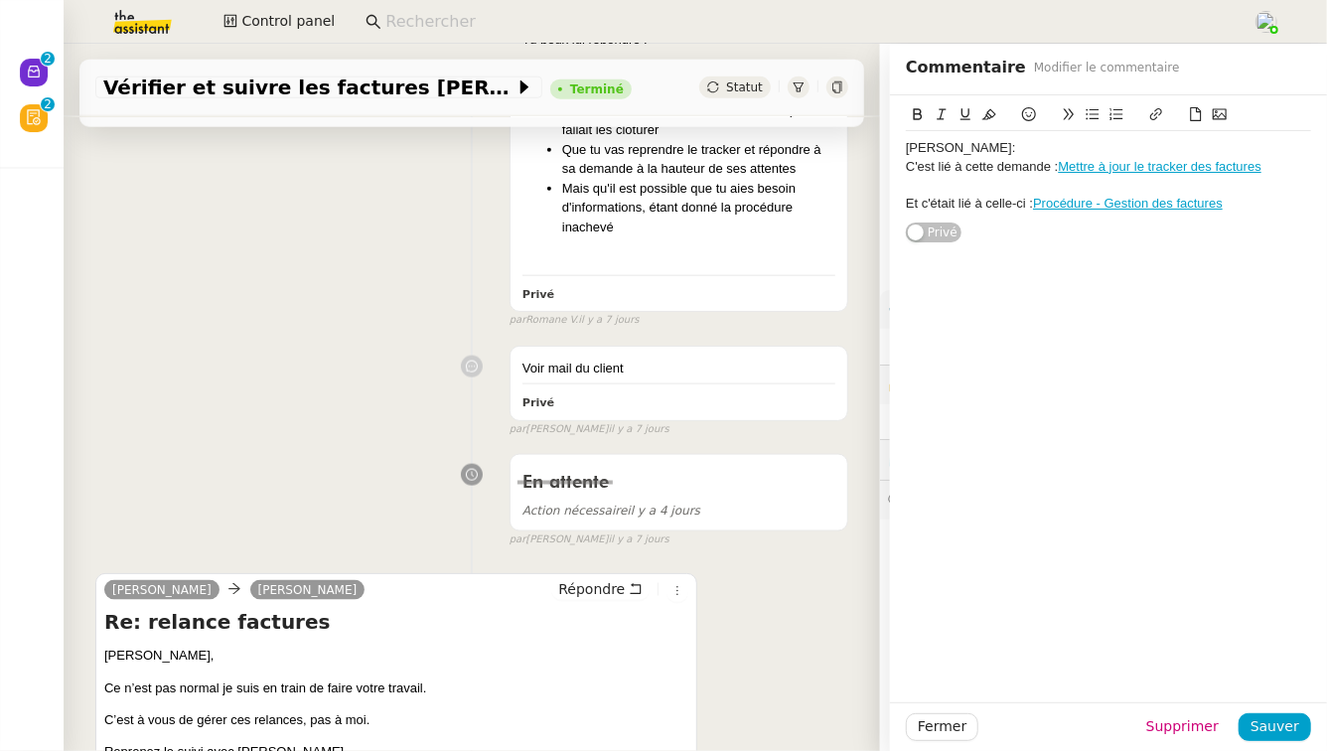
scroll to position [1616, 0]
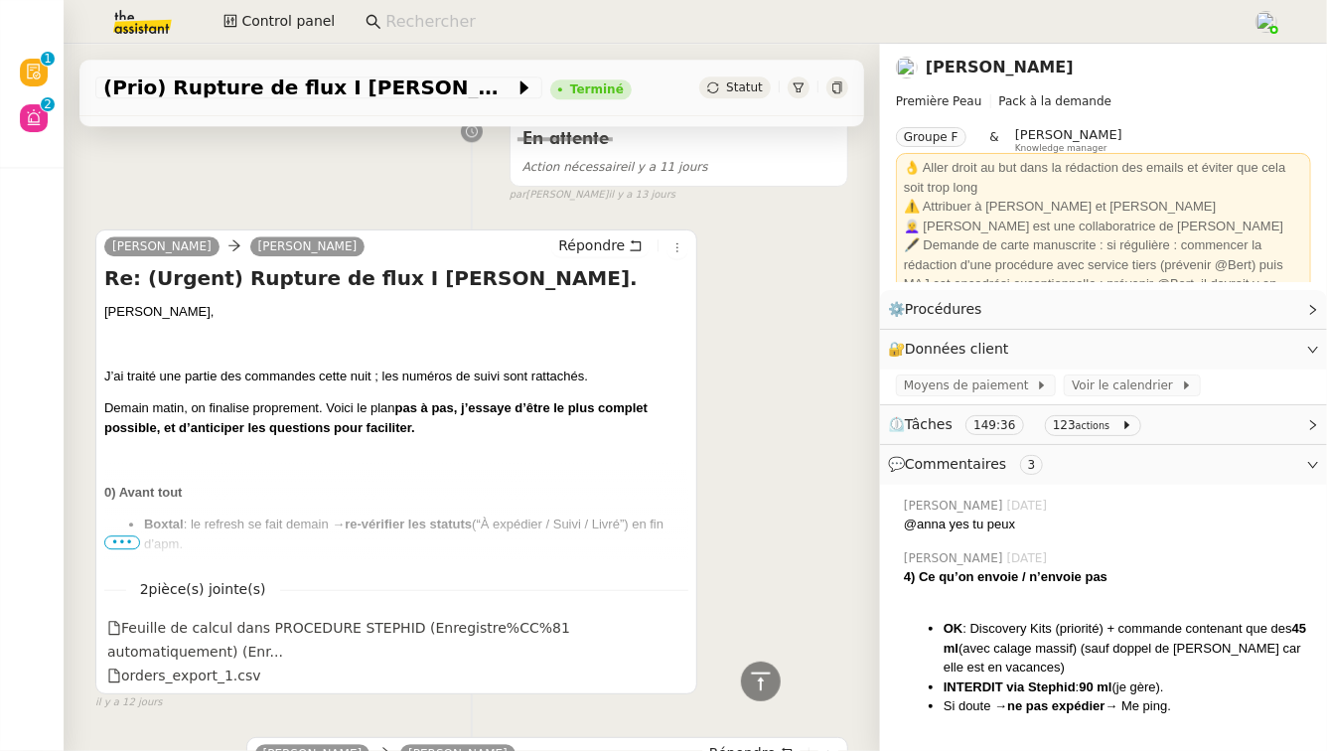
scroll to position [9763, 0]
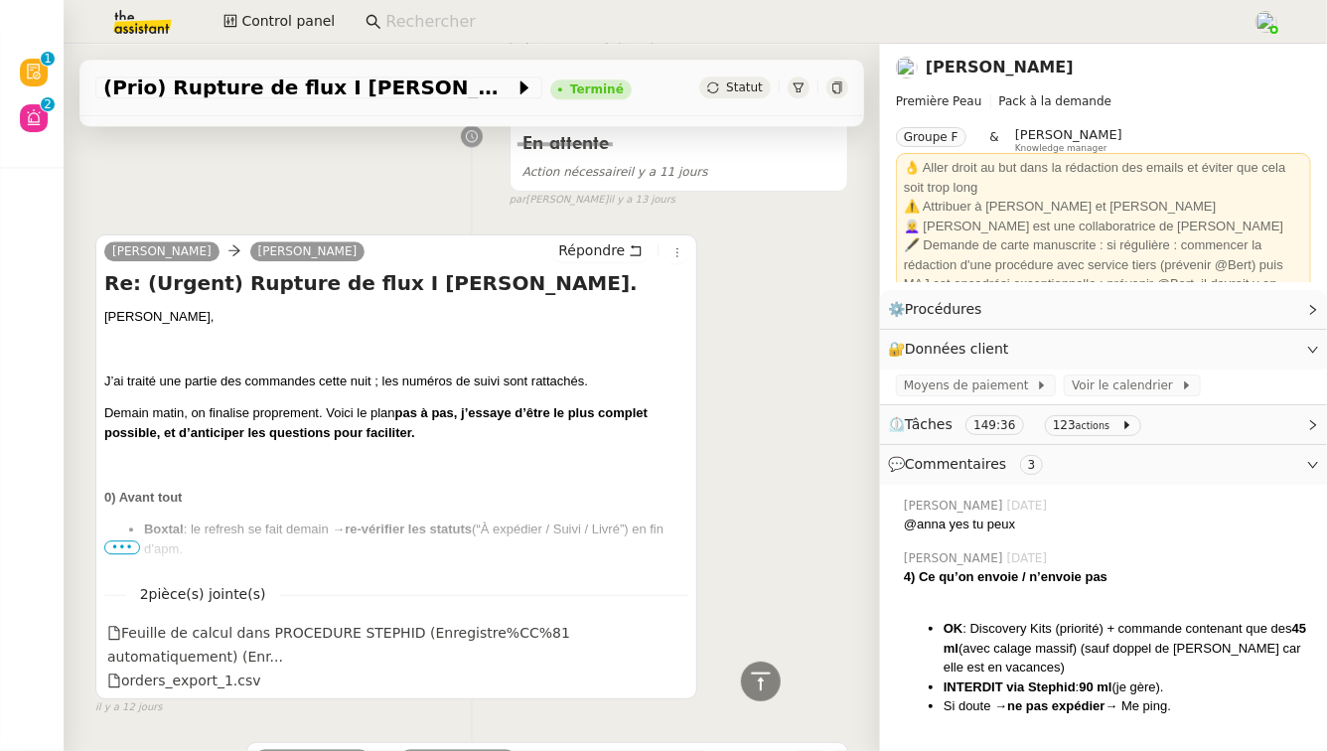
click at [120, 540] on span "•••" at bounding box center [122, 547] width 36 height 14
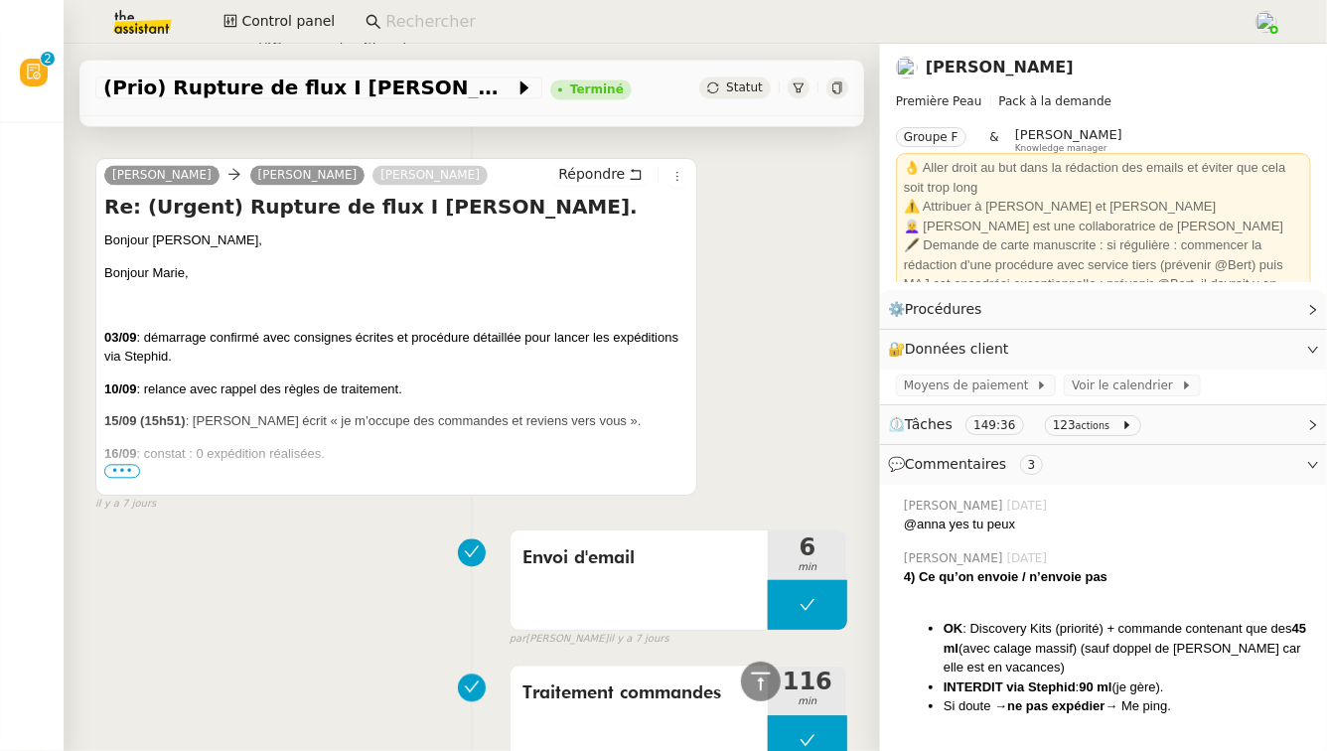
scroll to position [1987, 0]
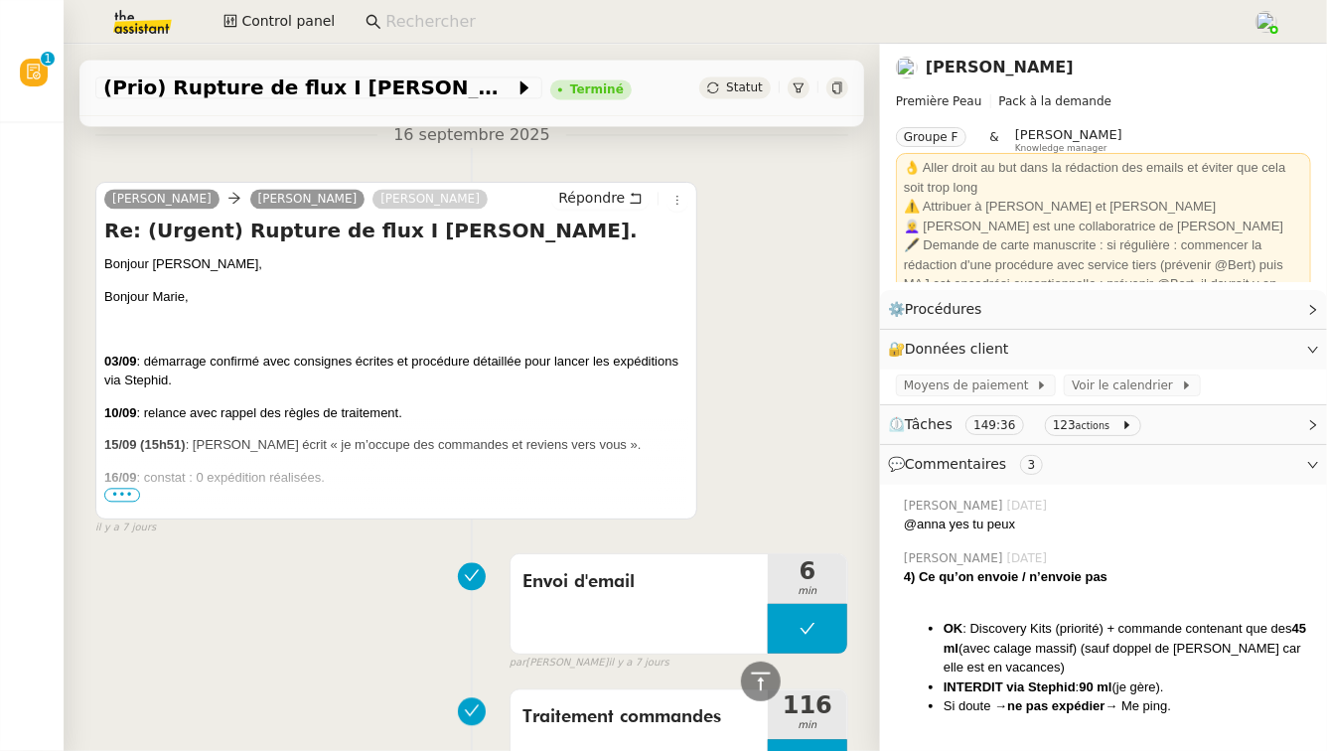
click at [122, 493] on span "•••" at bounding box center [122, 495] width 36 height 14
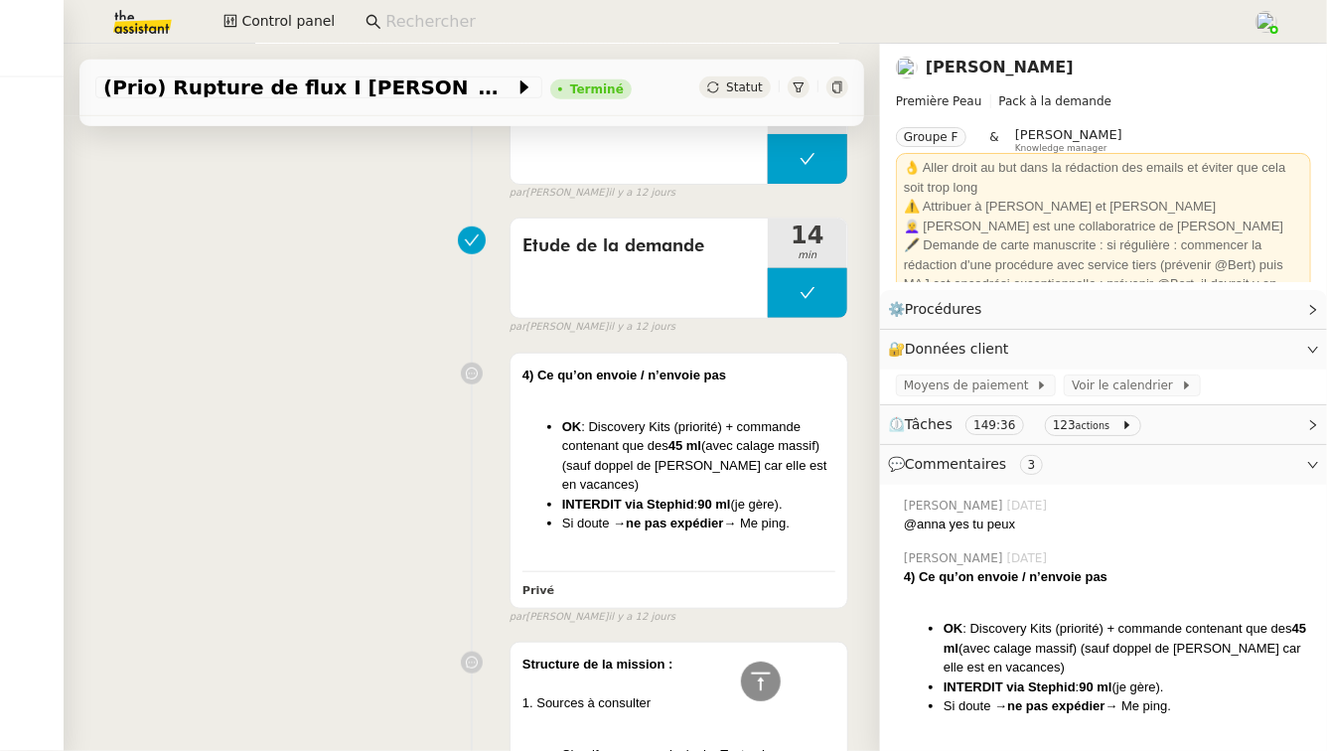
scroll to position [7980, 0]
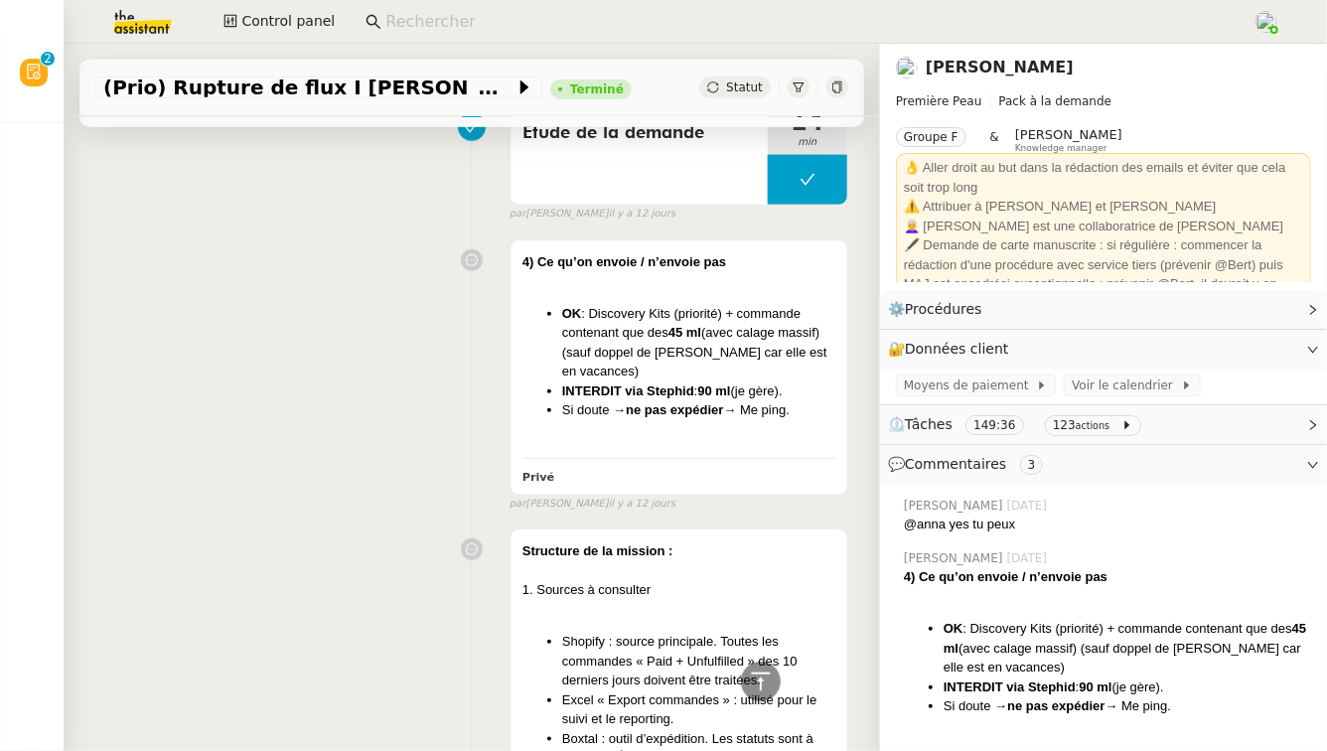
click at [143, 33] on img at bounding box center [127, 22] width 154 height 44
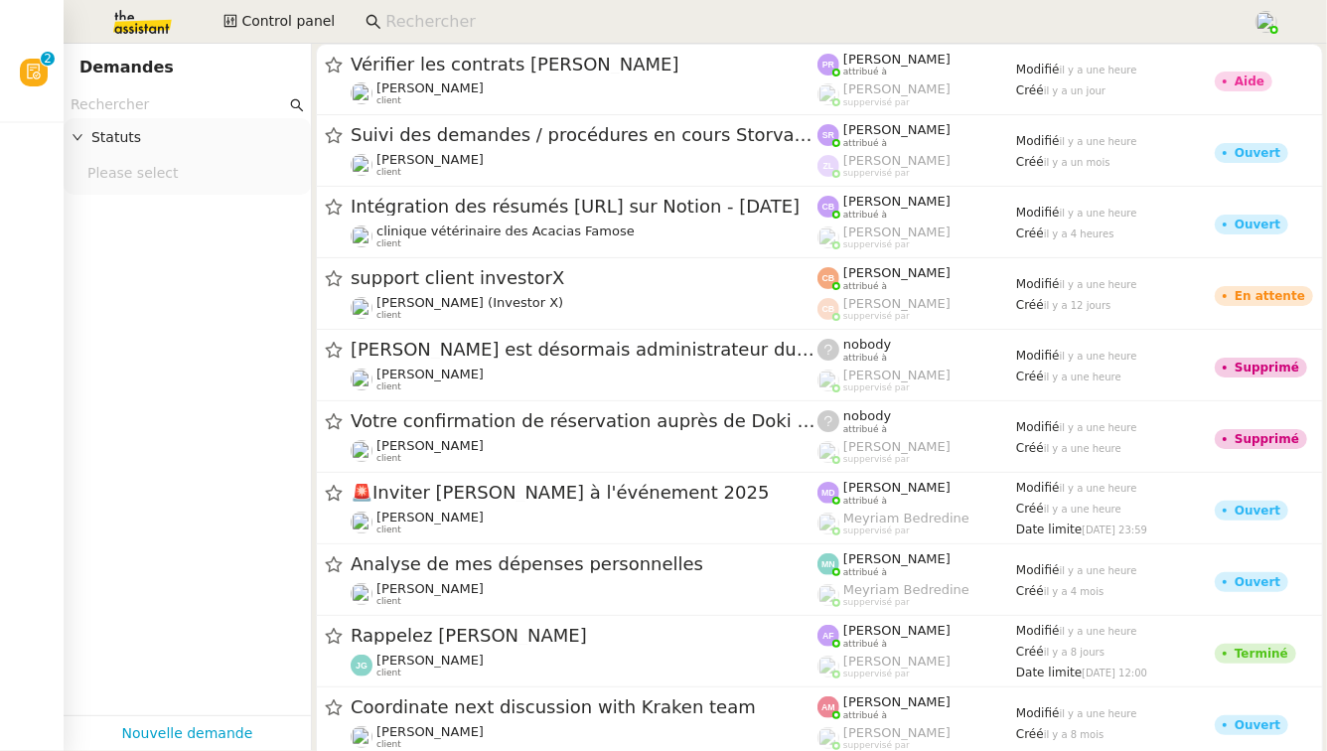
click at [144, 105] on input "text" at bounding box center [179, 104] width 216 height 23
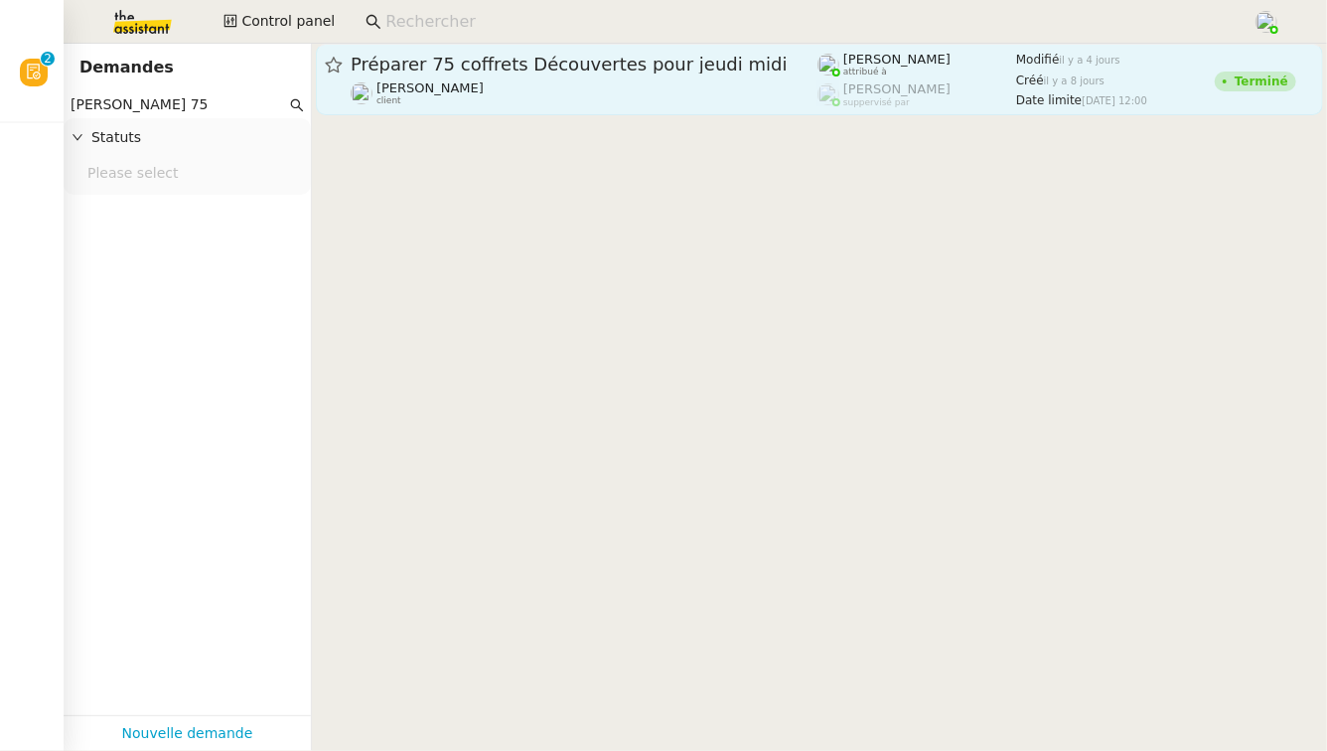
type input "[PERSON_NAME] 75"
click at [339, 93] on div at bounding box center [334, 93] width 18 height 25
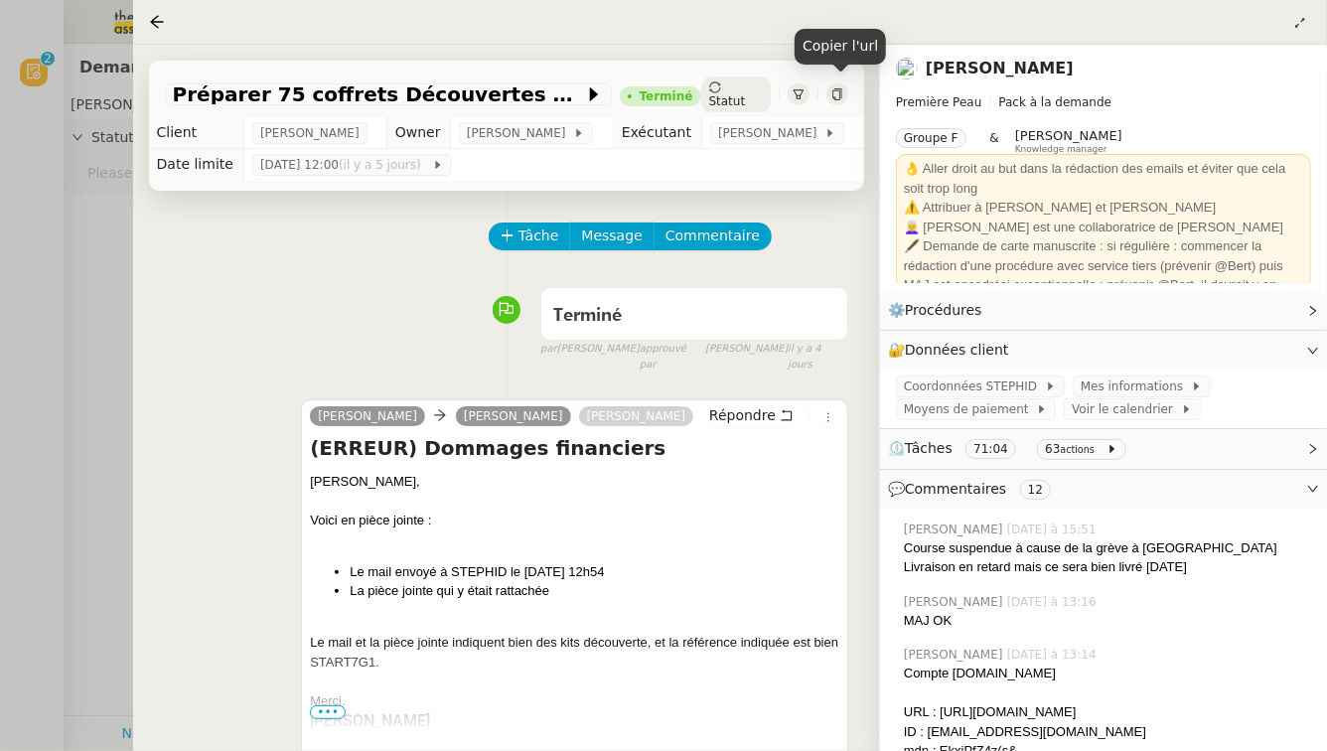
click at [843, 91] on div at bounding box center [837, 94] width 22 height 22
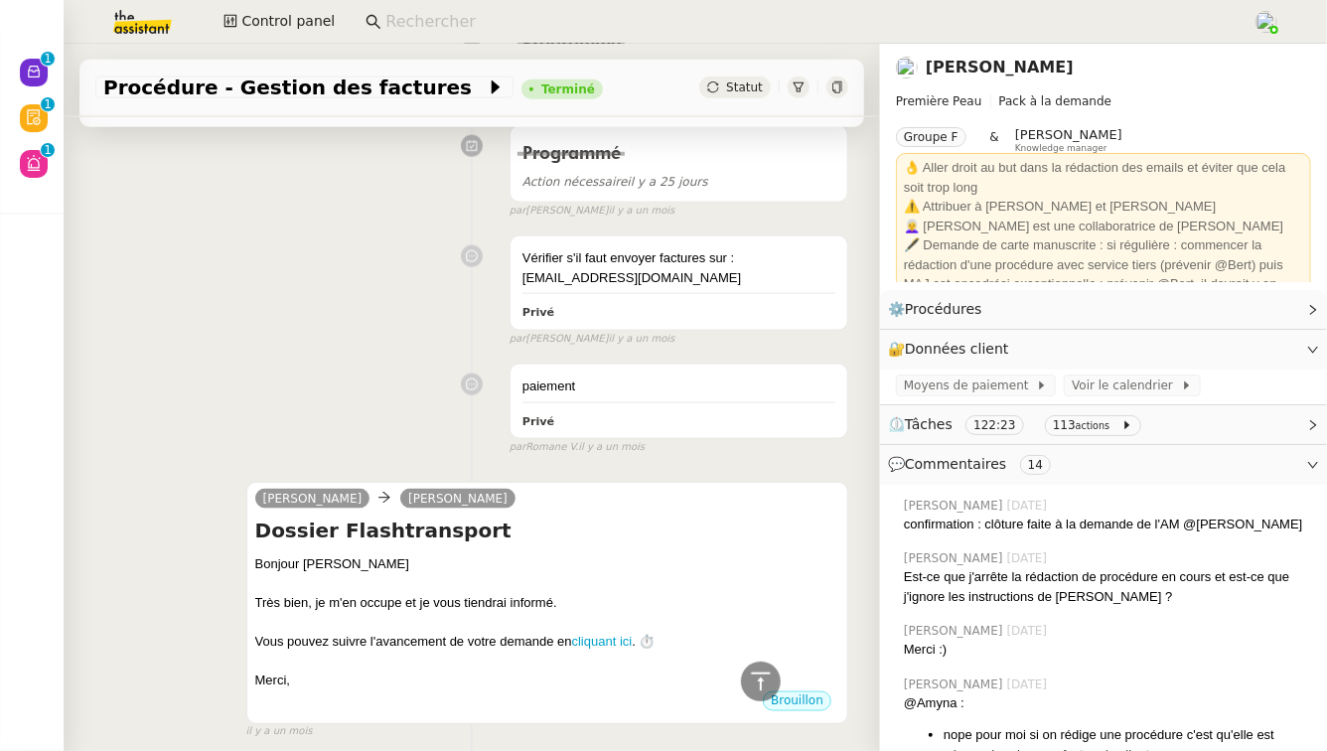
scroll to position [16088, 0]
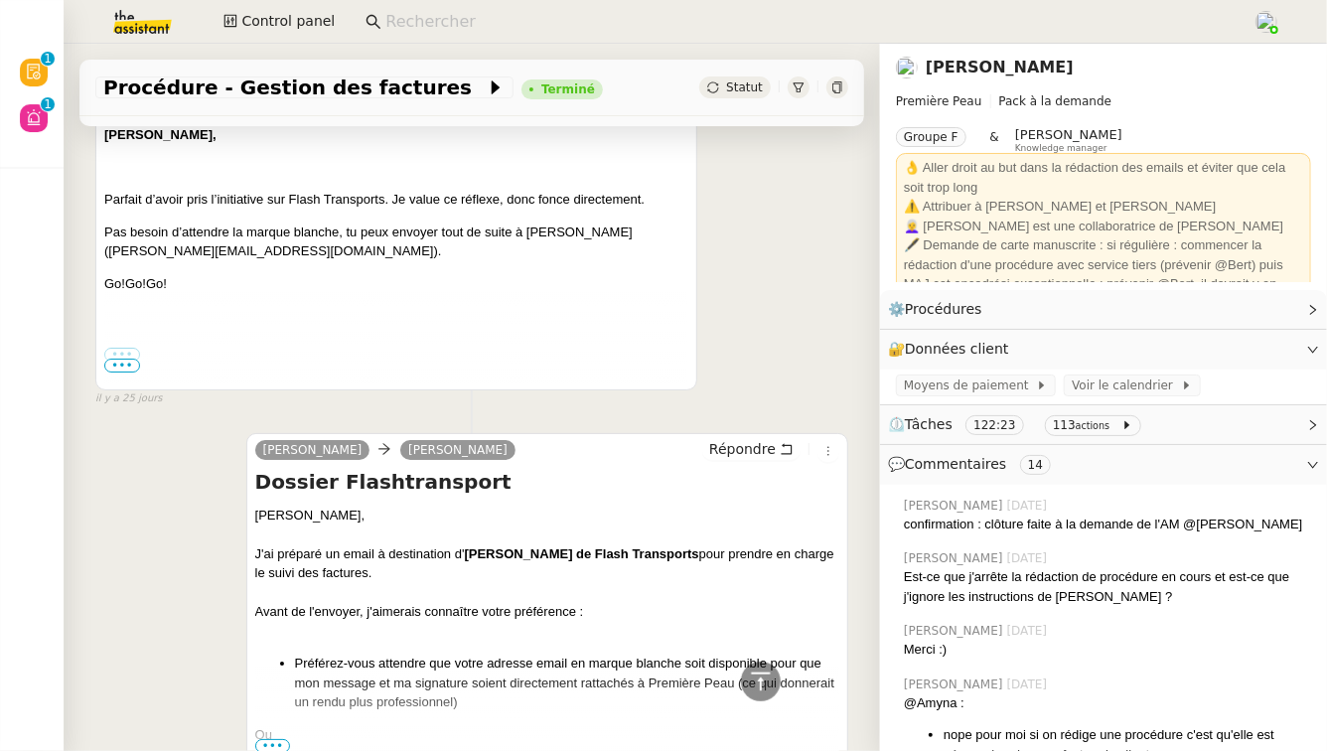
scroll to position [14317, 0]
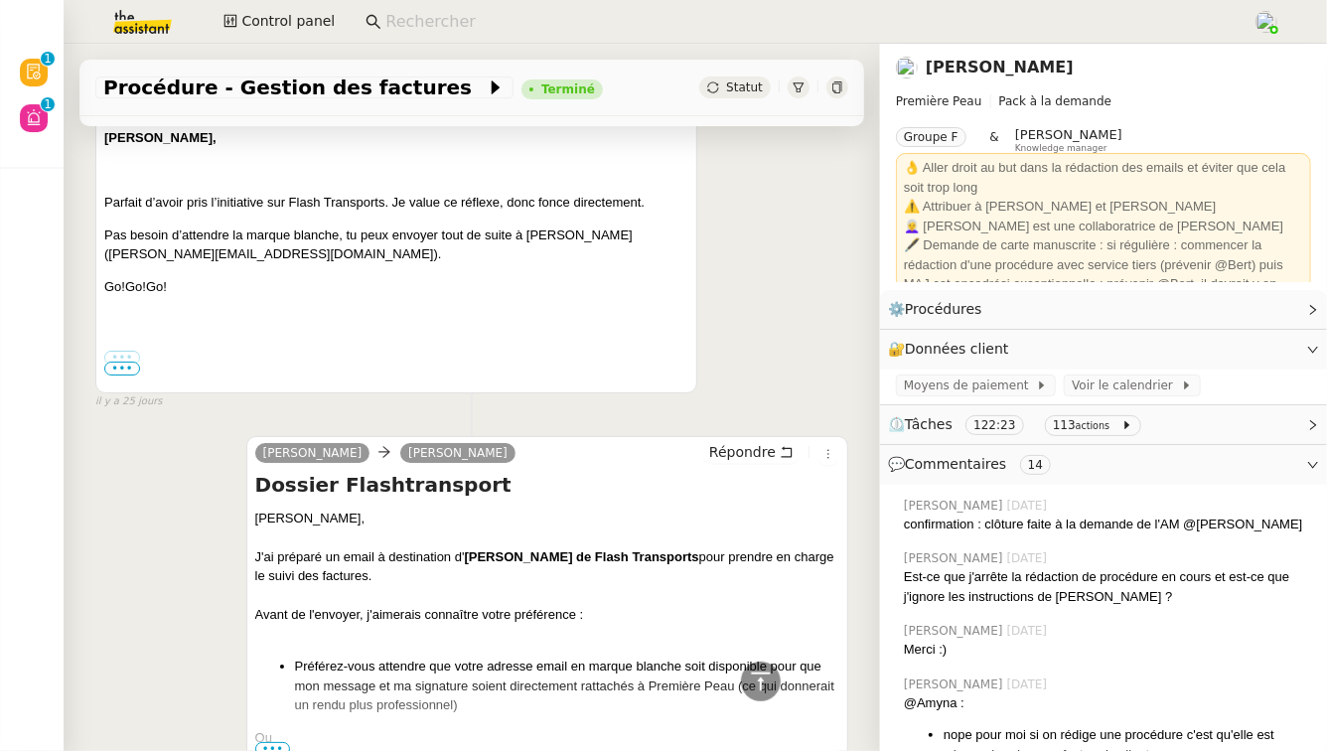
click at [278, 742] on span "•••" at bounding box center [273, 749] width 36 height 14
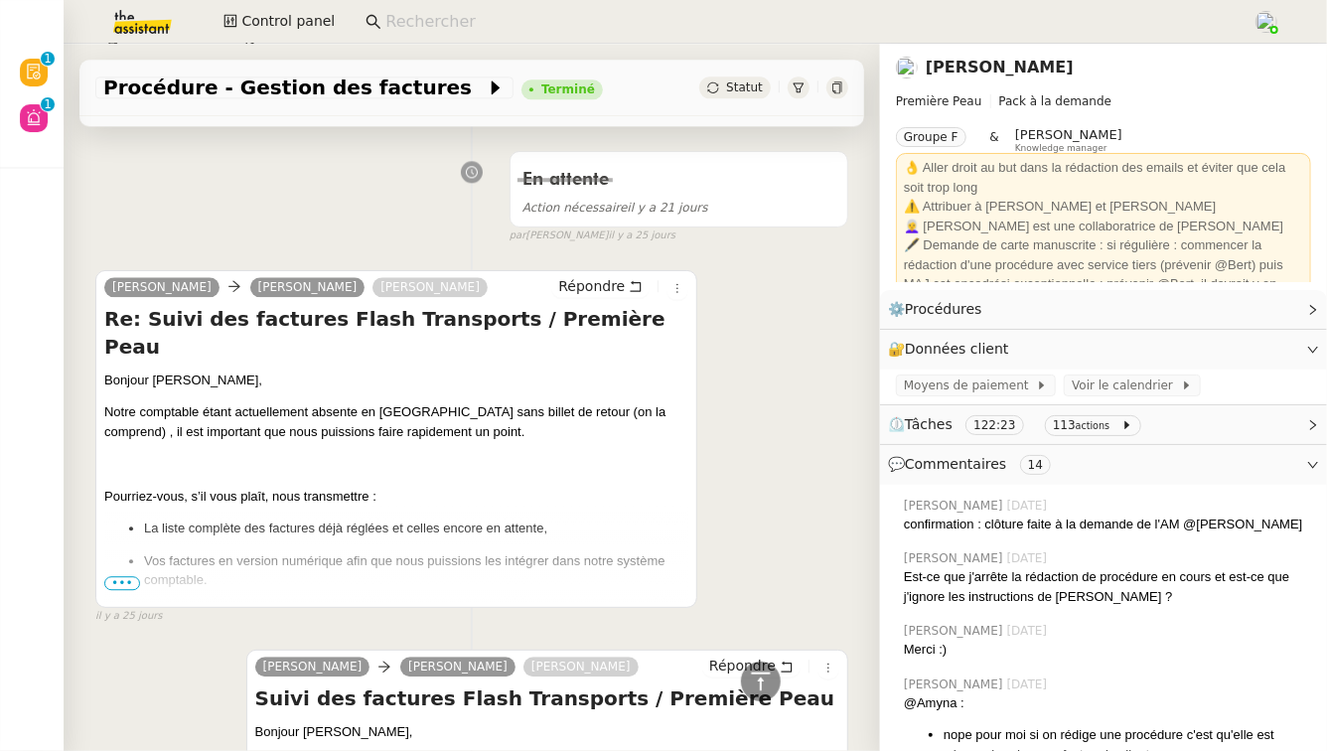
scroll to position [13229, 0]
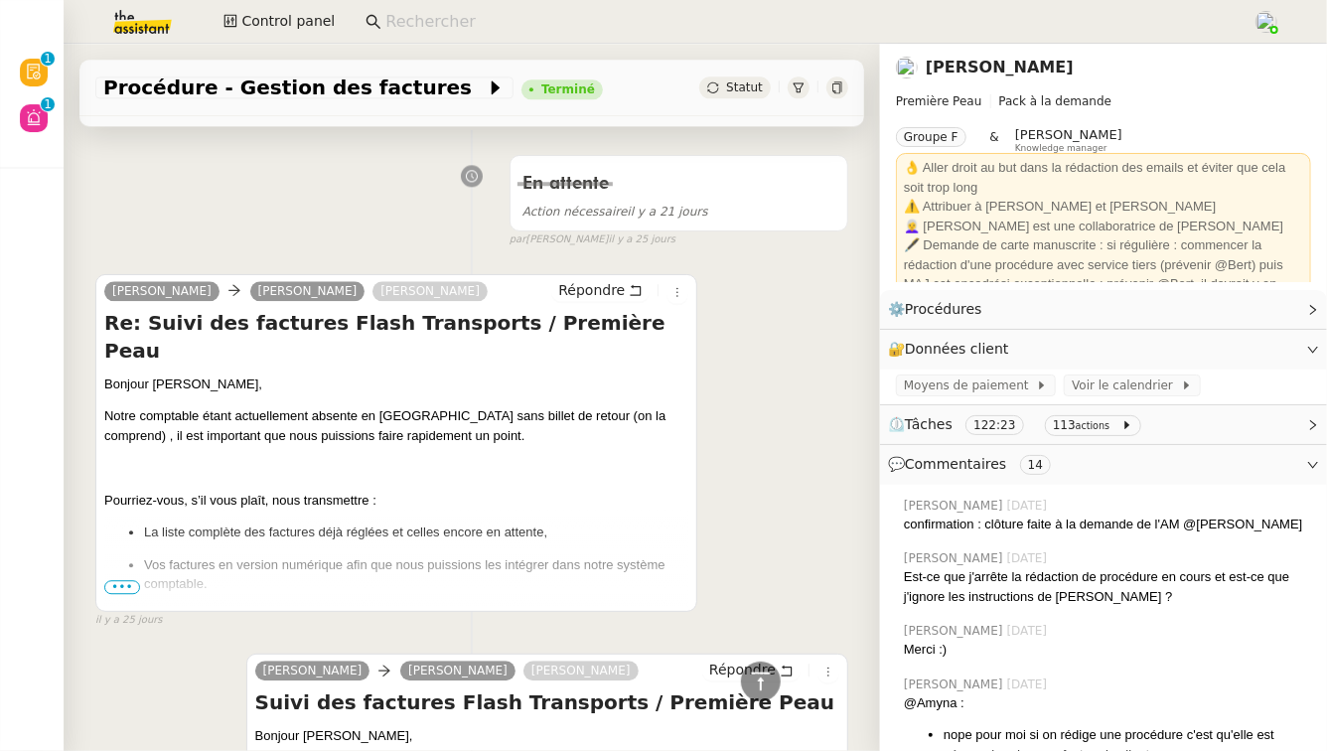
click at [135, 580] on span "•••" at bounding box center [122, 587] width 36 height 14
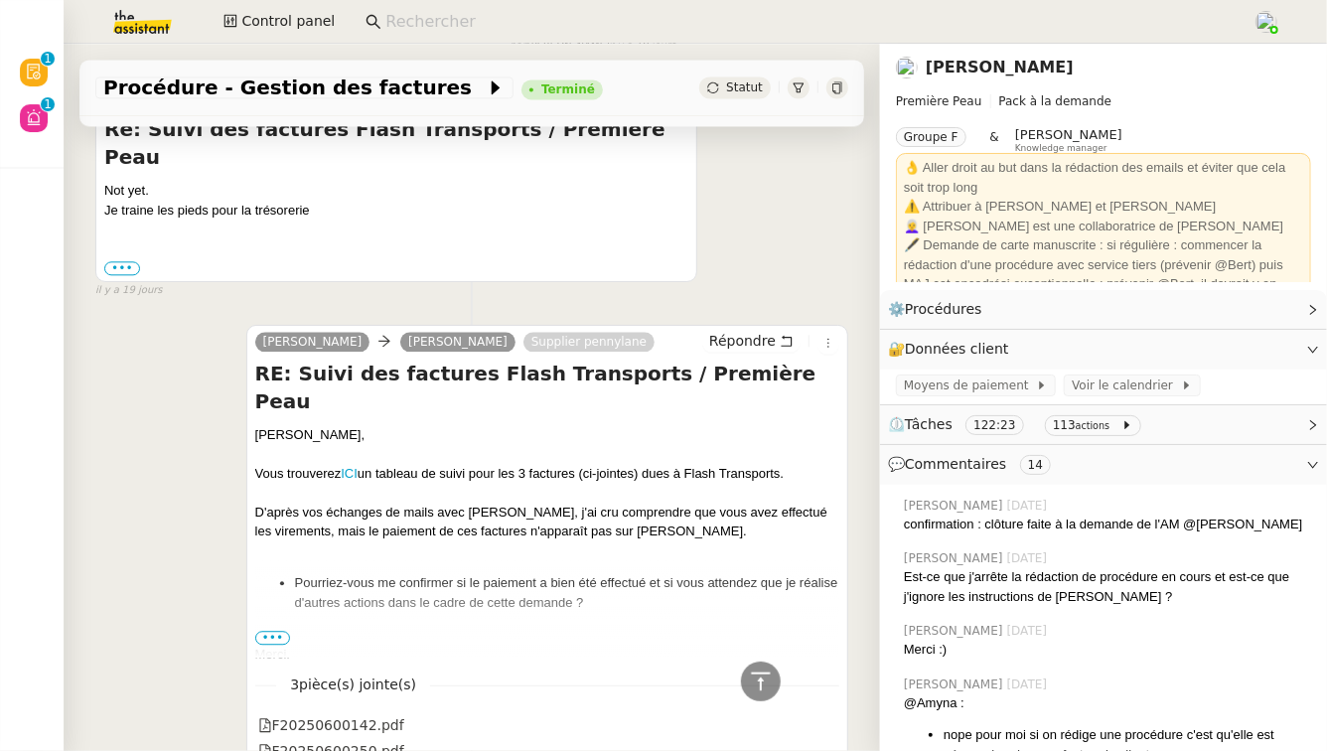
scroll to position [9442, 0]
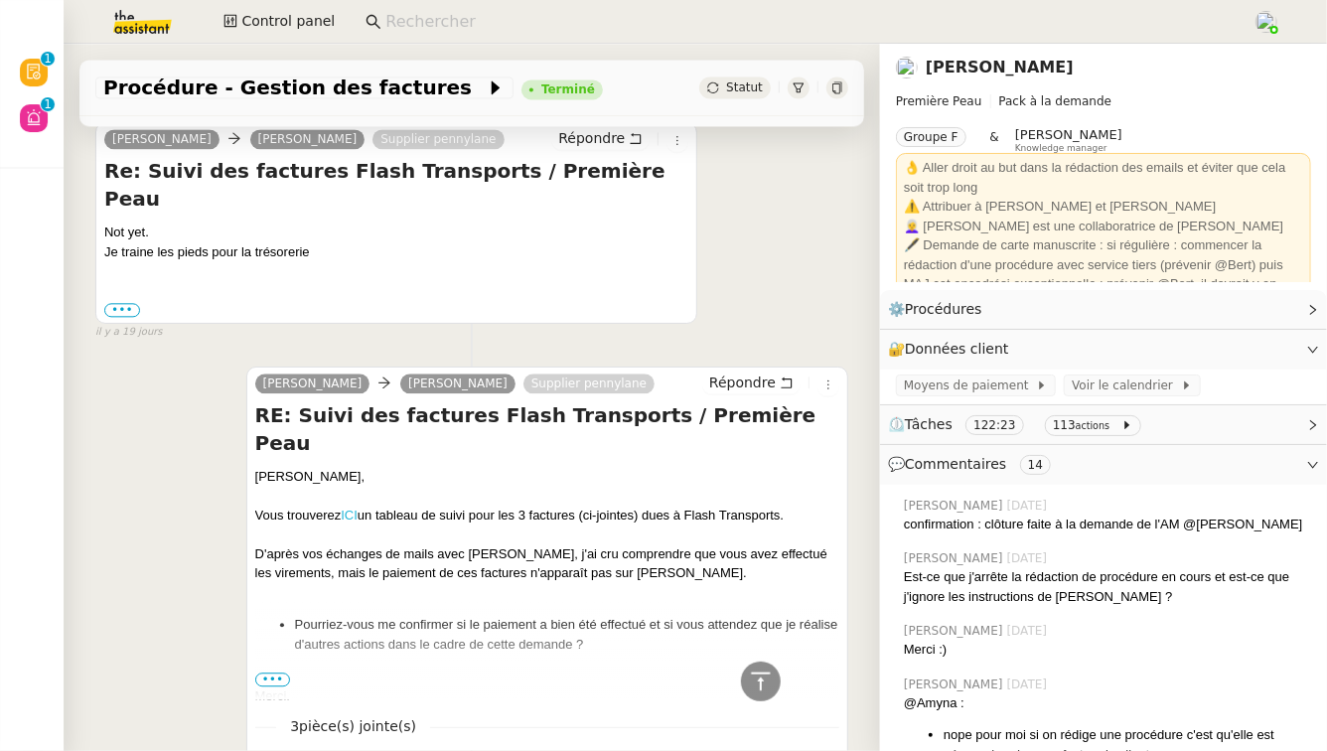
click at [353, 508] on link "ICI" at bounding box center [349, 515] width 17 height 15
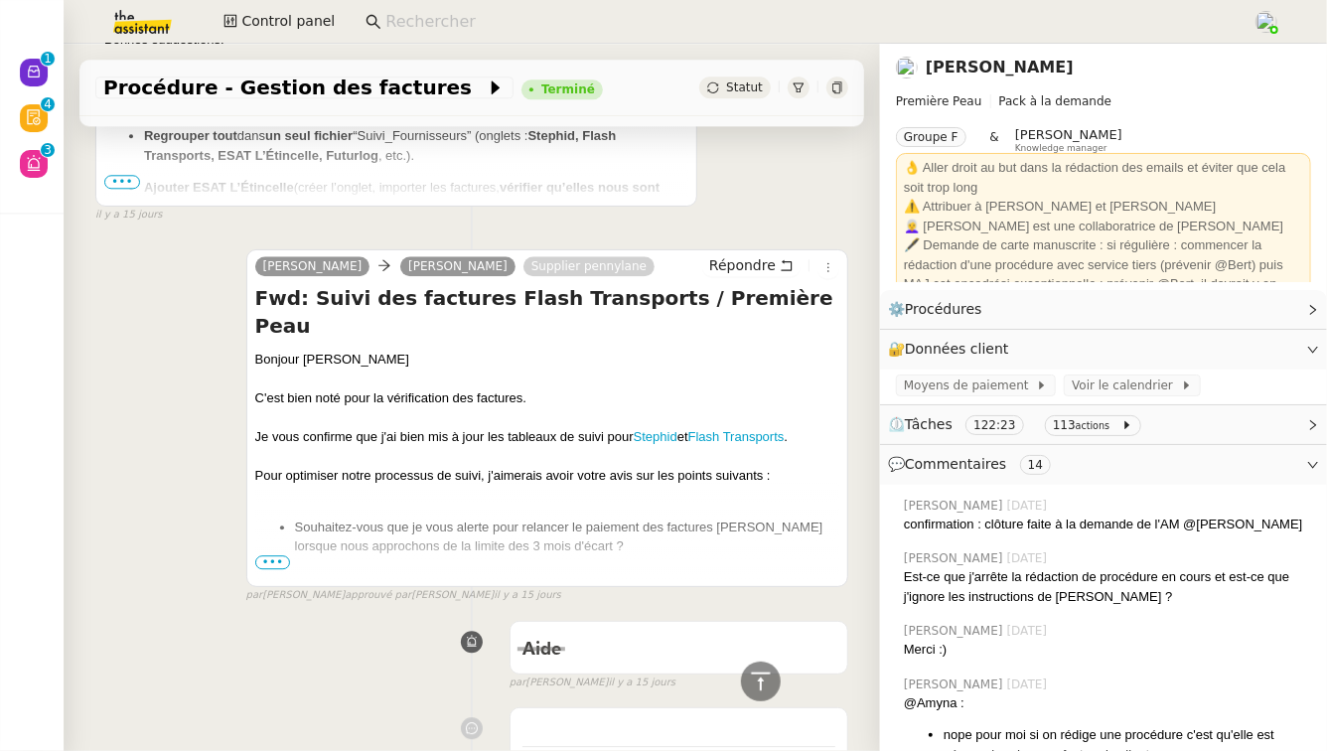
scroll to position [6062, 0]
click at [270, 557] on span "•••" at bounding box center [273, 564] width 36 height 14
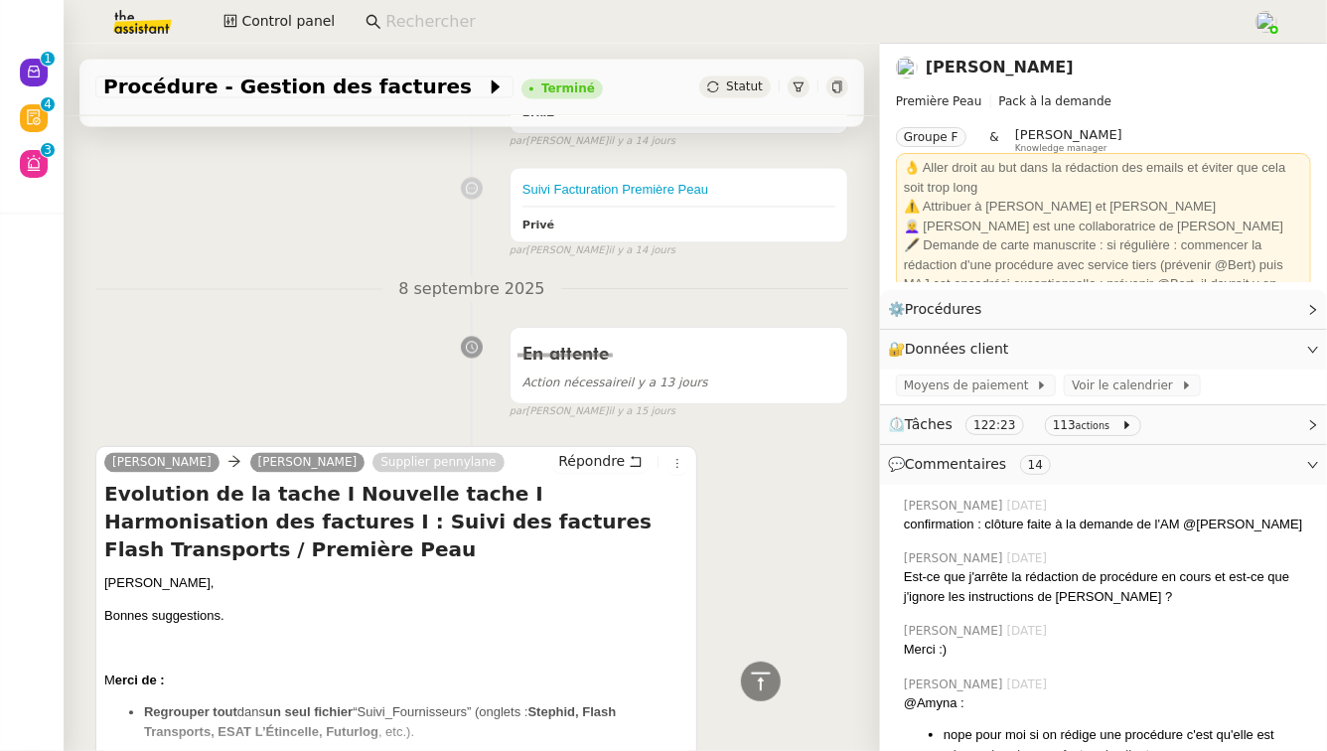
scroll to position [5500, 0]
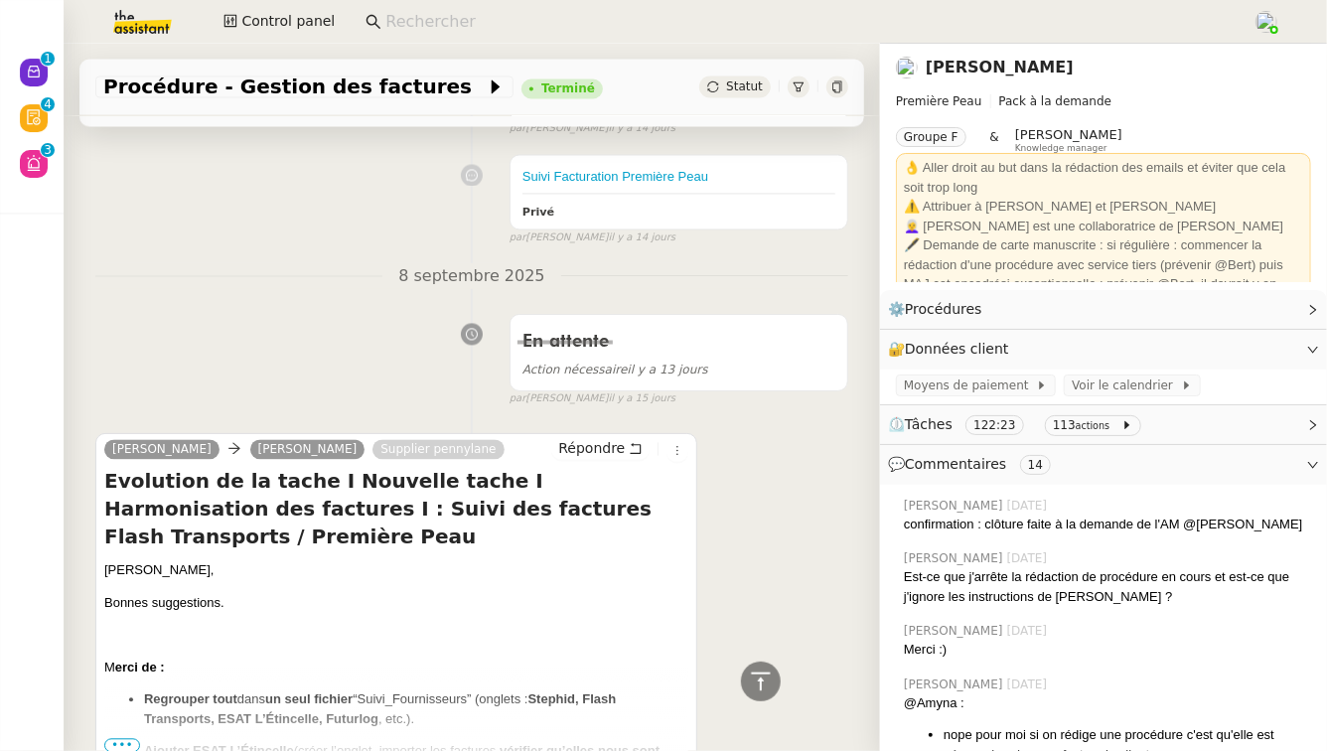
click at [125, 739] on span "•••" at bounding box center [122, 746] width 36 height 14
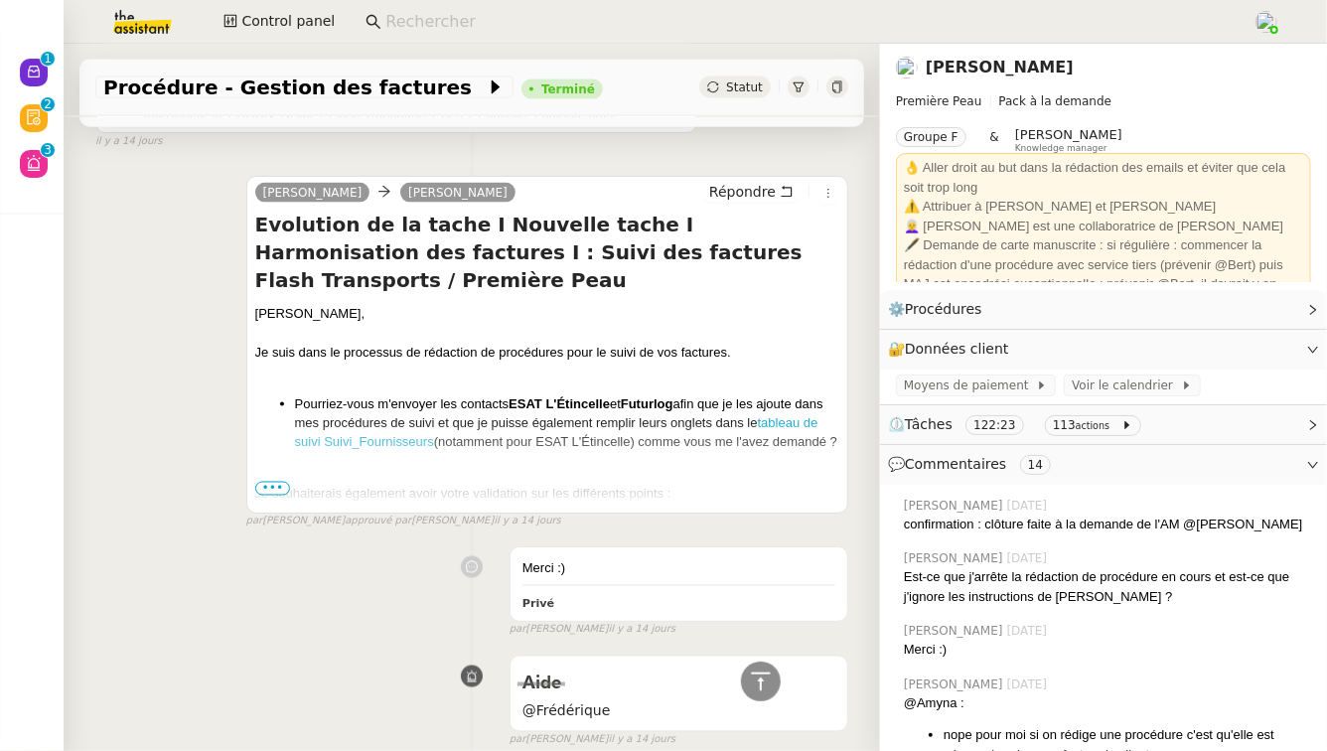
scroll to position [1306, 0]
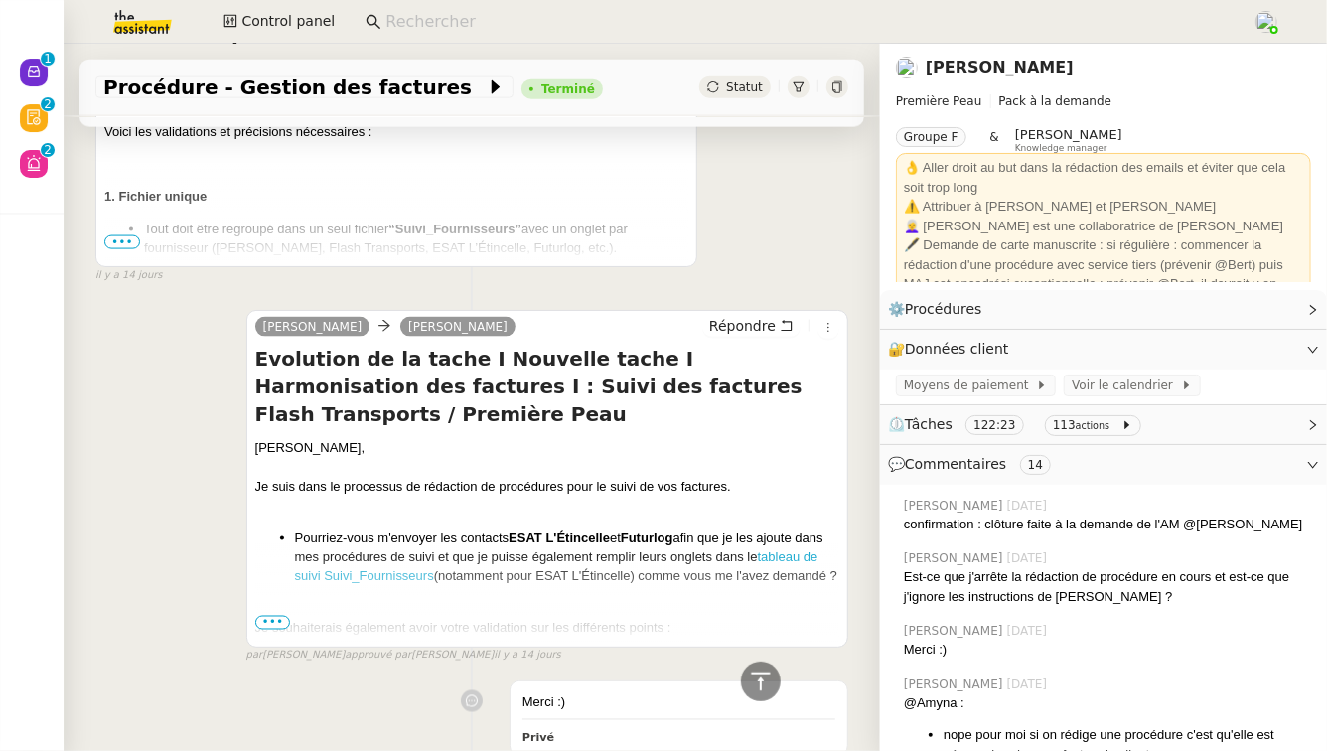
click at [278, 616] on span "•••" at bounding box center [273, 623] width 36 height 14
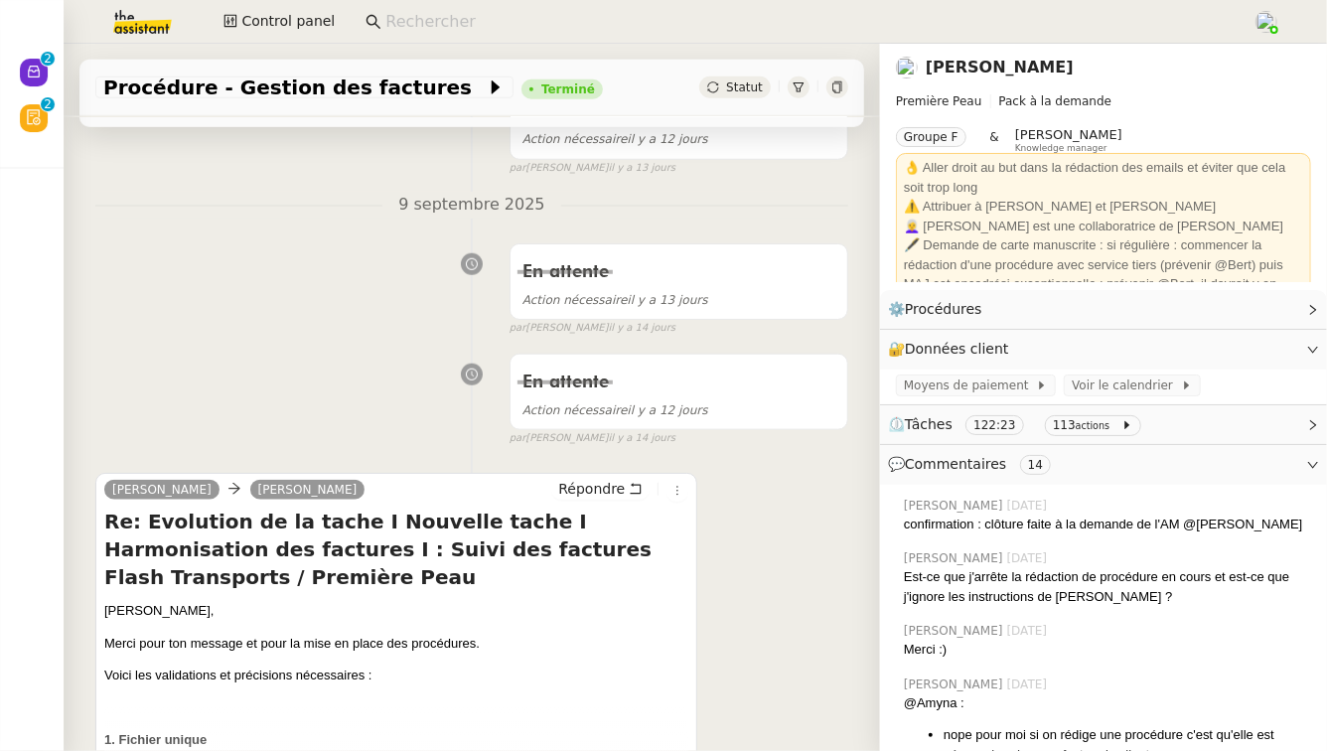
scroll to position [893, 0]
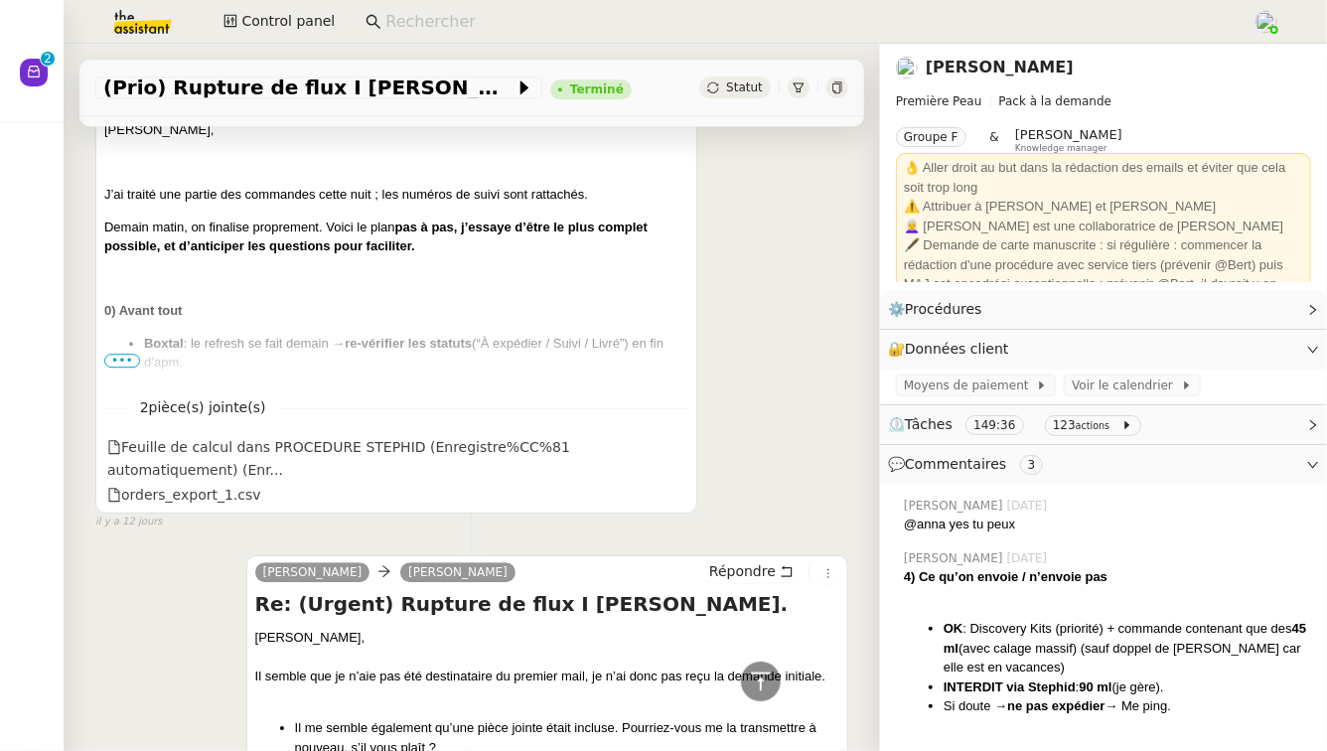
scroll to position [10589, 0]
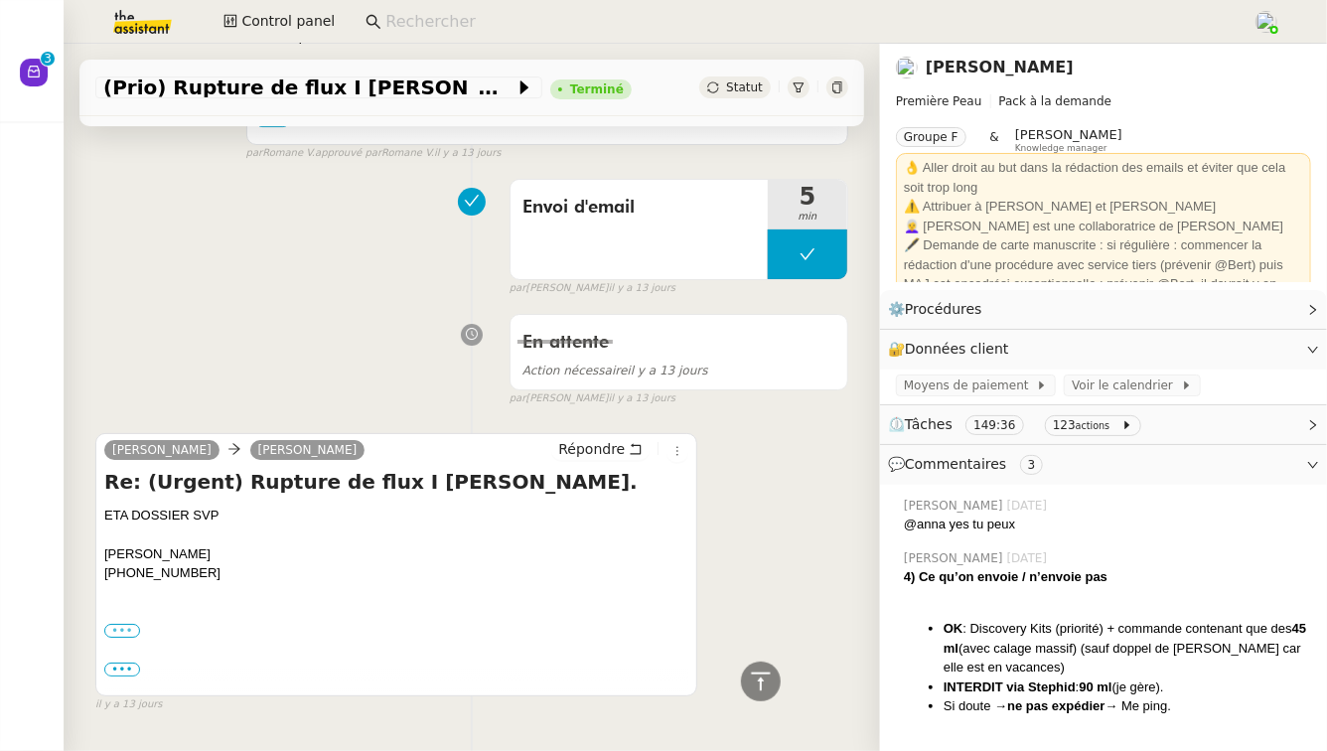
click at [128, 624] on label "•••" at bounding box center [122, 631] width 36 height 14
click at [0, 0] on input "•••" at bounding box center [0, 0] width 0 height 0
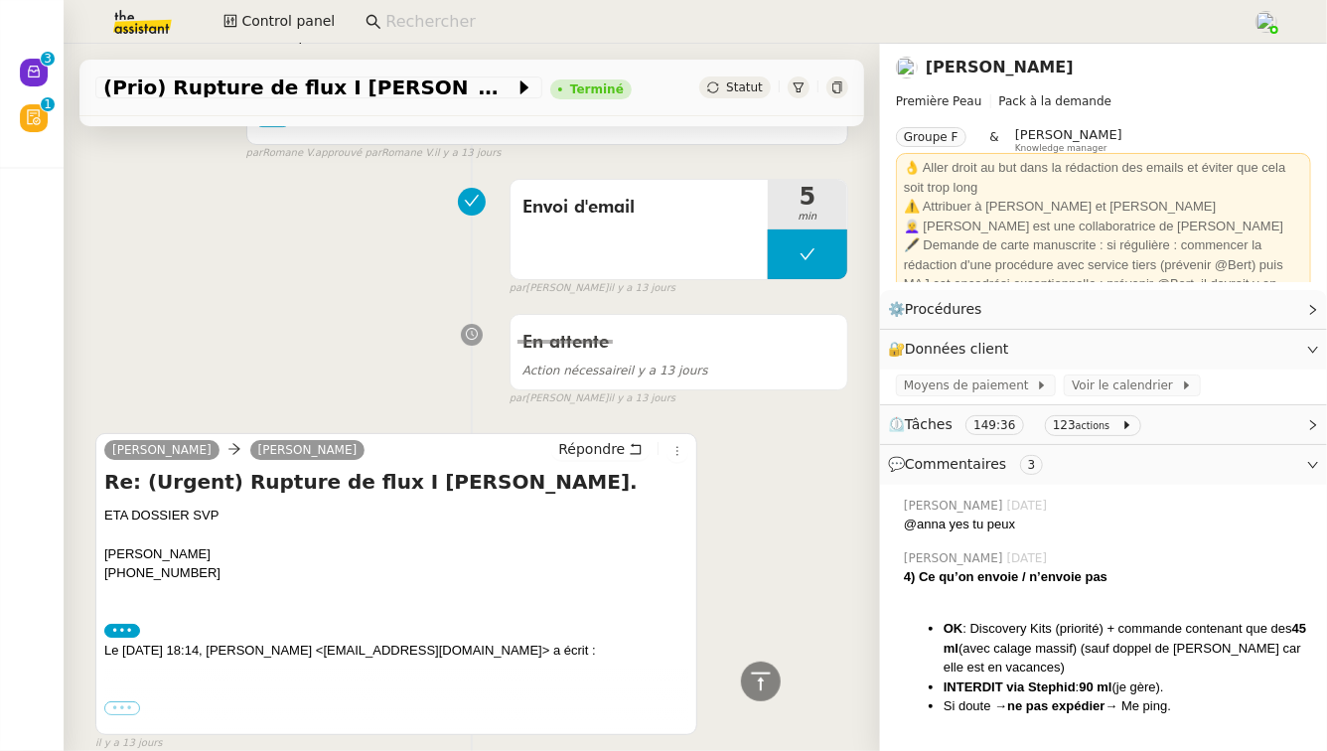
click at [126, 701] on label "•••" at bounding box center [122, 708] width 36 height 14
click at [0, 0] on input "•••" at bounding box center [0, 0] width 0 height 0
click at [127, 739] on span "•••" at bounding box center [122, 746] width 36 height 14
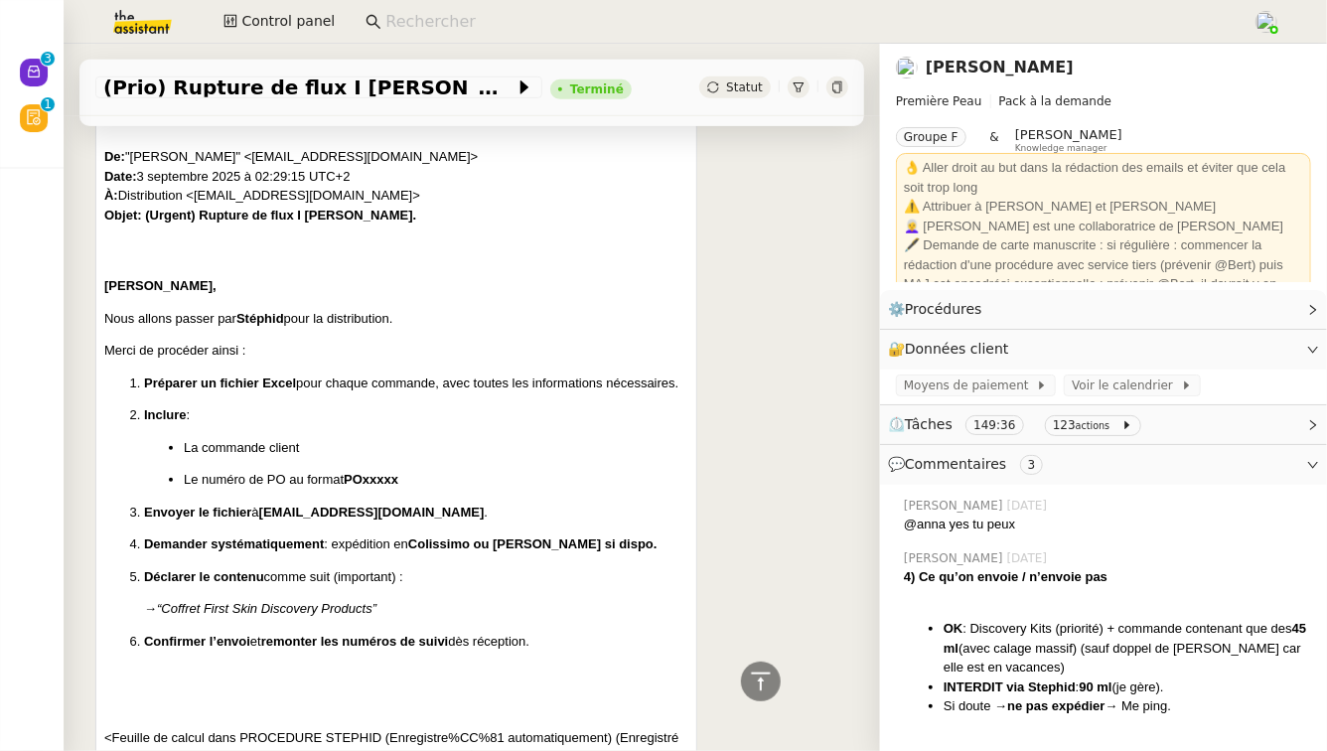
scroll to position [11550, 0]
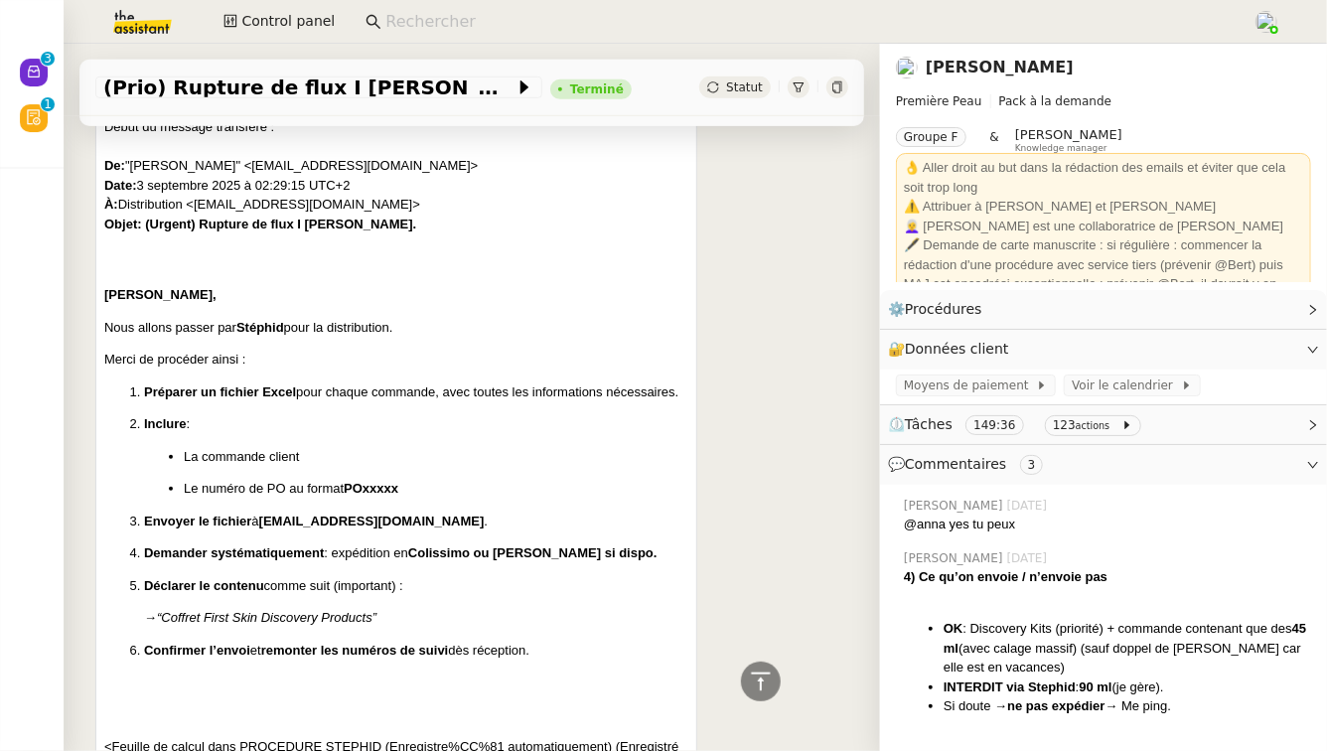
click at [1196, 416] on span "⏲️ Tâches 149:36 123 actions" at bounding box center [1087, 424] width 399 height 23
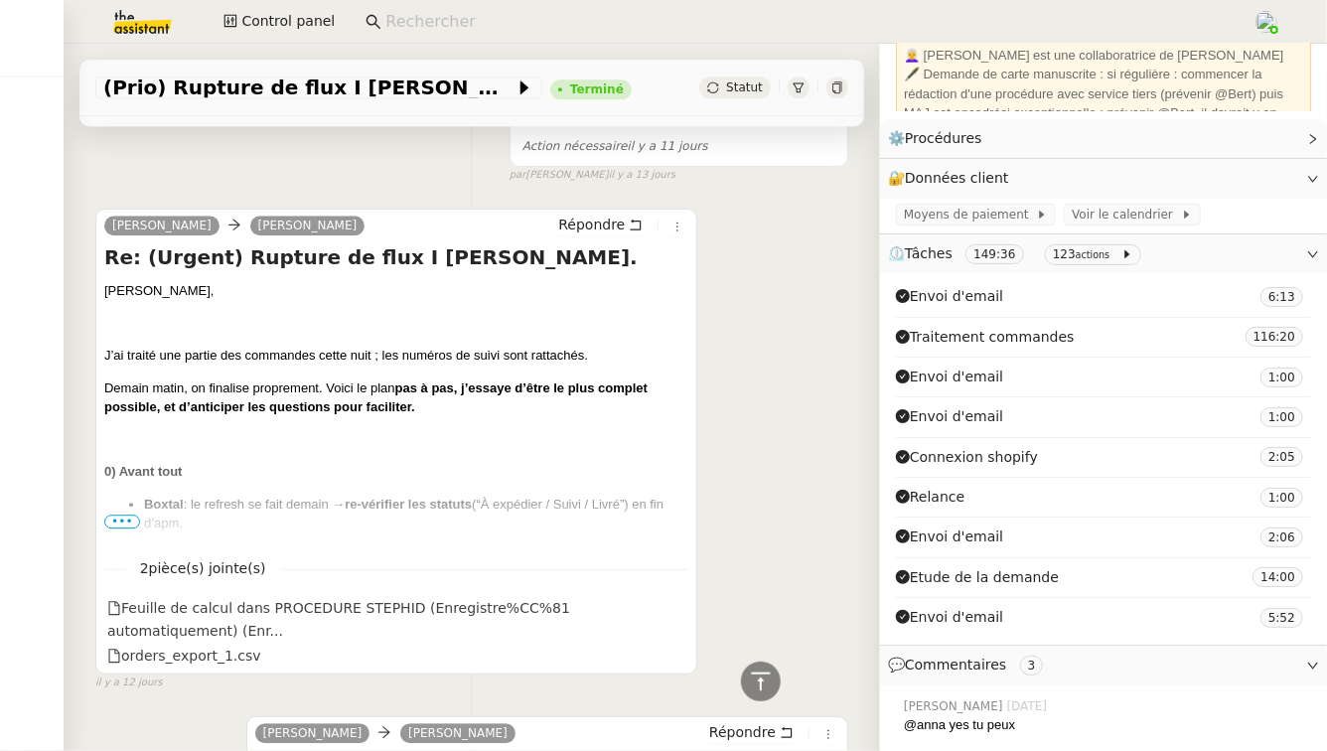
scroll to position [9679, 0]
click at [128, 515] on span "•••" at bounding box center [122, 522] width 36 height 14
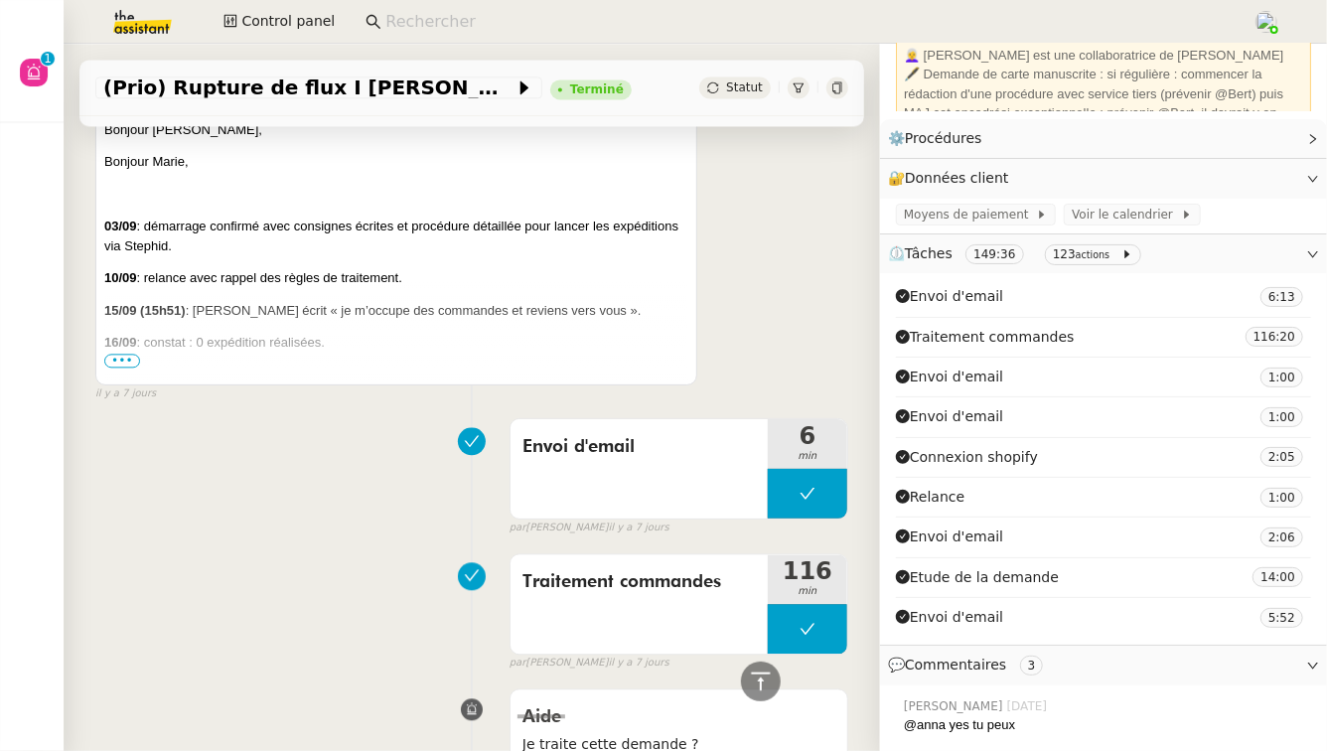
scroll to position [1957, 0]
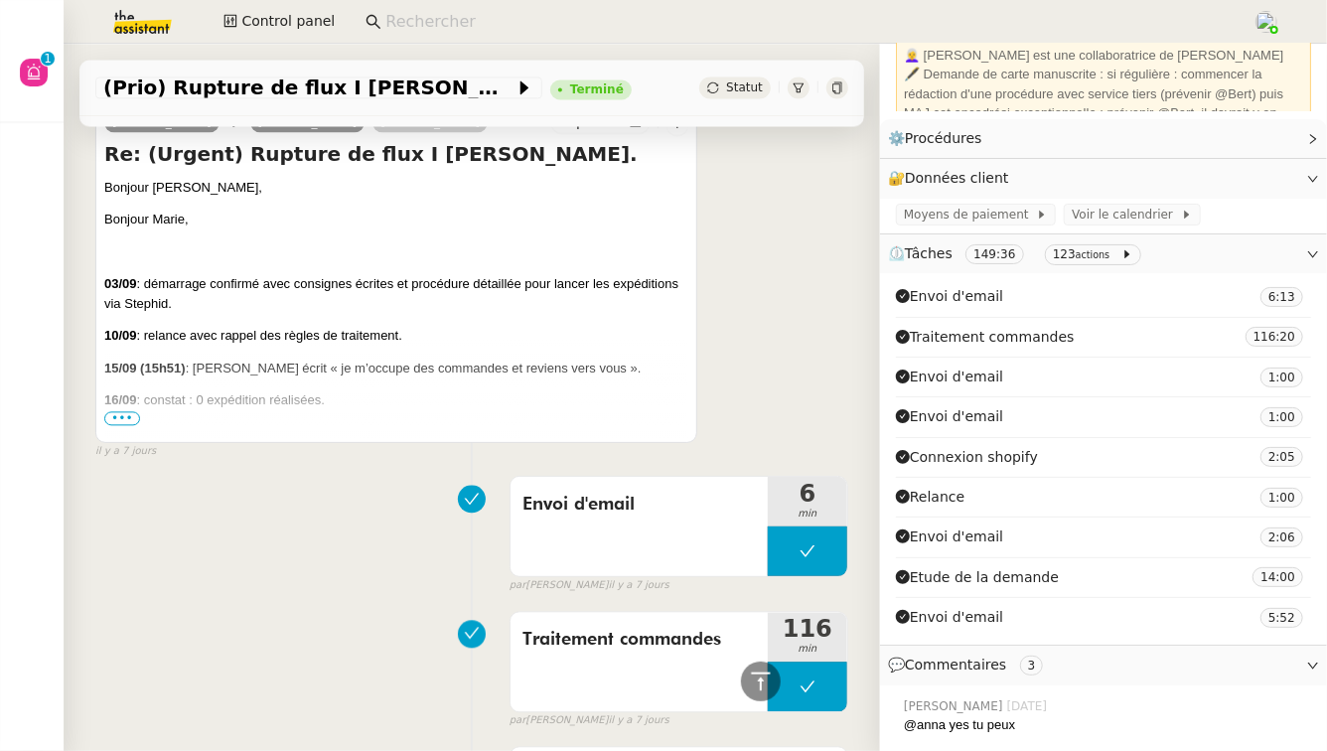
click at [123, 418] on span "•••" at bounding box center [122, 418] width 36 height 14
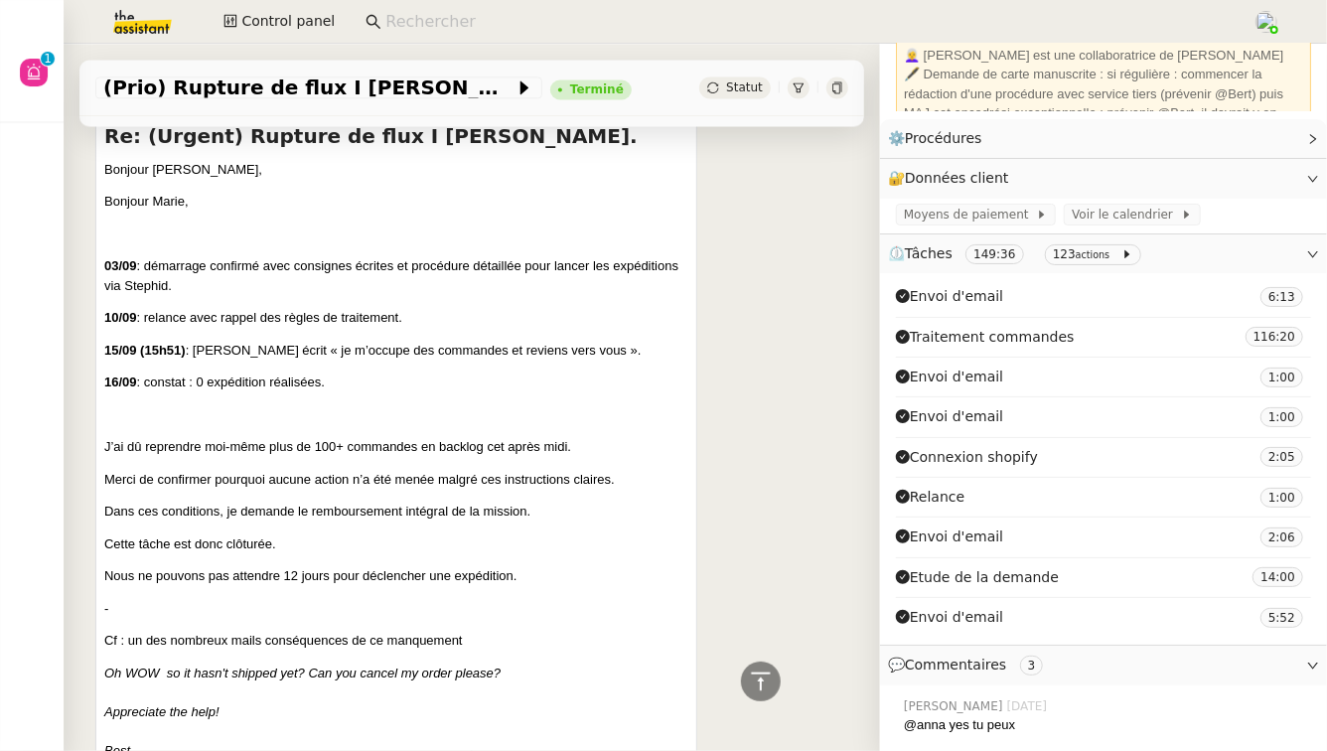
scroll to position [1976, 0]
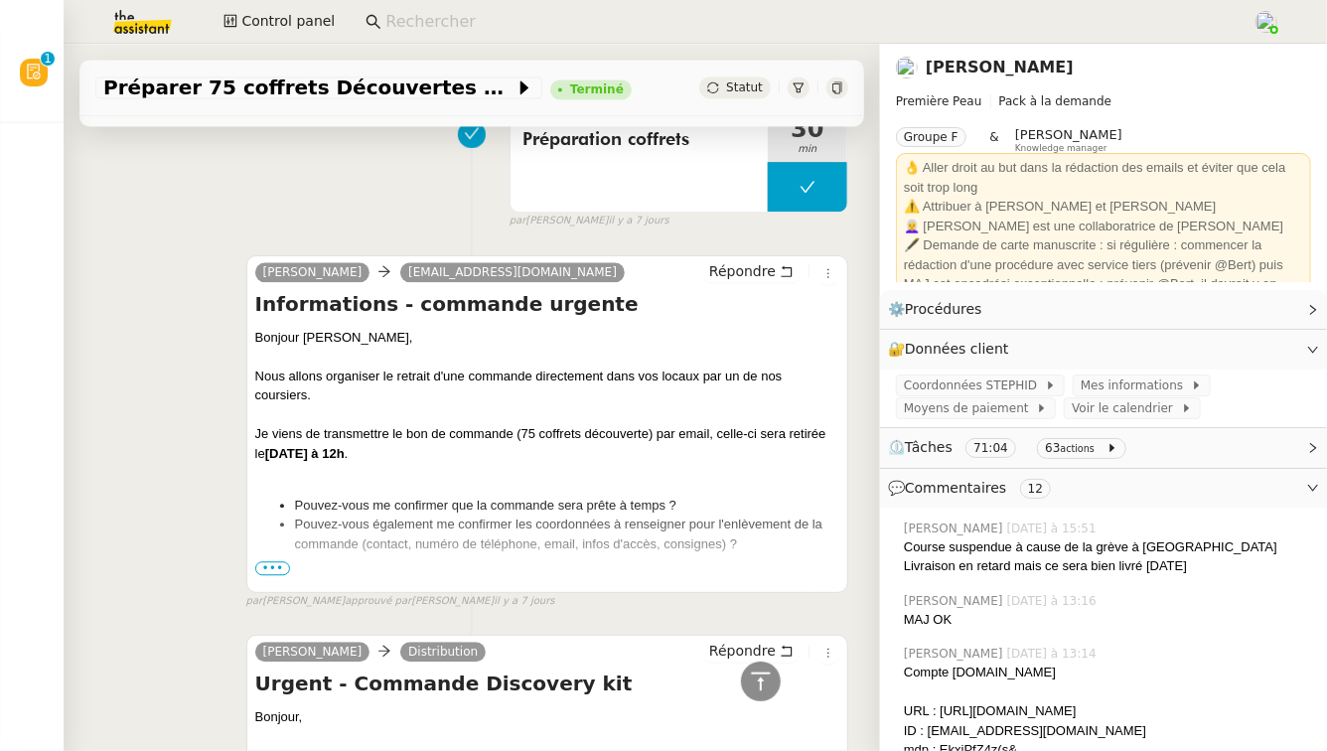
scroll to position [14291, 0]
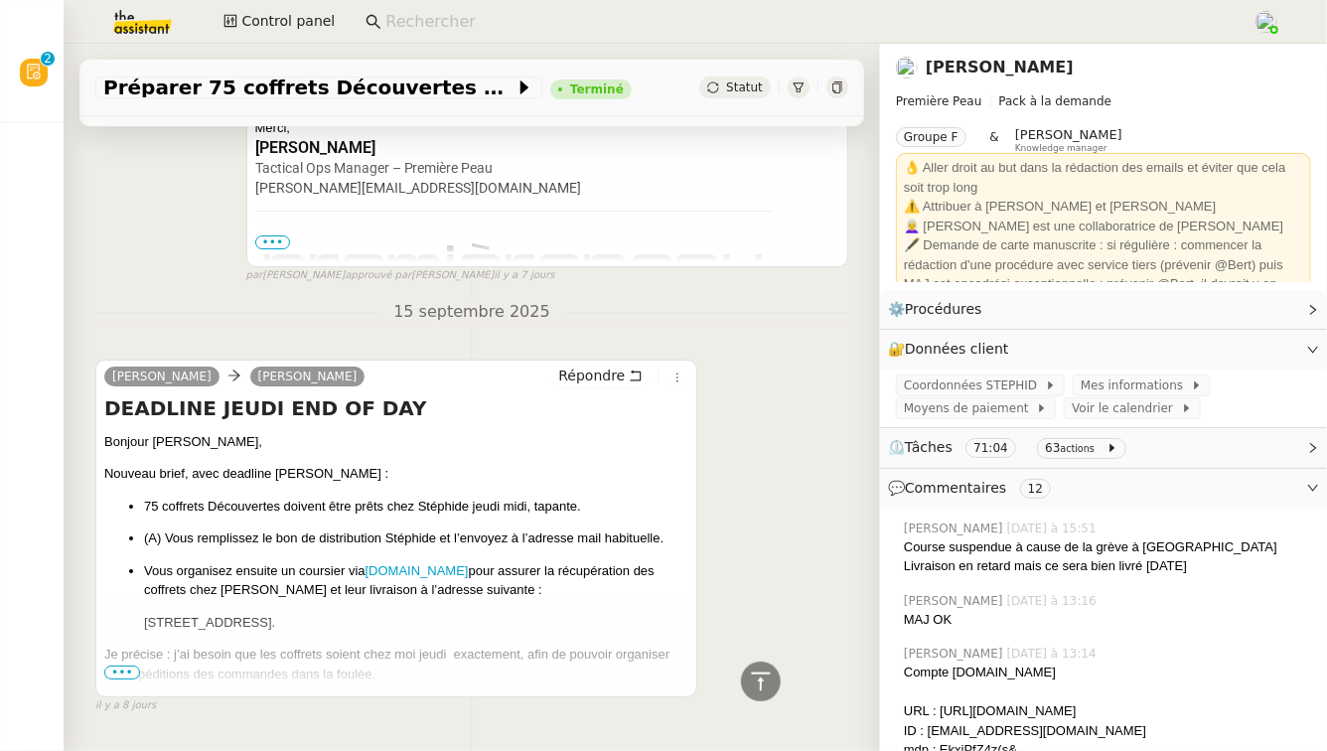
click at [123, 665] on span "•••" at bounding box center [122, 672] width 36 height 14
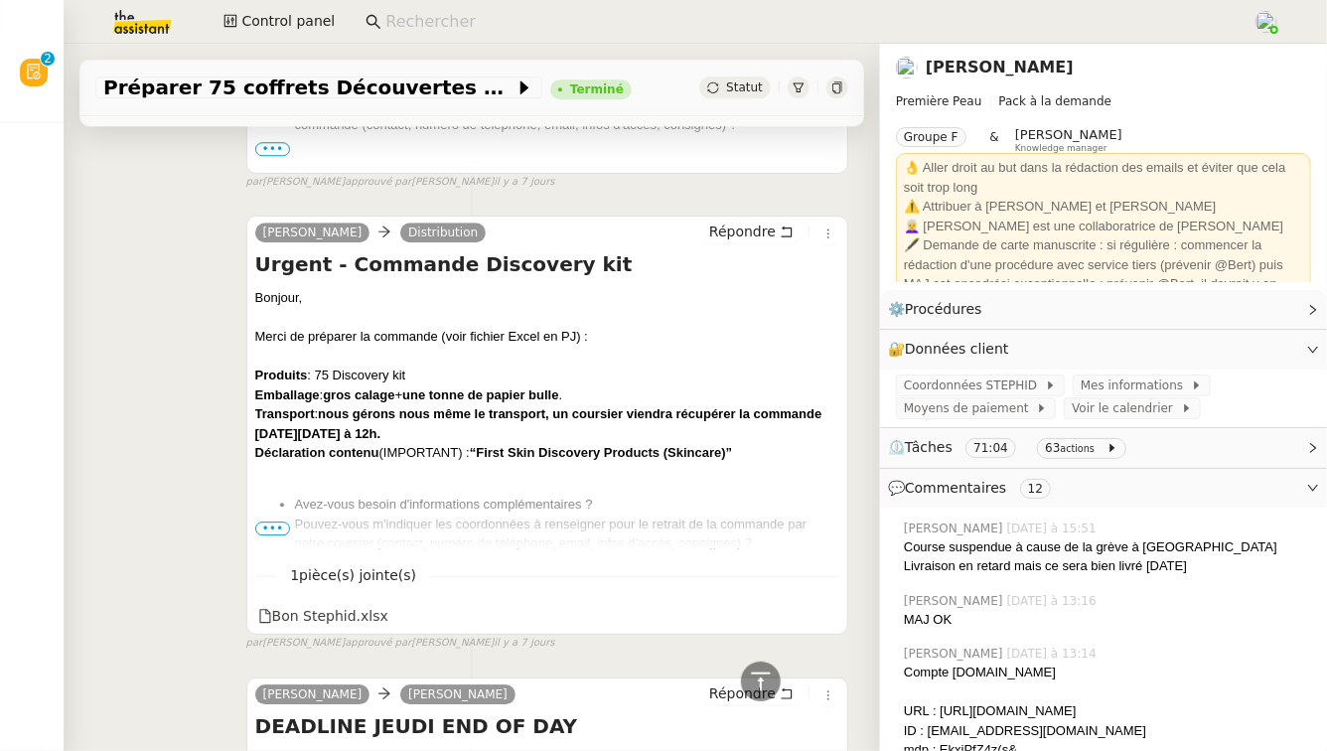
scroll to position [13540, 0]
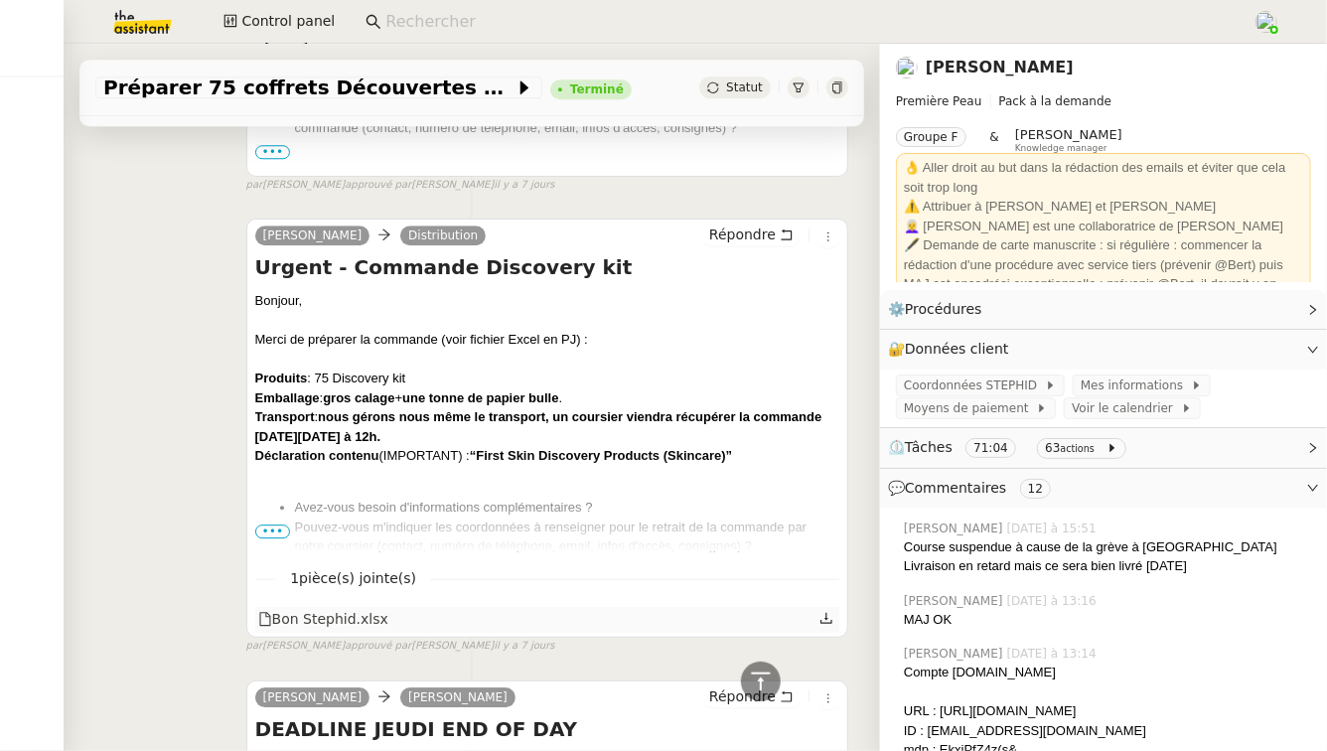
click at [313, 608] on div "Bon Stephid.xlsx" at bounding box center [323, 619] width 130 height 23
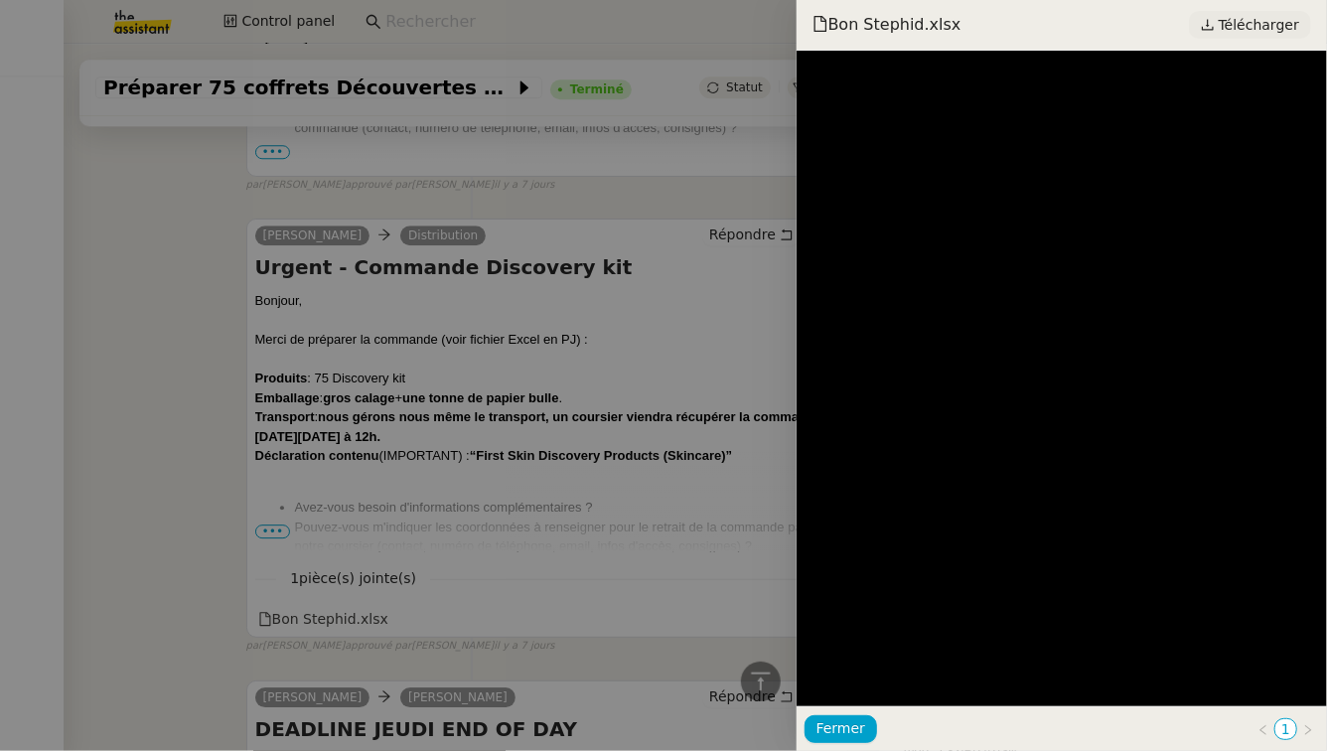
click at [1245, 30] on span "Télécharger" at bounding box center [1259, 25] width 80 height 26
click at [532, 528] on div at bounding box center [663, 375] width 1327 height 751
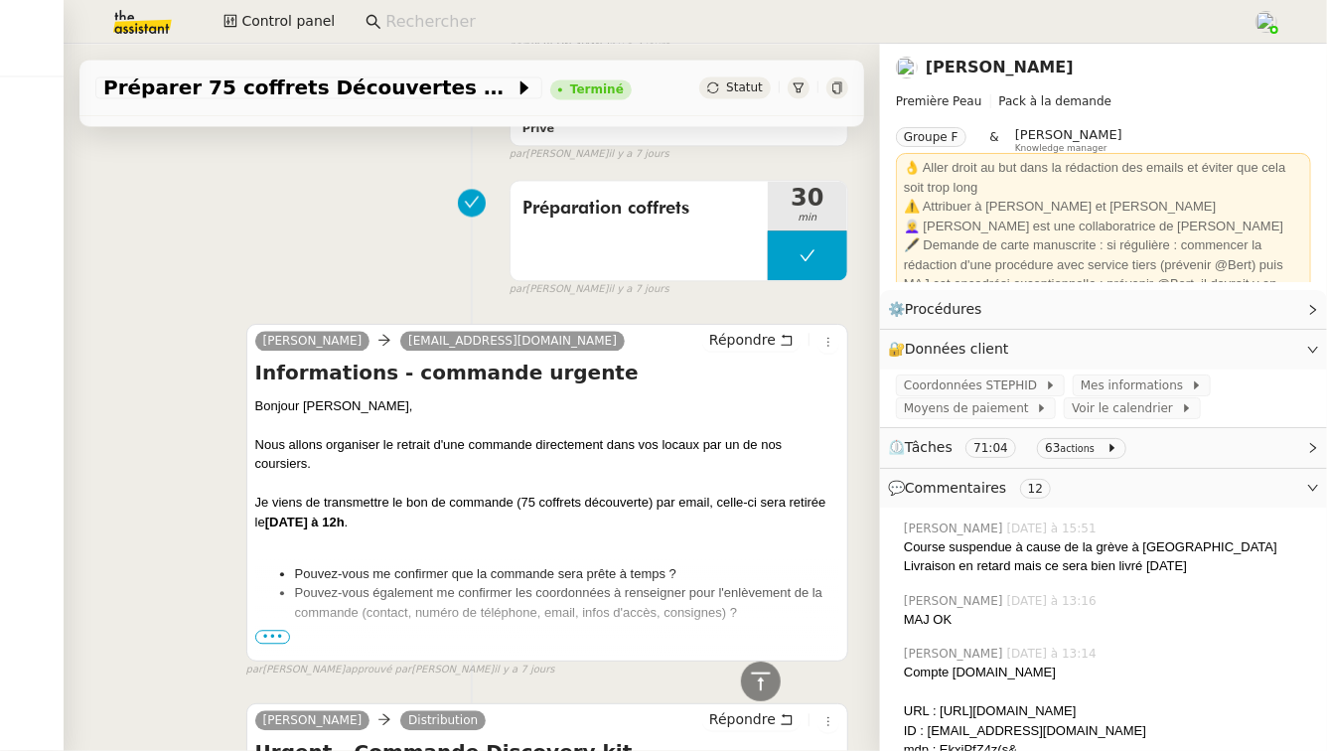
scroll to position [13008, 0]
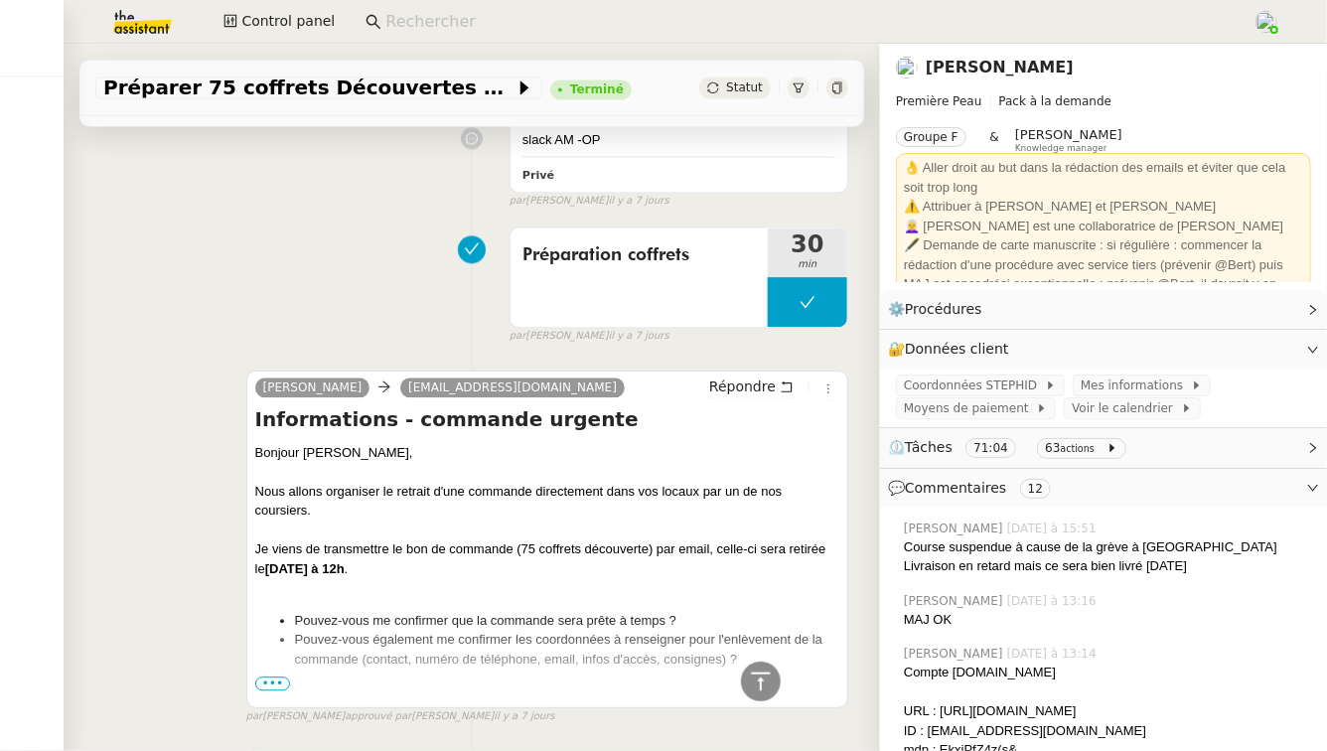
click at [285, 676] on span "•••" at bounding box center [273, 683] width 36 height 14
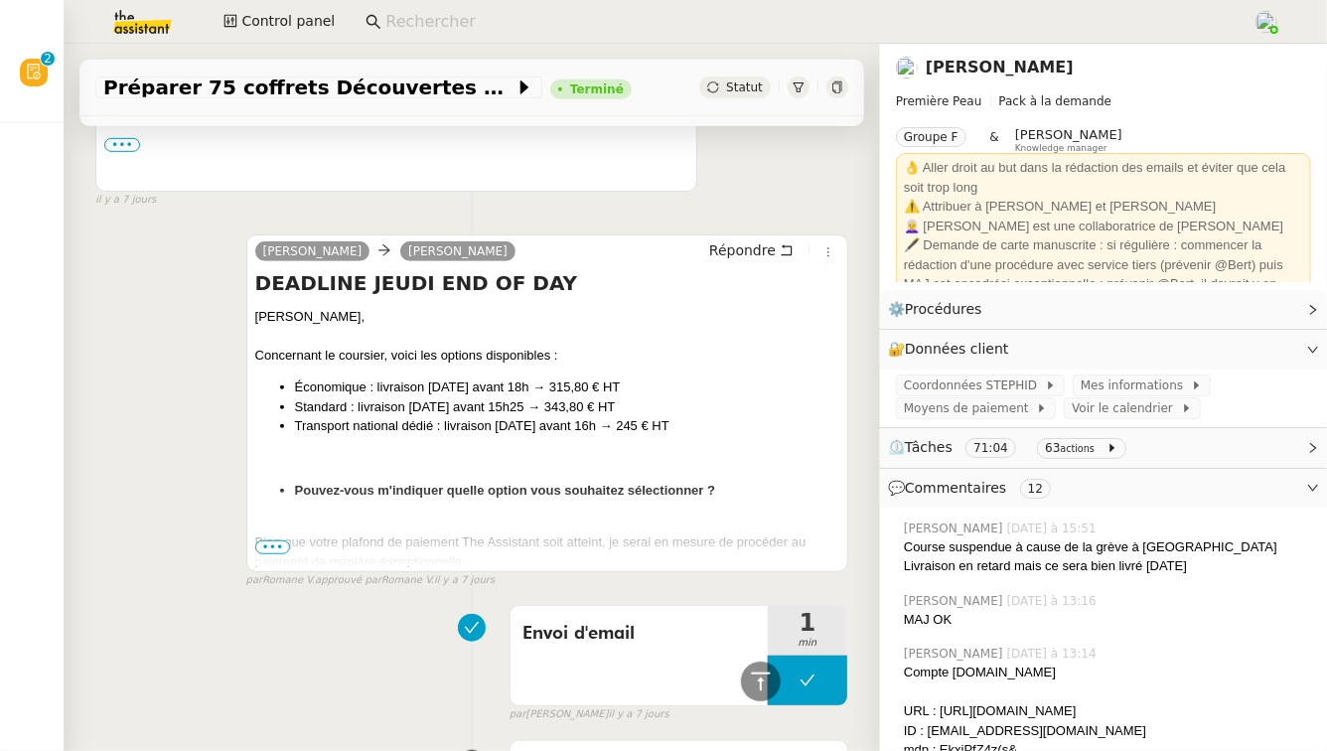
scroll to position [11440, 0]
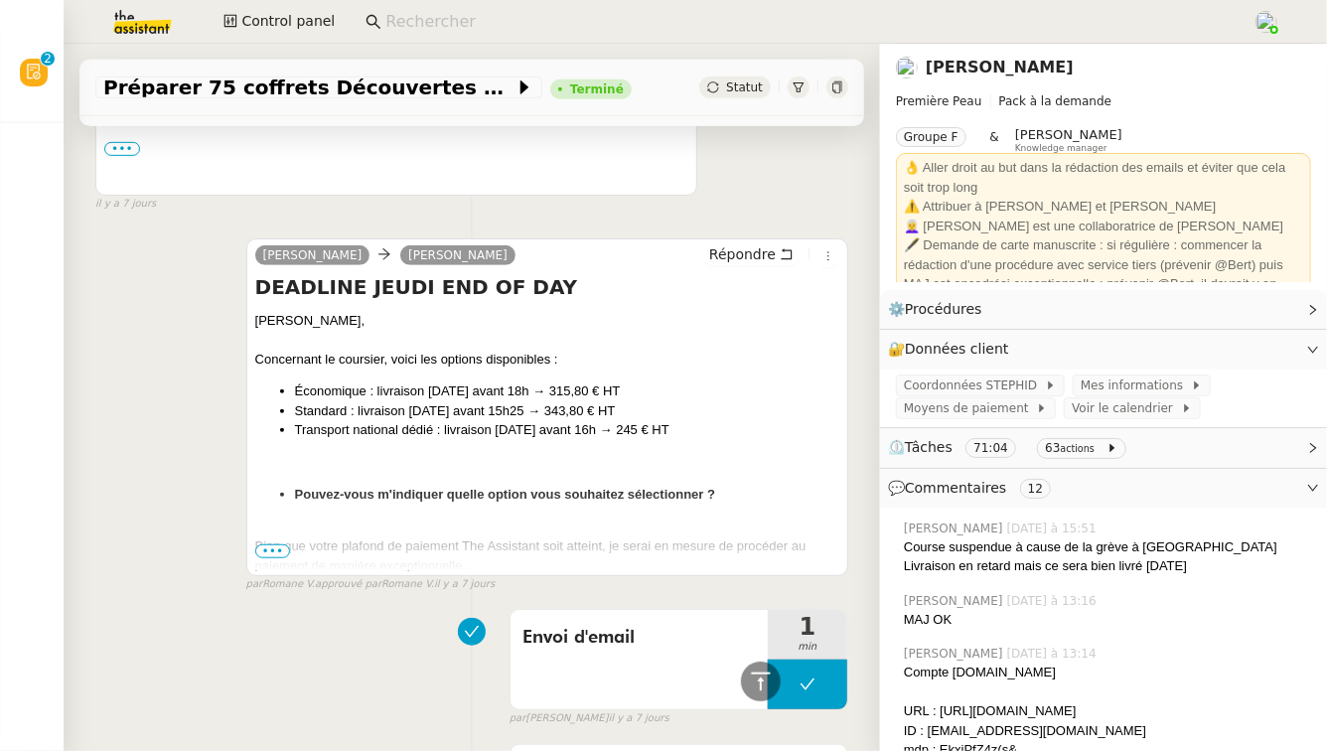
click at [266, 544] on span "•••" at bounding box center [273, 551] width 36 height 14
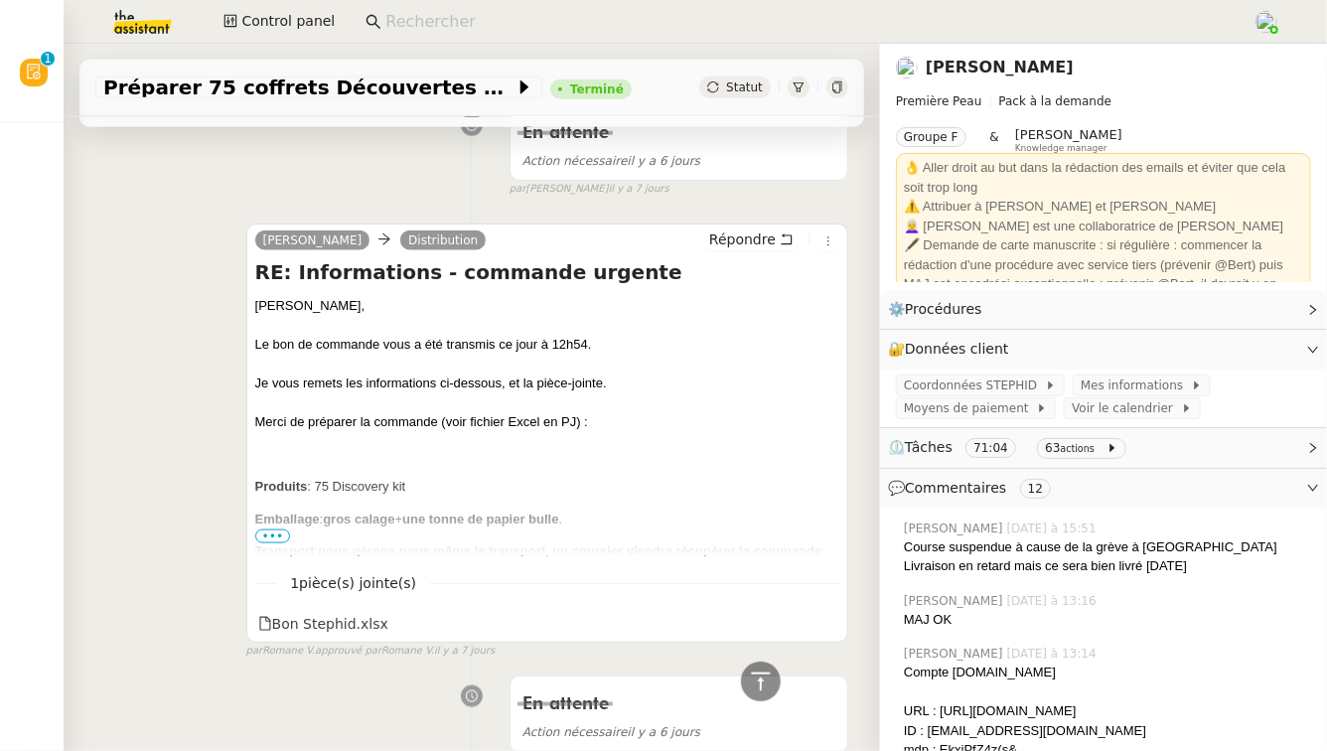
scroll to position [8377, 0]
click at [353, 614] on div "Bon Stephid.xlsx" at bounding box center [323, 625] width 130 height 23
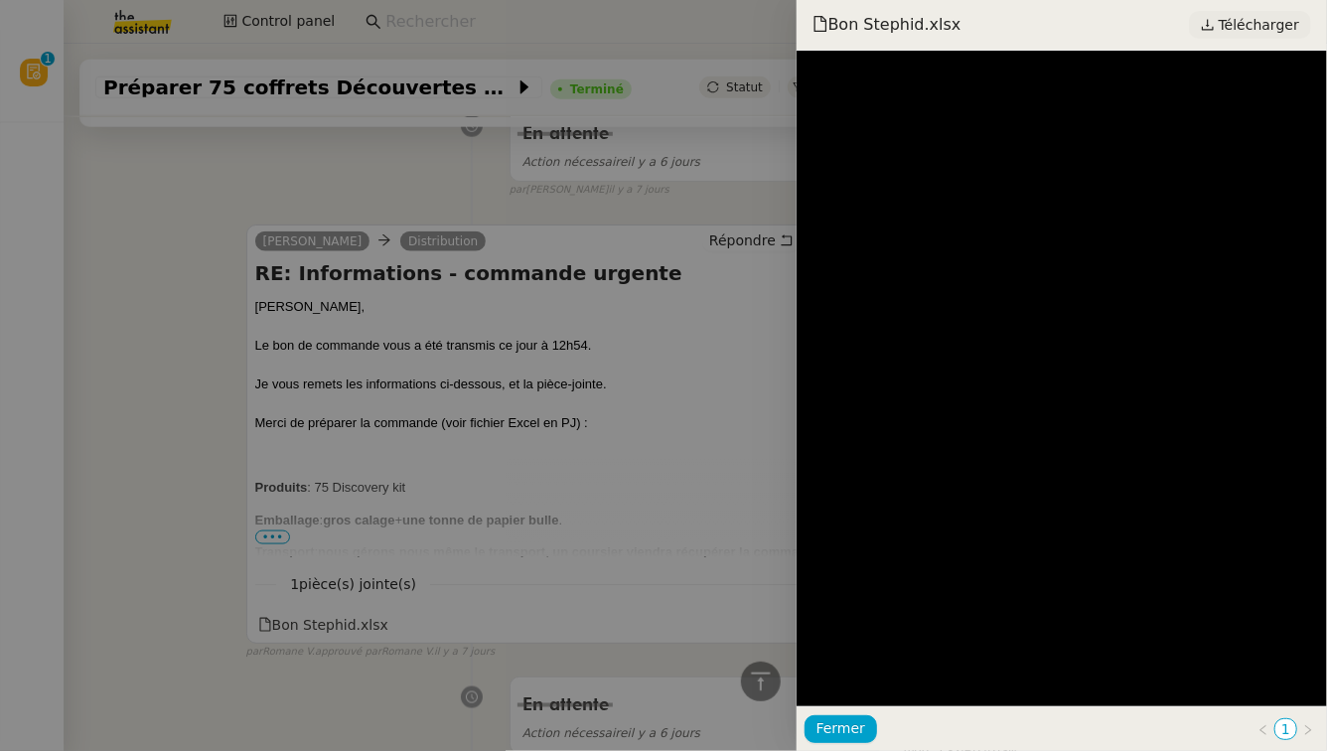
click at [1275, 34] on span "Télécharger" at bounding box center [1259, 25] width 80 height 26
click at [586, 451] on div at bounding box center [663, 375] width 1327 height 751
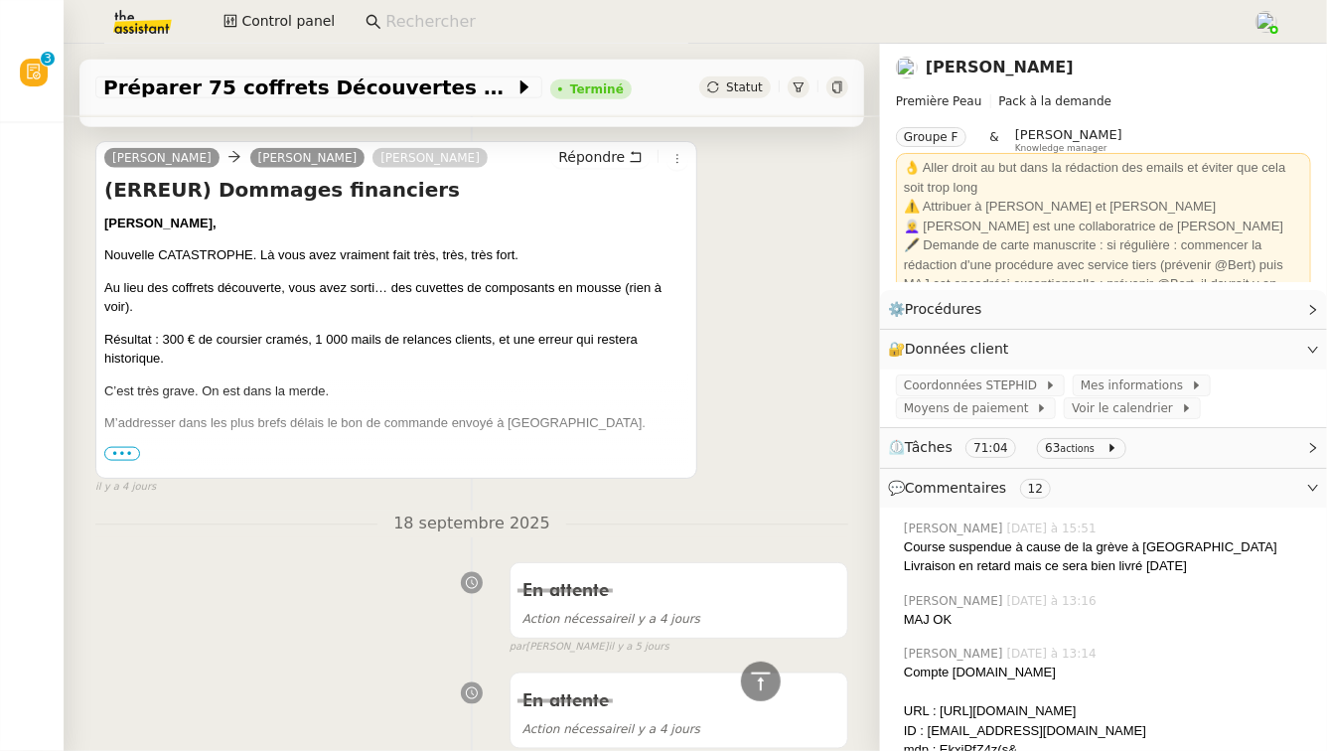
scroll to position [1077, 0]
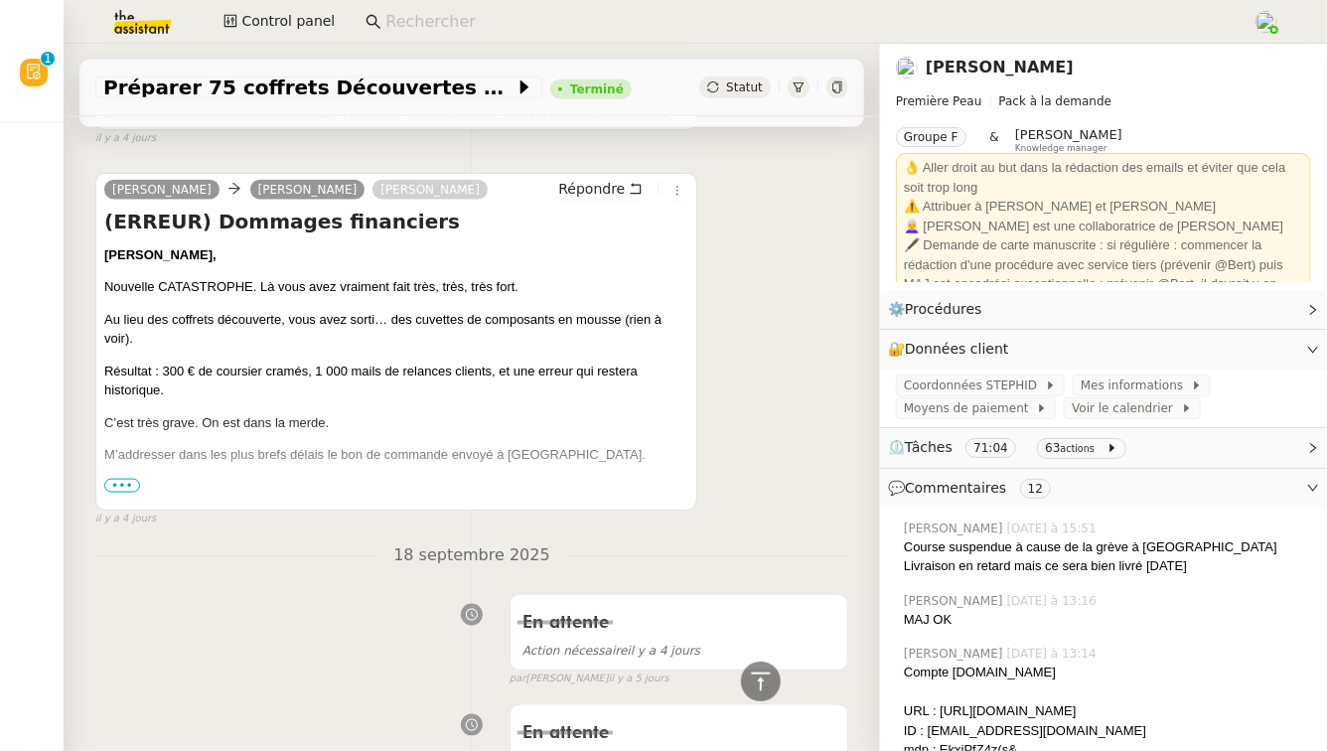
click at [131, 481] on span "•••" at bounding box center [122, 486] width 36 height 14
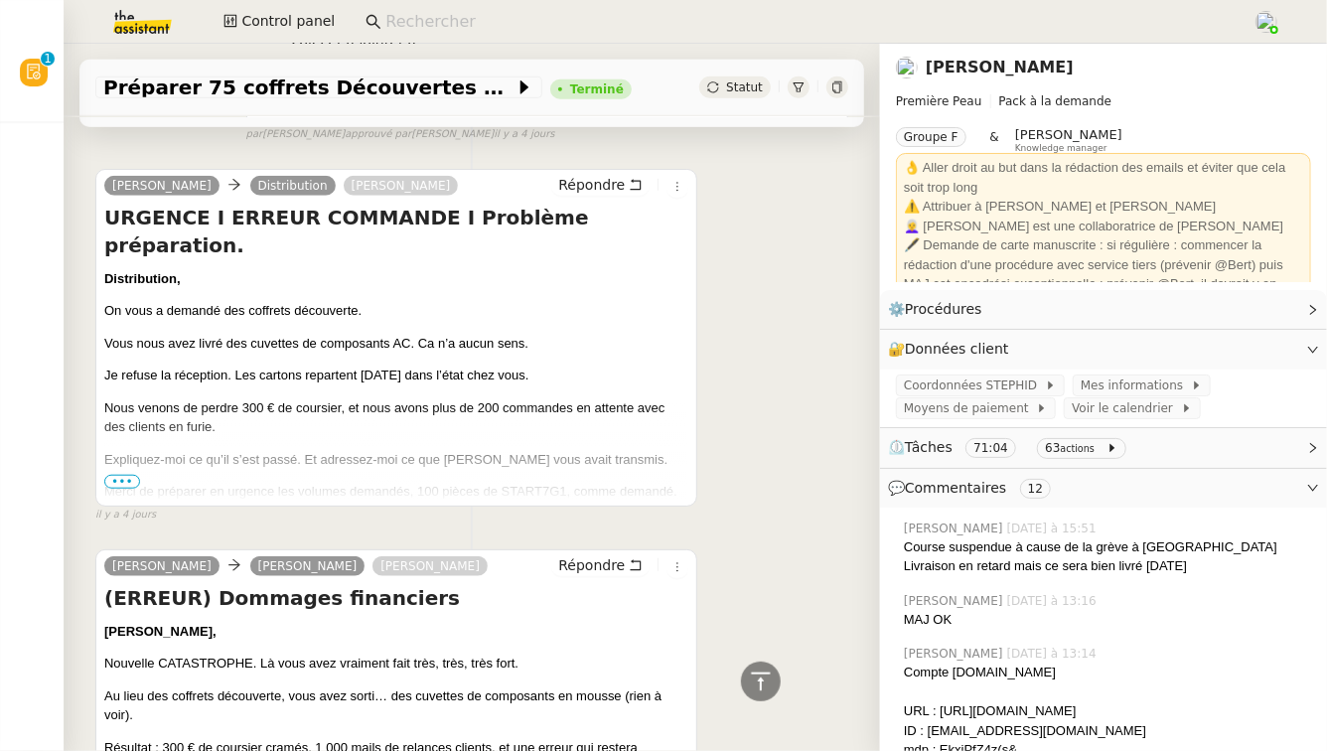
scroll to position [699, 0]
click at [113, 483] on span "•••" at bounding box center [122, 483] width 36 height 14
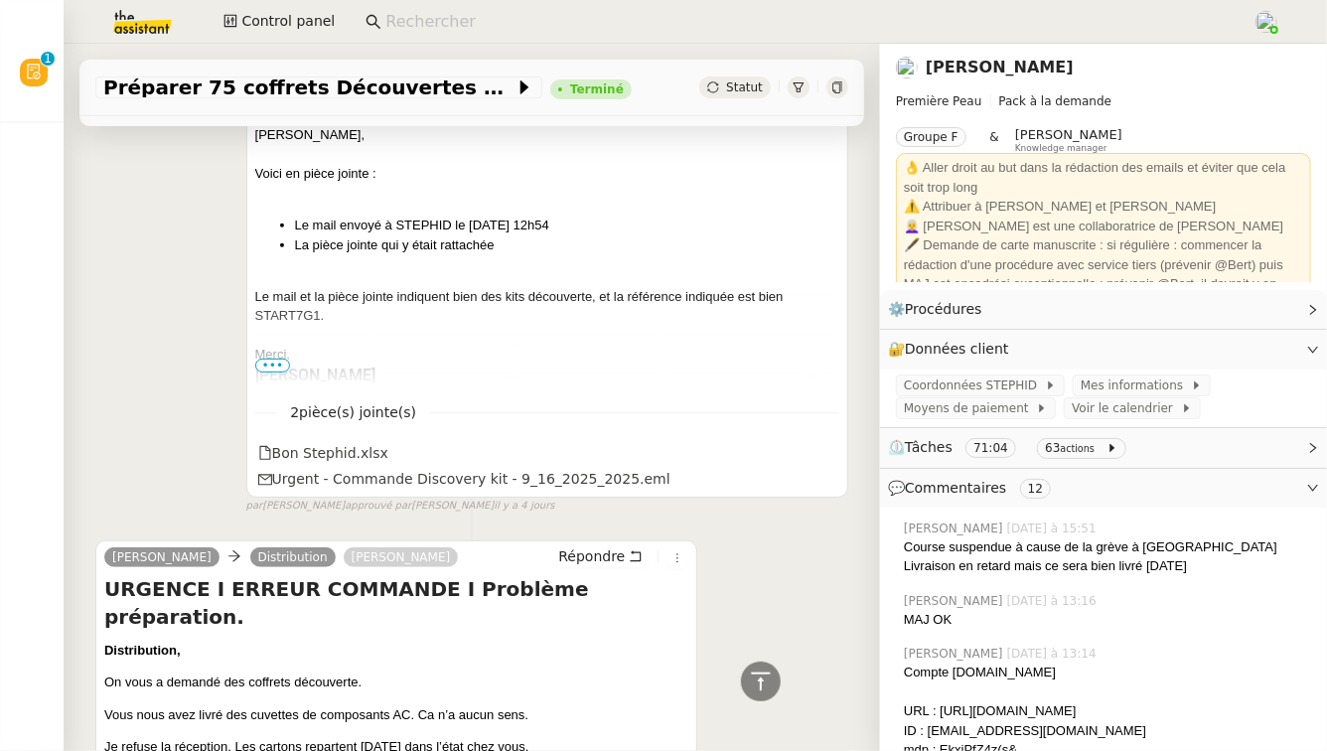
scroll to position [313, 0]
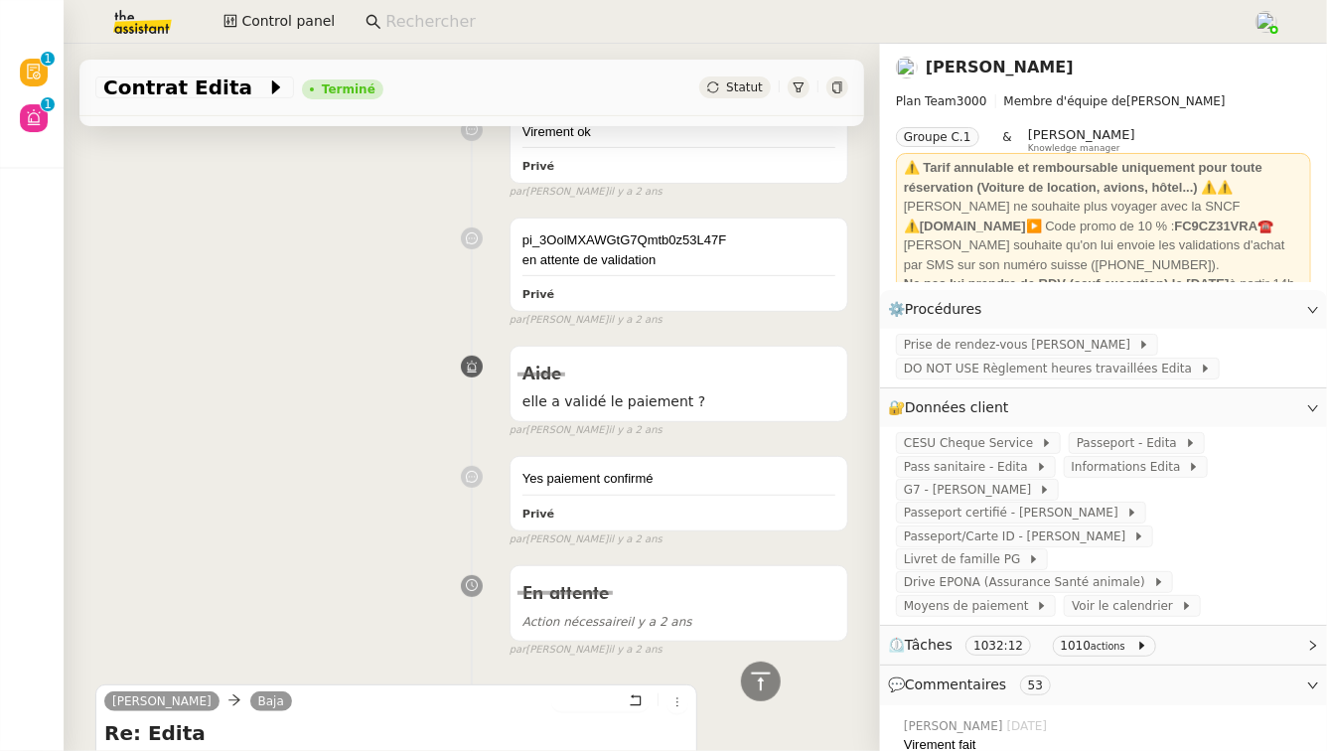
scroll to position [47928, 0]
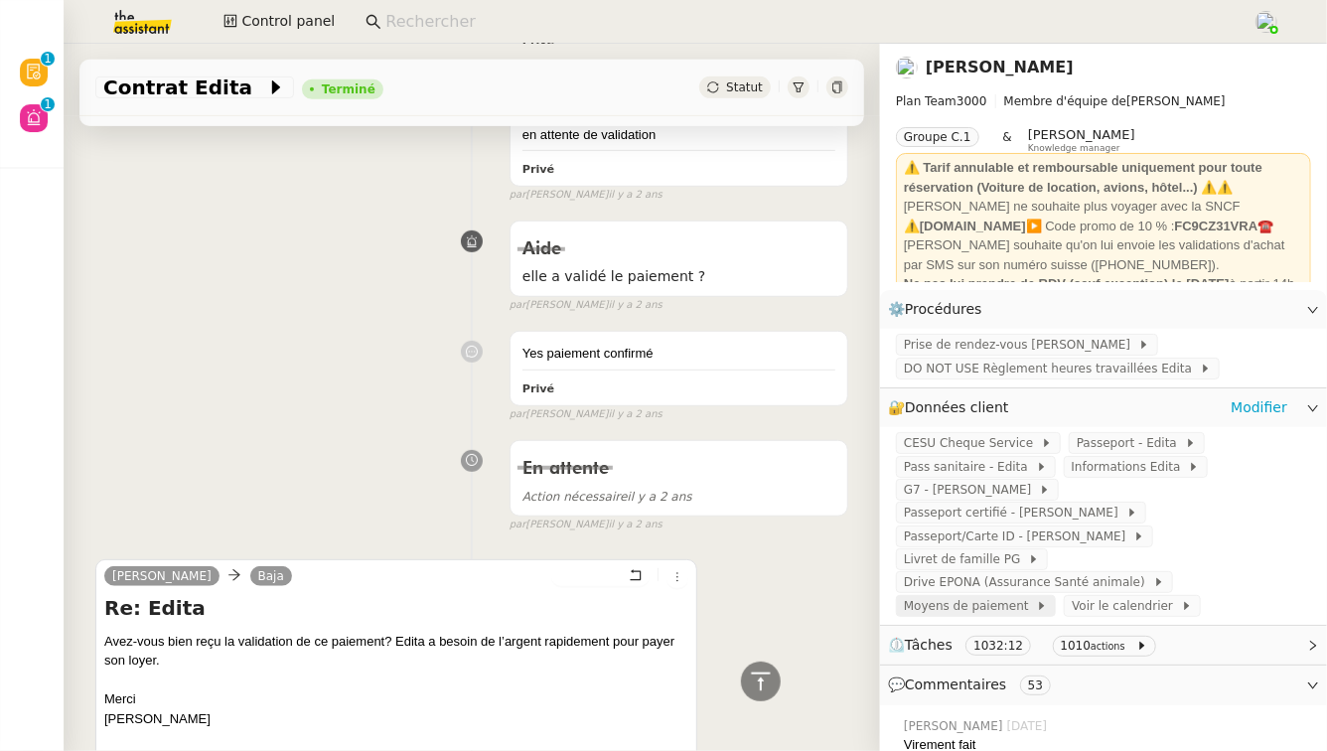
click at [1011, 596] on span "Moyens de paiement" at bounding box center [970, 606] width 132 height 20
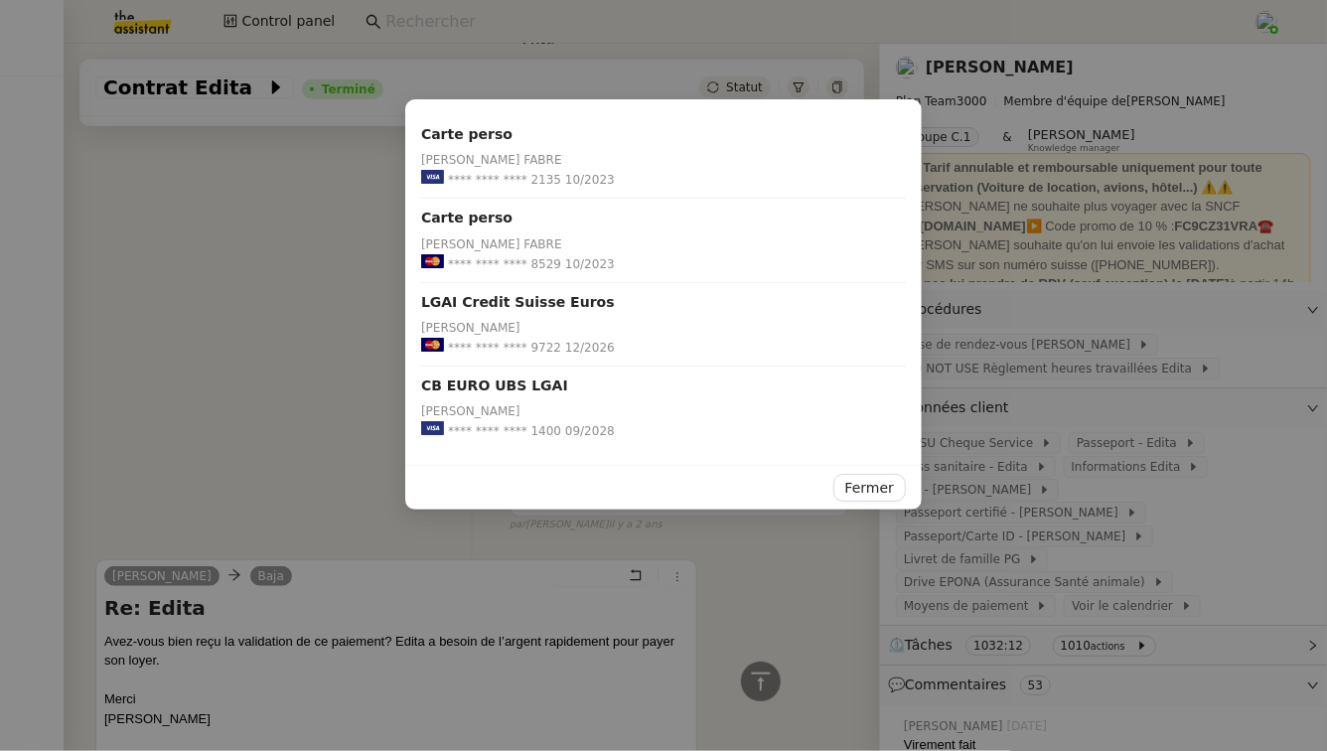
click at [308, 235] on nz-modal-container "Carte perso L. GAUTHIER FABRE **** **** **** 2135 10/2023 Carte perso L. GAUTHI…" at bounding box center [663, 375] width 1327 height 751
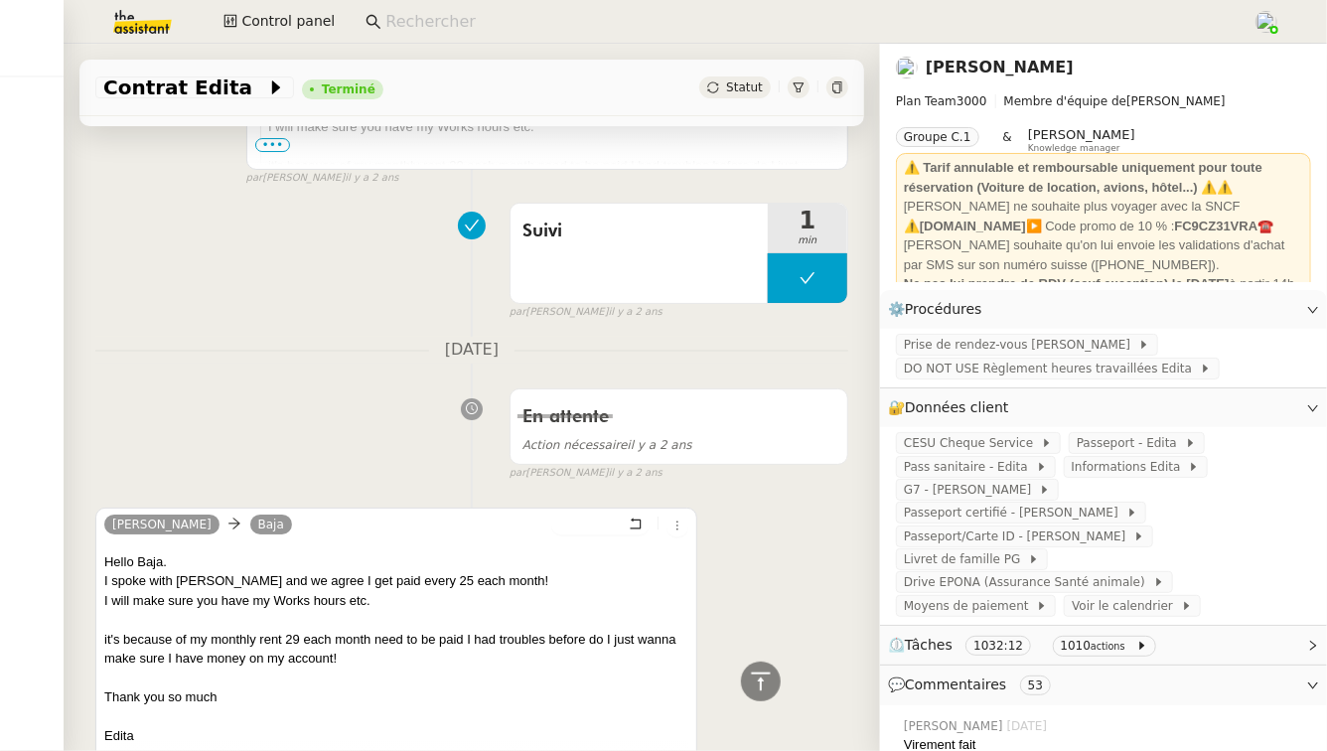
scroll to position [43389, 0]
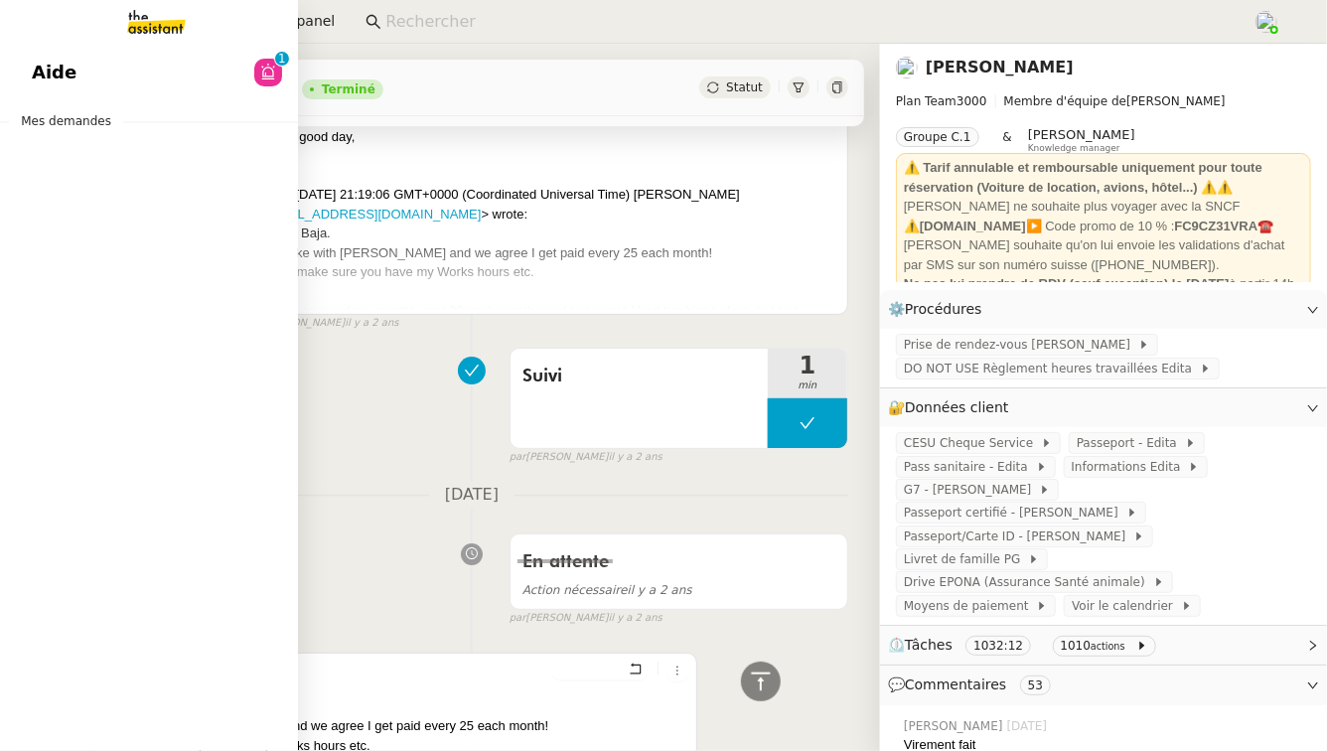
click at [23, 55] on link "Aide 0 1 2 3 4 5 6 7 8 9" at bounding box center [149, 73] width 298 height 46
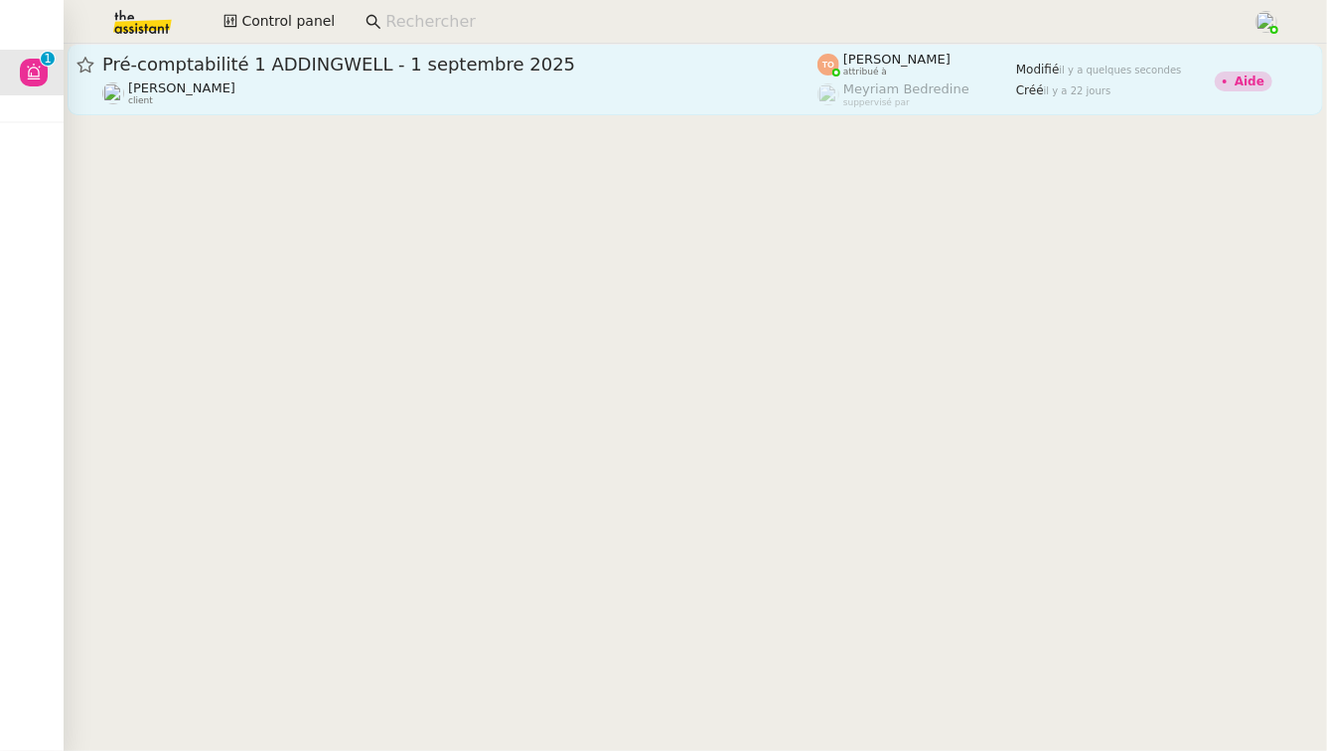
click at [523, 67] on span "Pré-comptabilité 1 ADDINGWELL - 1 septembre 2025" at bounding box center [459, 65] width 715 height 18
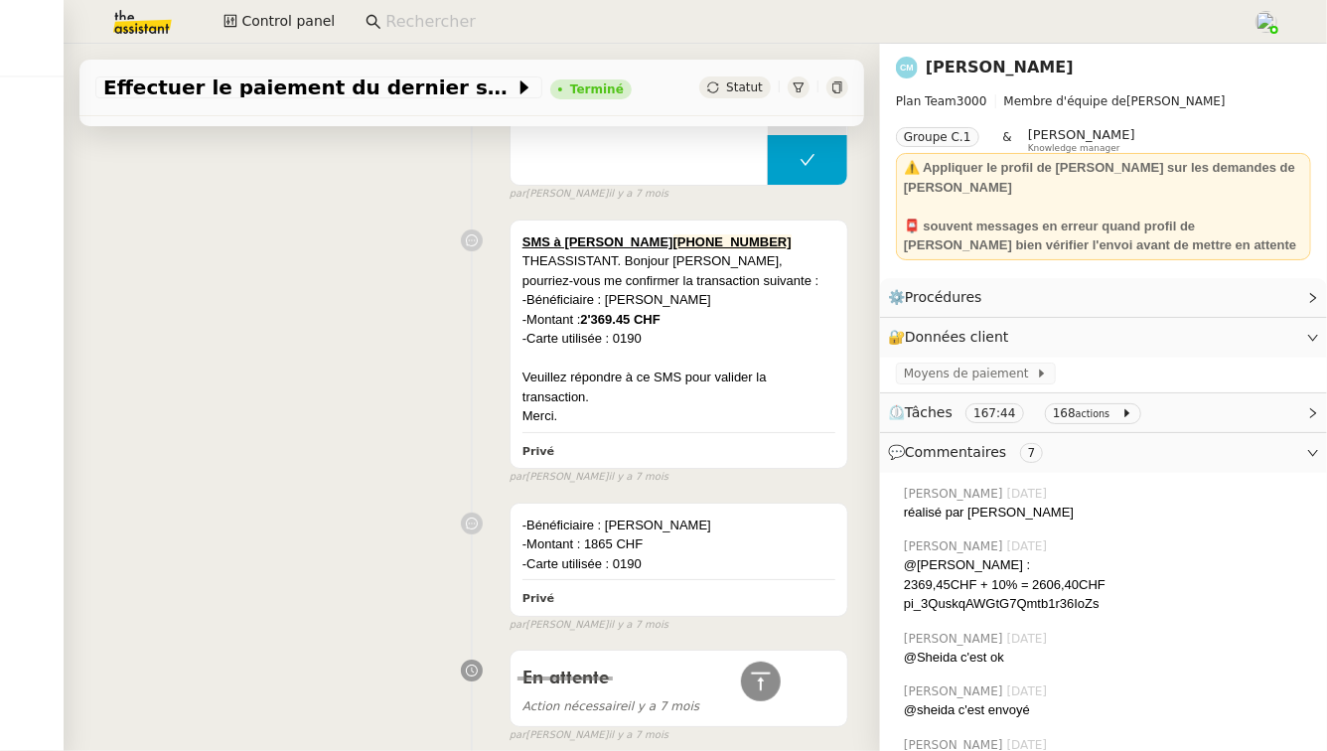
scroll to position [3447, 0]
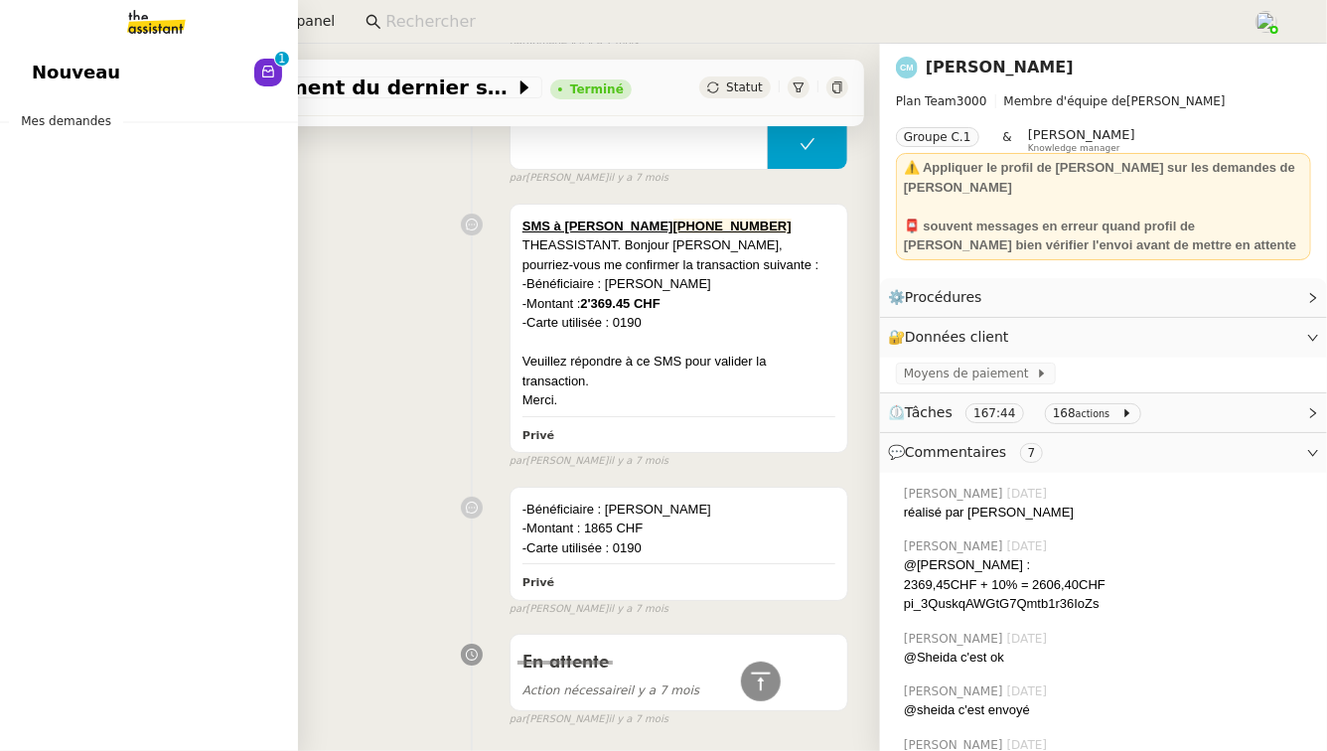
click at [101, 73] on span "Nouveau" at bounding box center [76, 73] width 88 height 30
